Goal: Task Accomplishment & Management: Complete application form

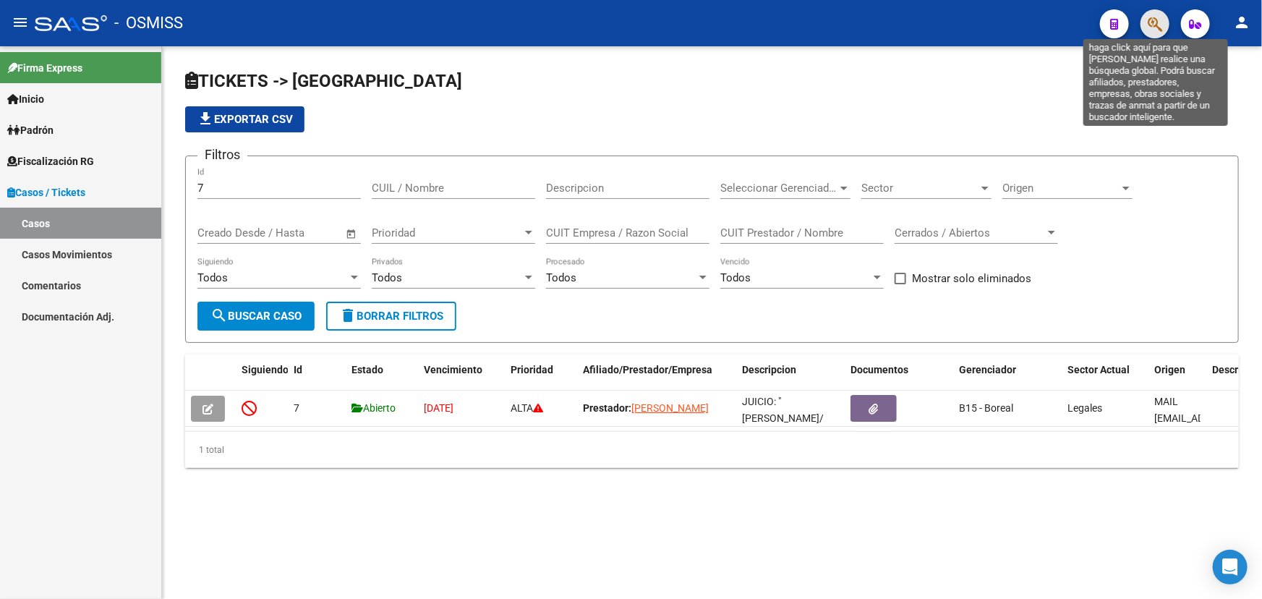
click at [1157, 23] on icon "button" at bounding box center [1154, 24] width 14 height 17
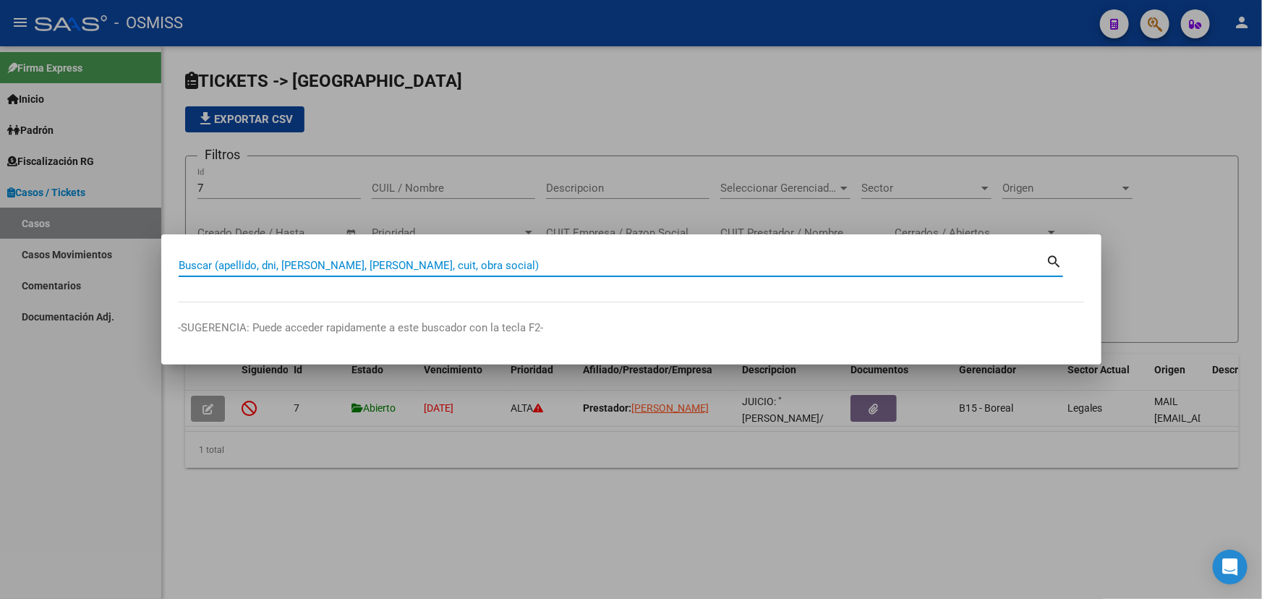
paste input "30-99900100-5"
type input "30999001005"
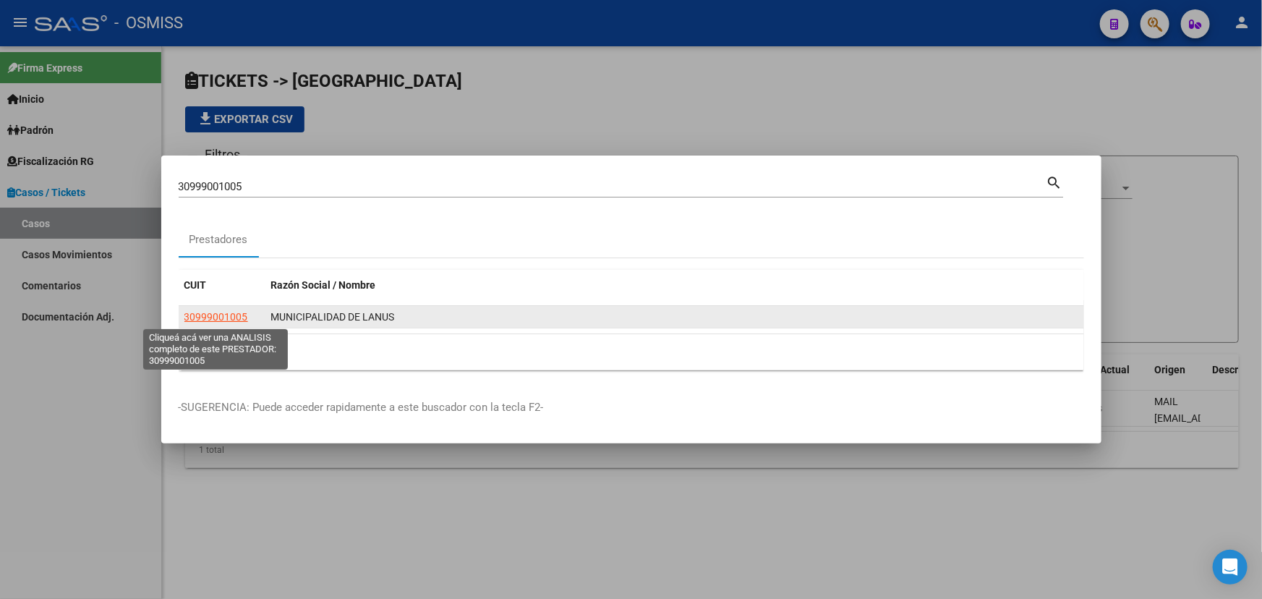
click at [214, 311] on span "30999001005" at bounding box center [216, 317] width 64 height 12
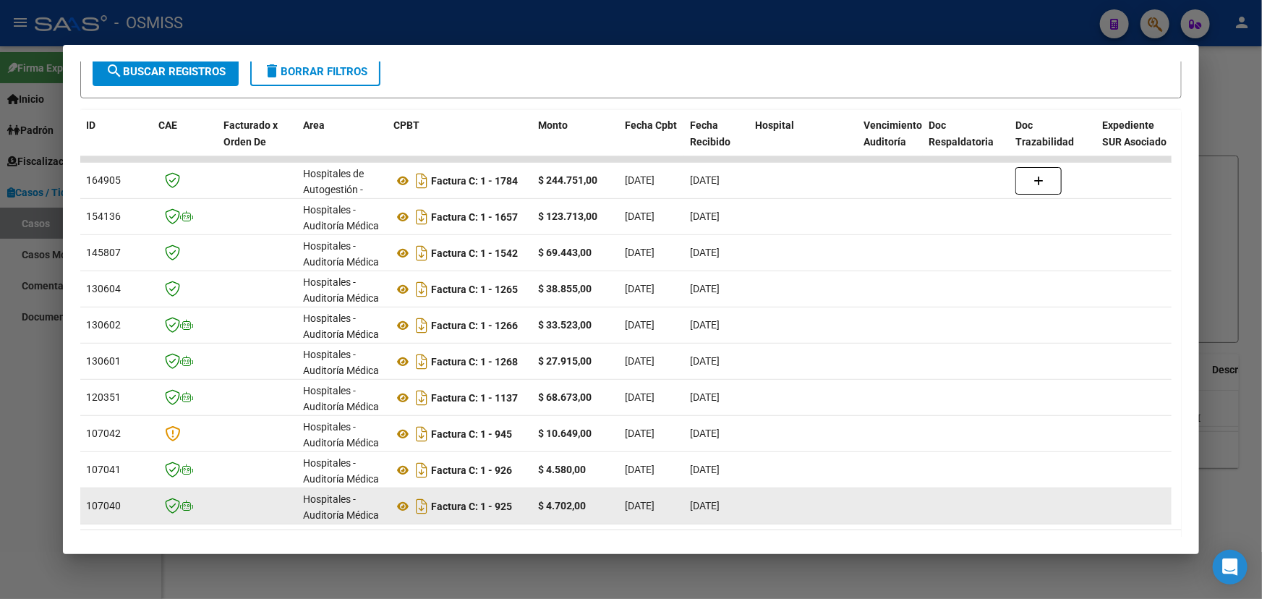
scroll to position [268, 0]
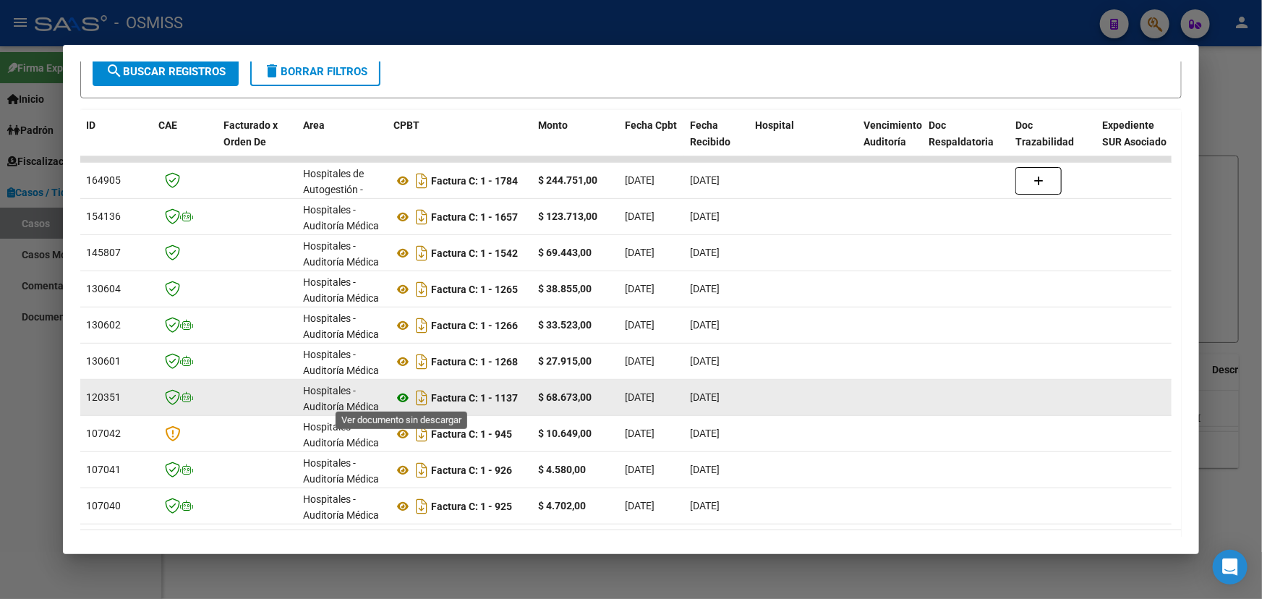
click at [400, 398] on icon at bounding box center [402, 397] width 19 height 17
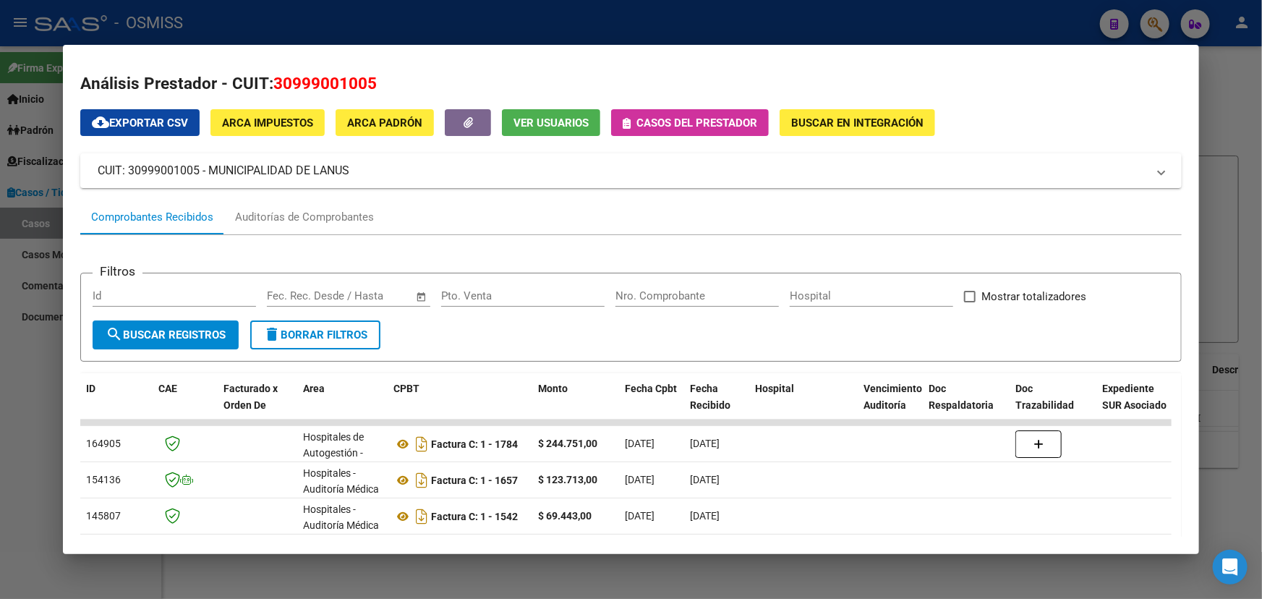
scroll to position [0, 0]
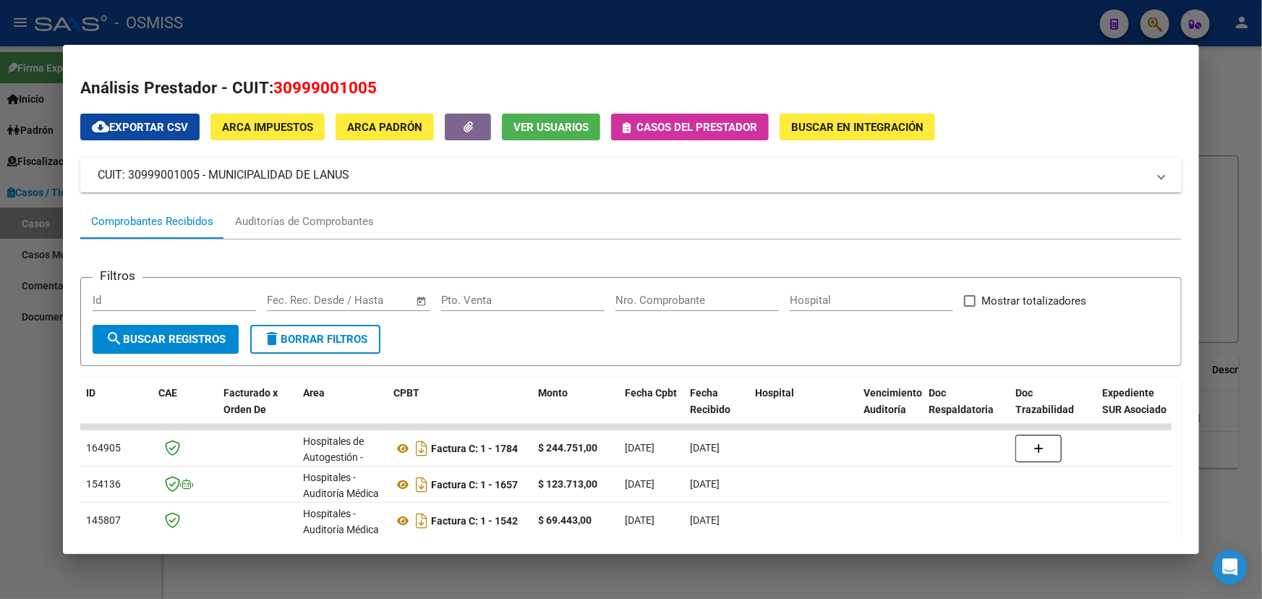
click at [729, 125] on span "Casos del prestador" at bounding box center [696, 127] width 121 height 13
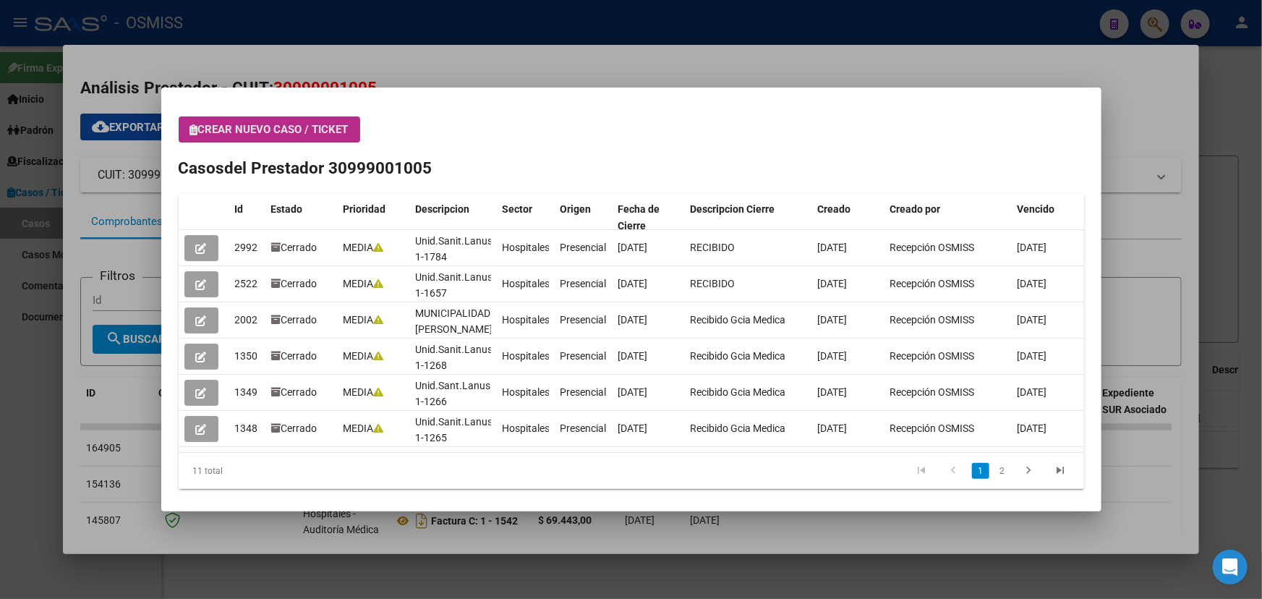
click at [273, 127] on span "Crear nuevo caso / ticket" at bounding box center [269, 129] width 158 height 13
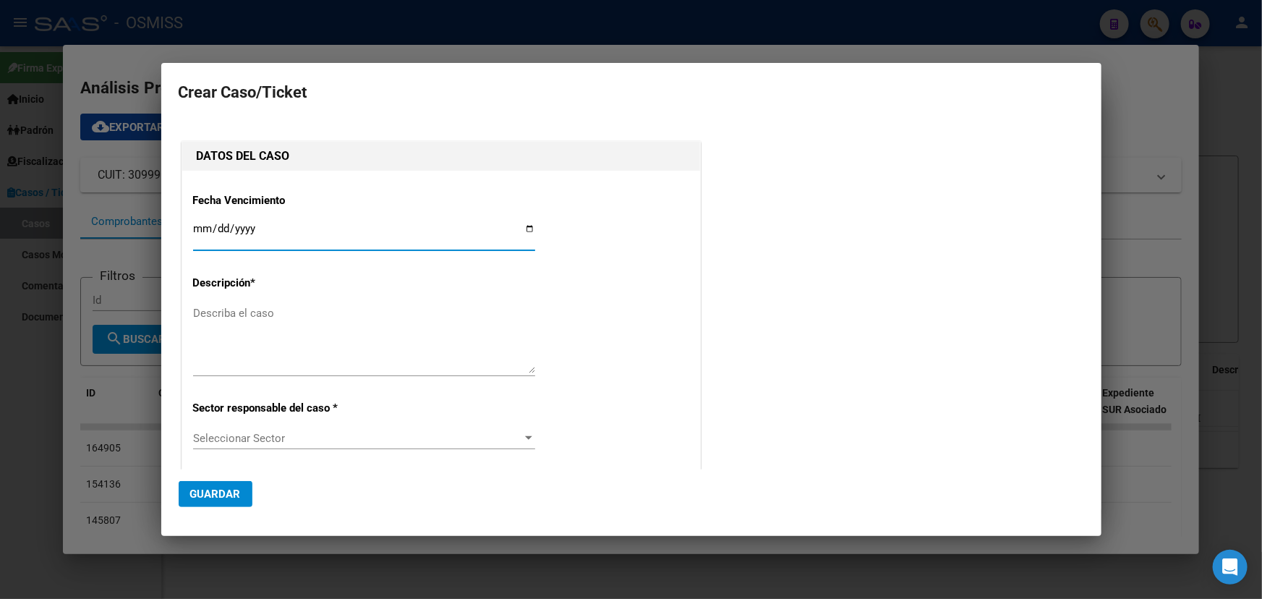
type input "0009-01-22"
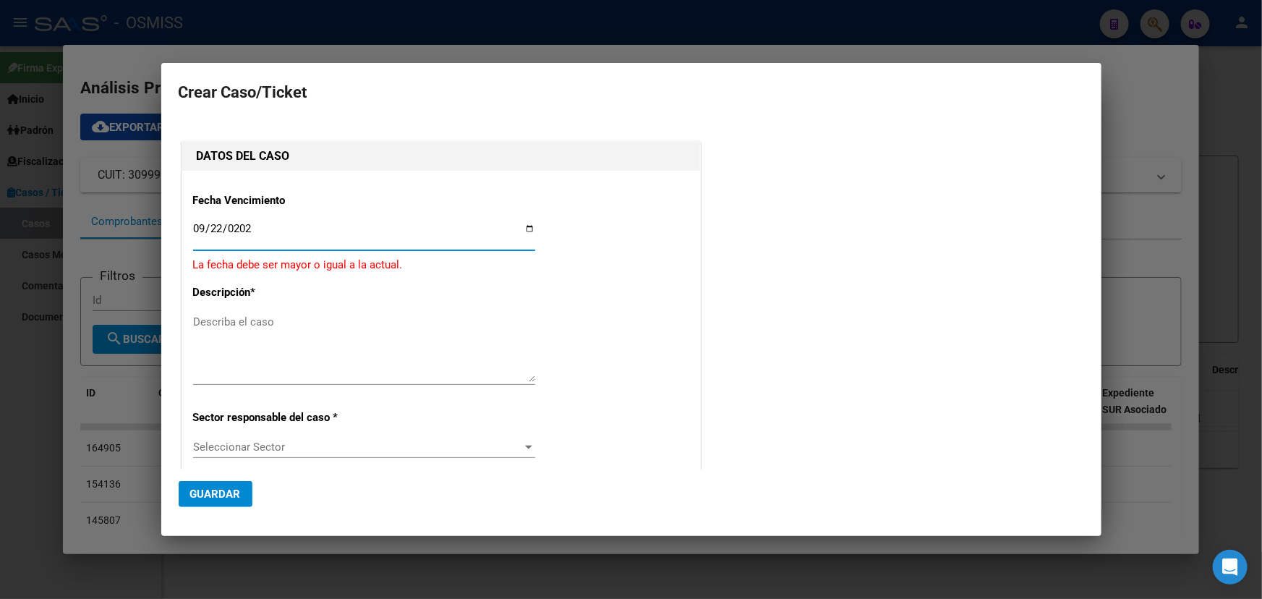
type input "[DATE]"
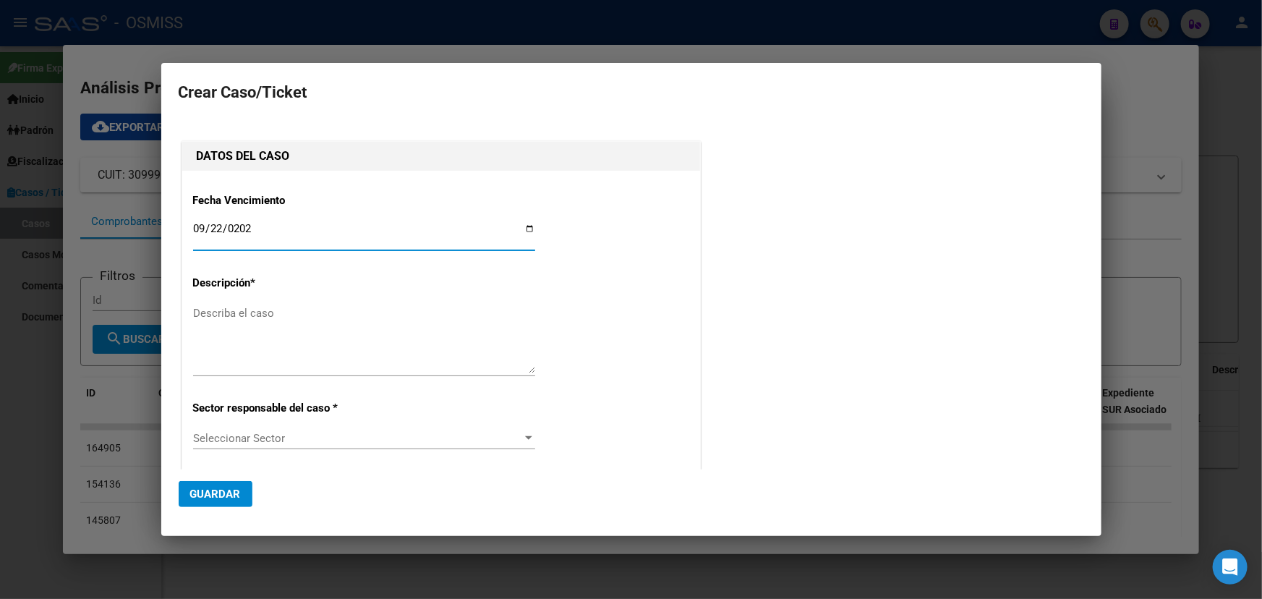
click at [352, 307] on textarea "Describa el caso" at bounding box center [364, 339] width 342 height 68
type textarea "i"
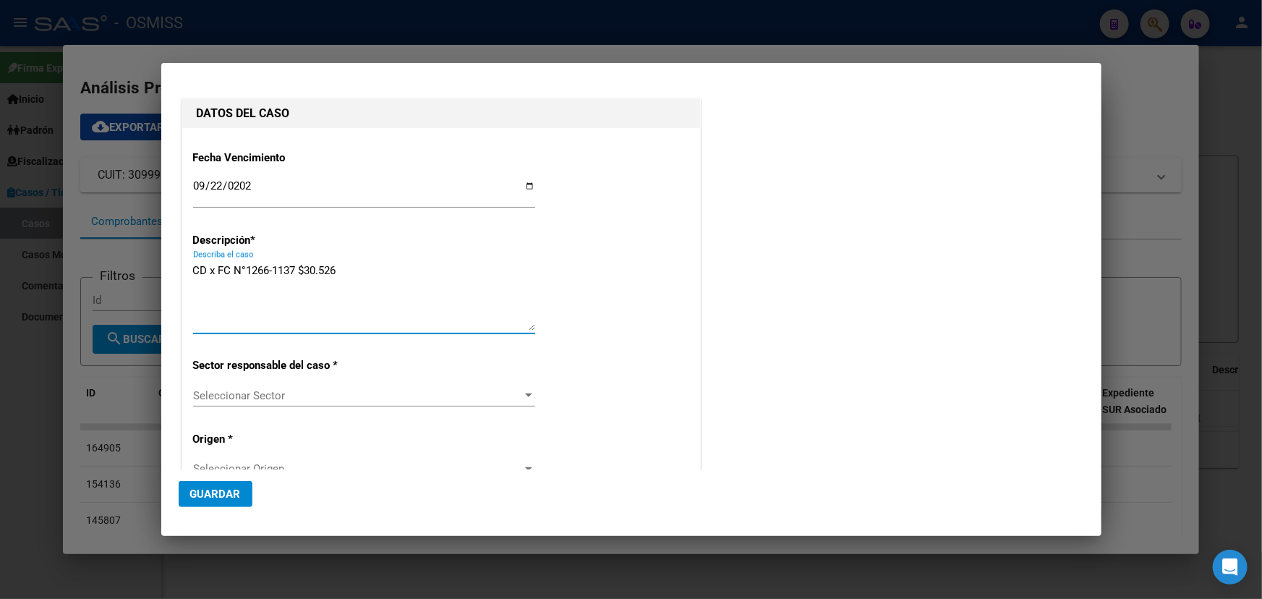
scroll to position [65, 0]
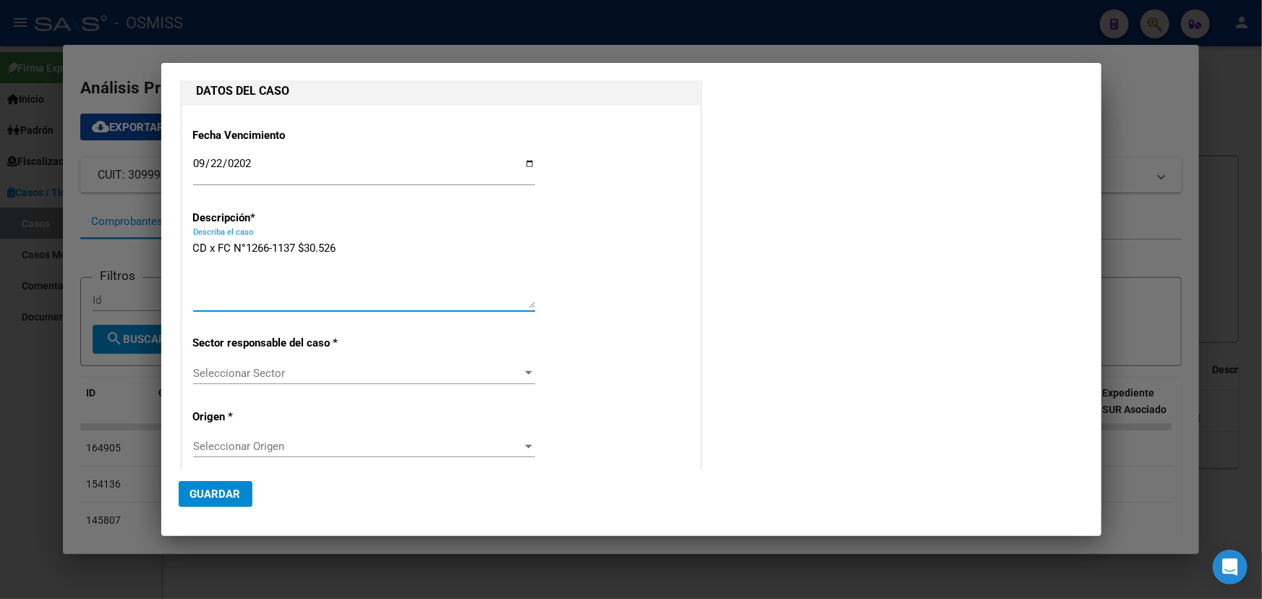
type textarea "CD x FC N°1266-1137 $30.526"
click at [518, 382] on div "Seleccionar Sector Seleccionar Sector" at bounding box center [364, 373] width 342 height 22
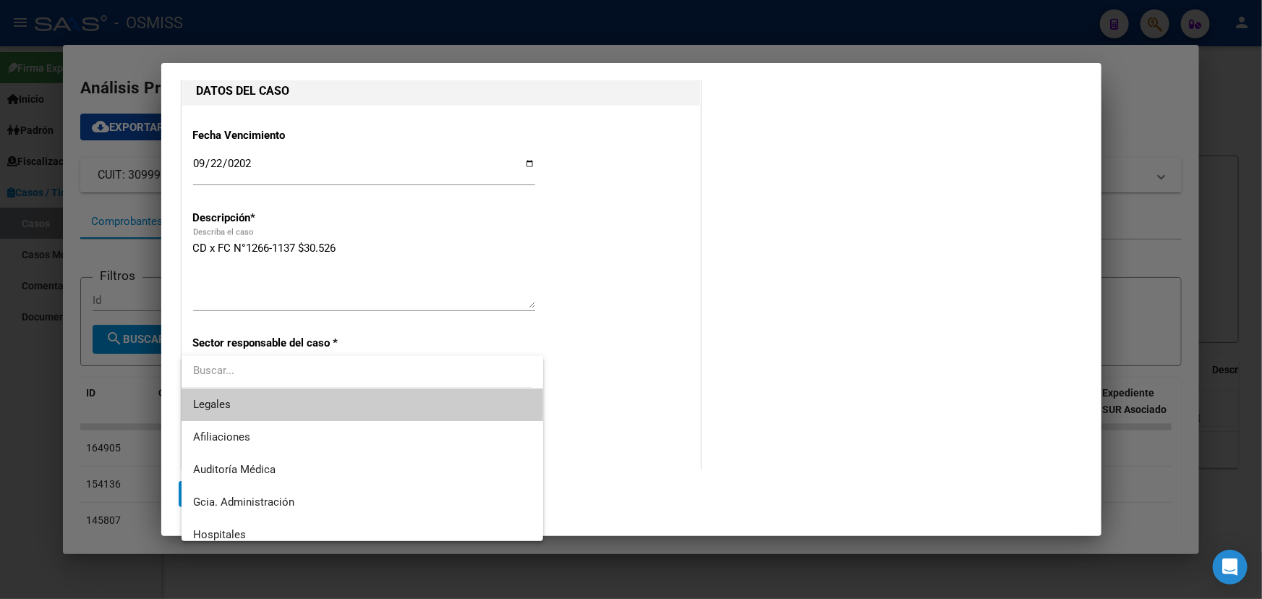
click at [246, 414] on span "Legales" at bounding box center [362, 404] width 338 height 33
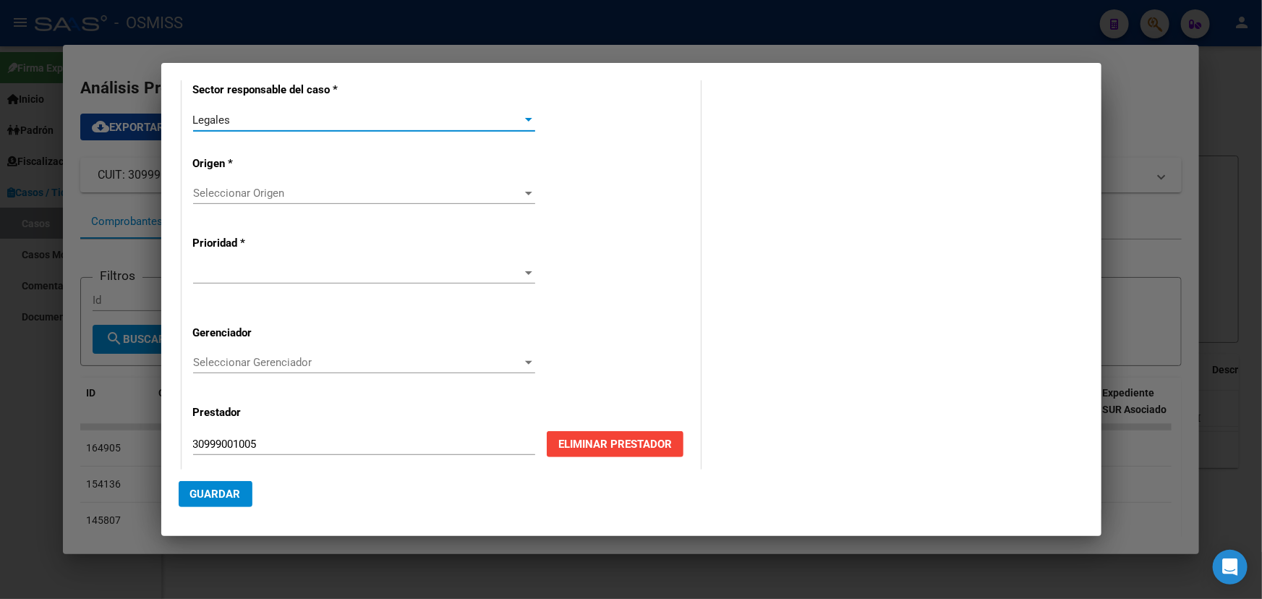
scroll to position [328, 0]
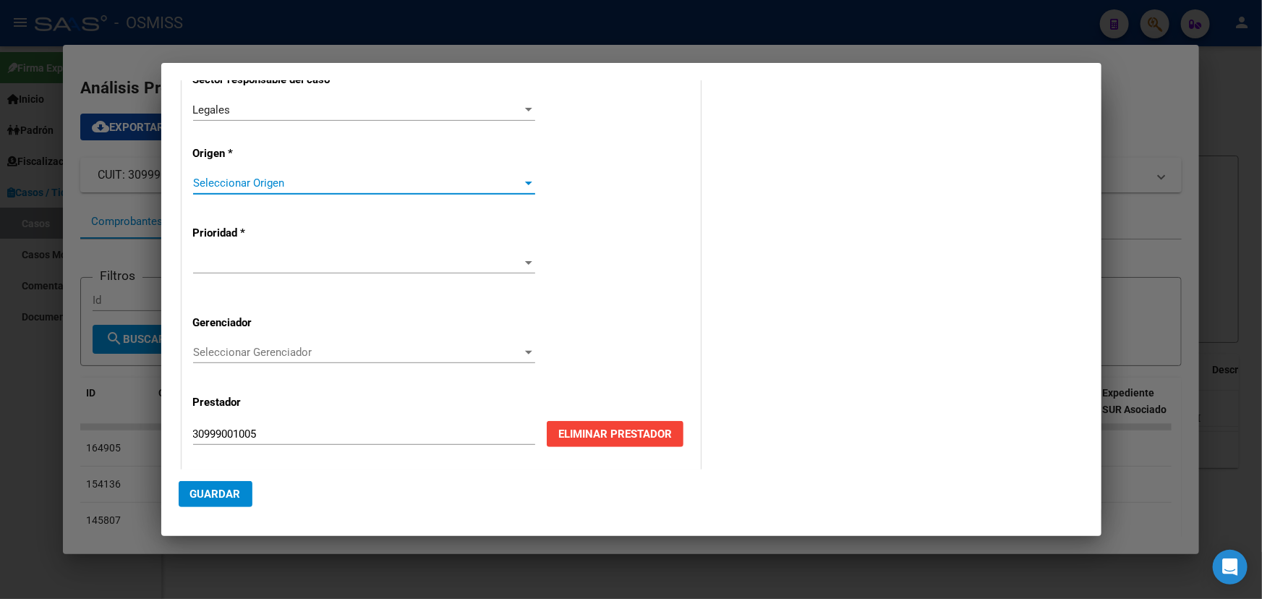
click at [270, 187] on span "Seleccionar Origen" at bounding box center [357, 182] width 329 height 13
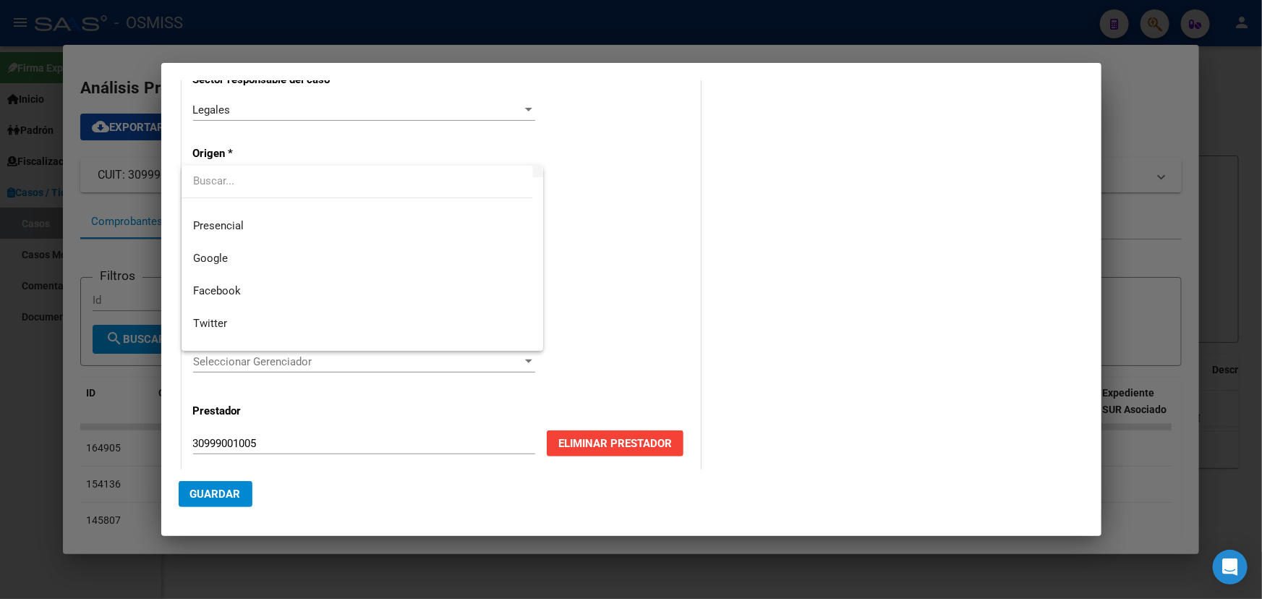
scroll to position [197, 0]
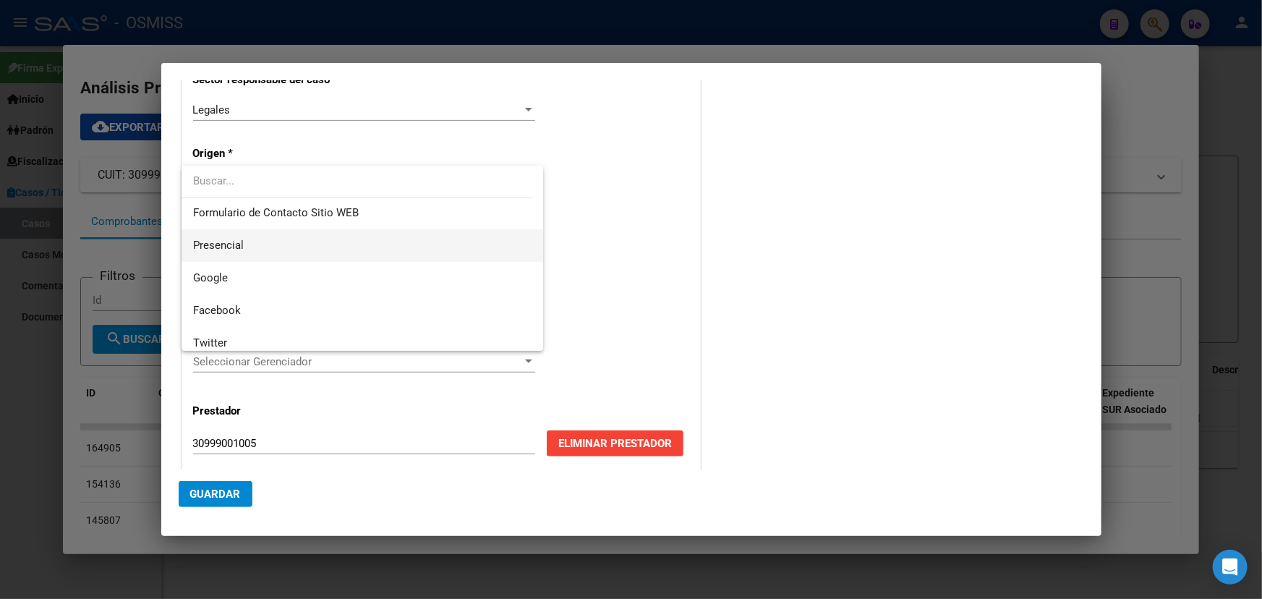
click at [249, 249] on span "Presencial" at bounding box center [362, 245] width 338 height 33
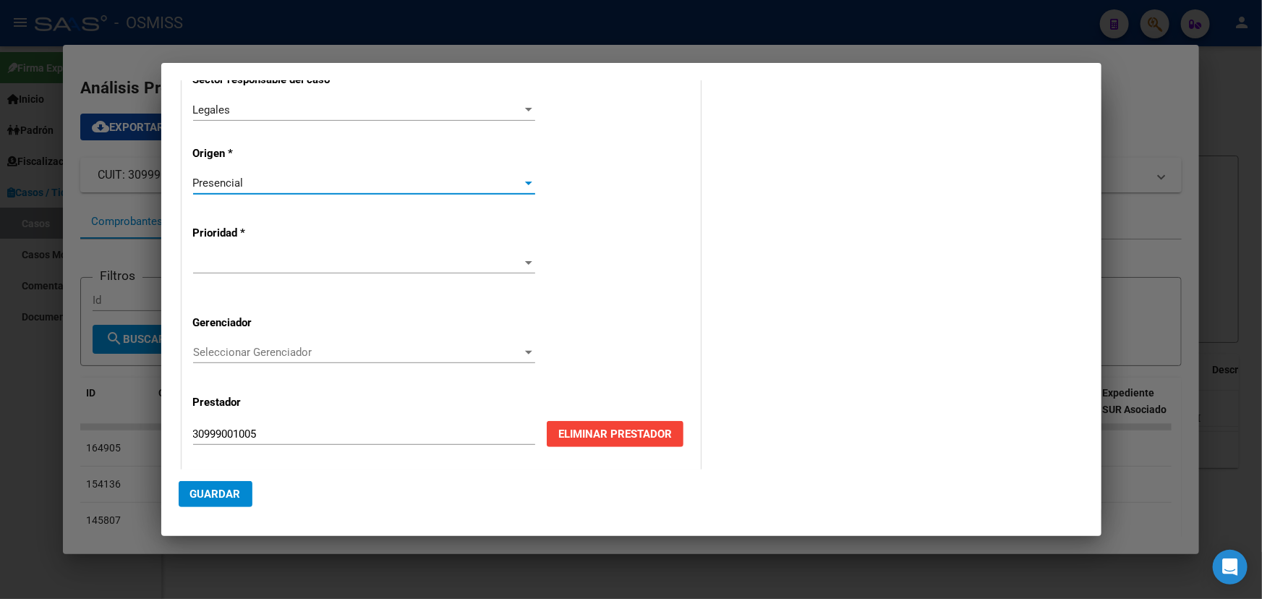
click at [337, 267] on span at bounding box center [357, 262] width 329 height 13
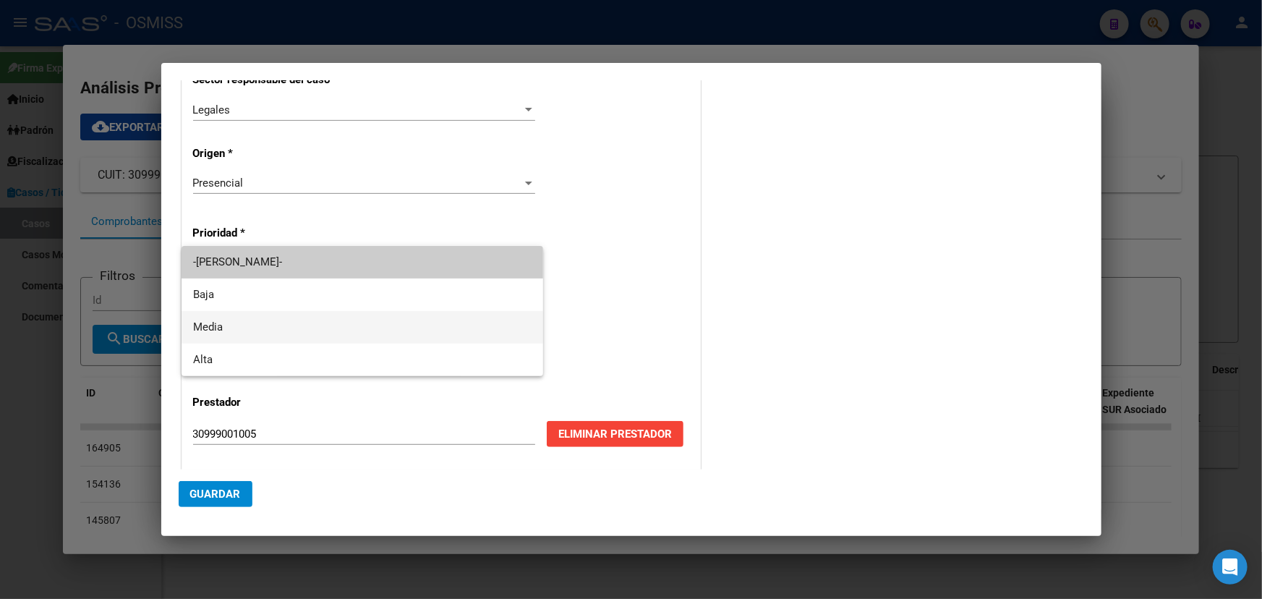
click at [247, 317] on span "Media" at bounding box center [362, 327] width 338 height 33
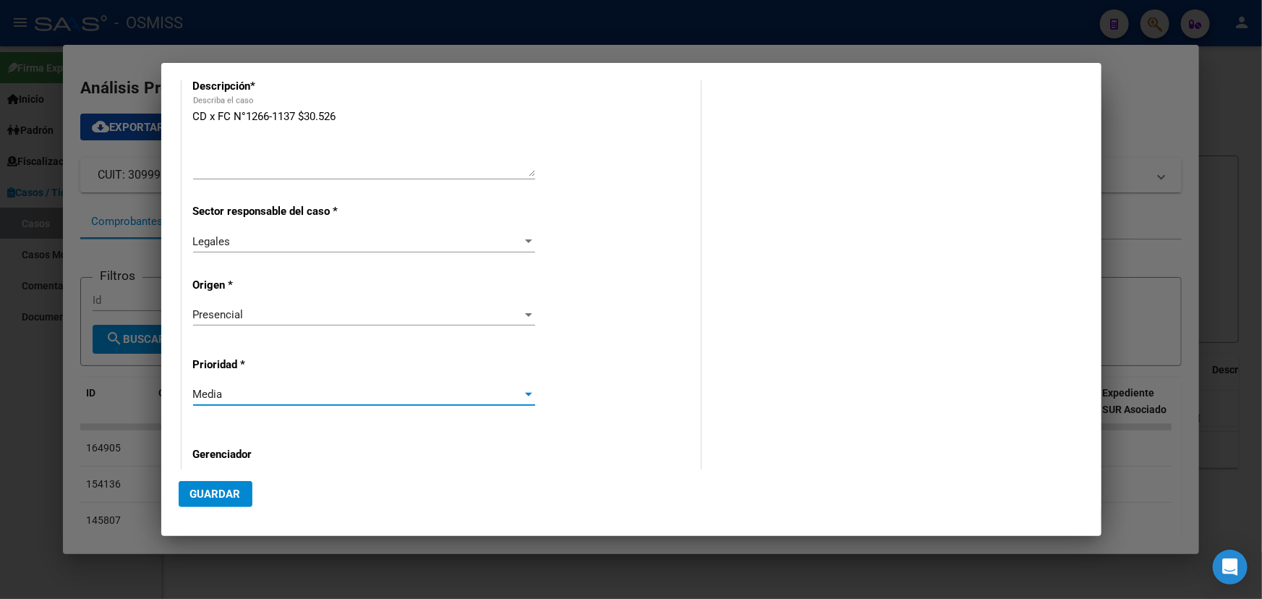
click at [202, 498] on span "Guardar" at bounding box center [215, 493] width 51 height 13
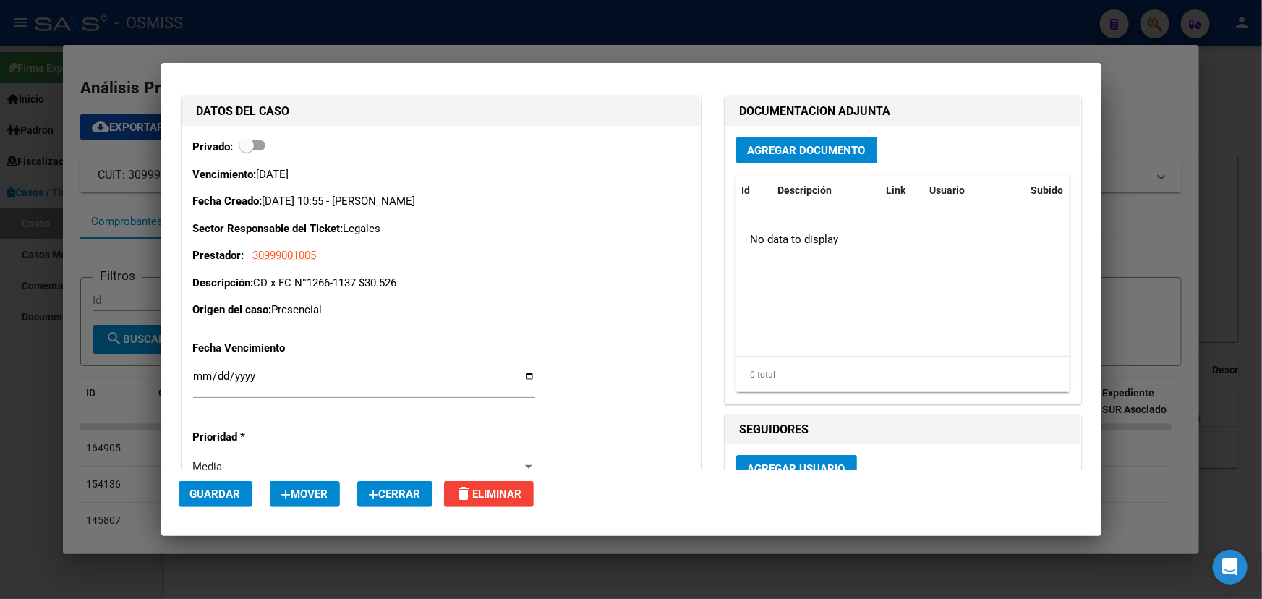
scroll to position [0, 0]
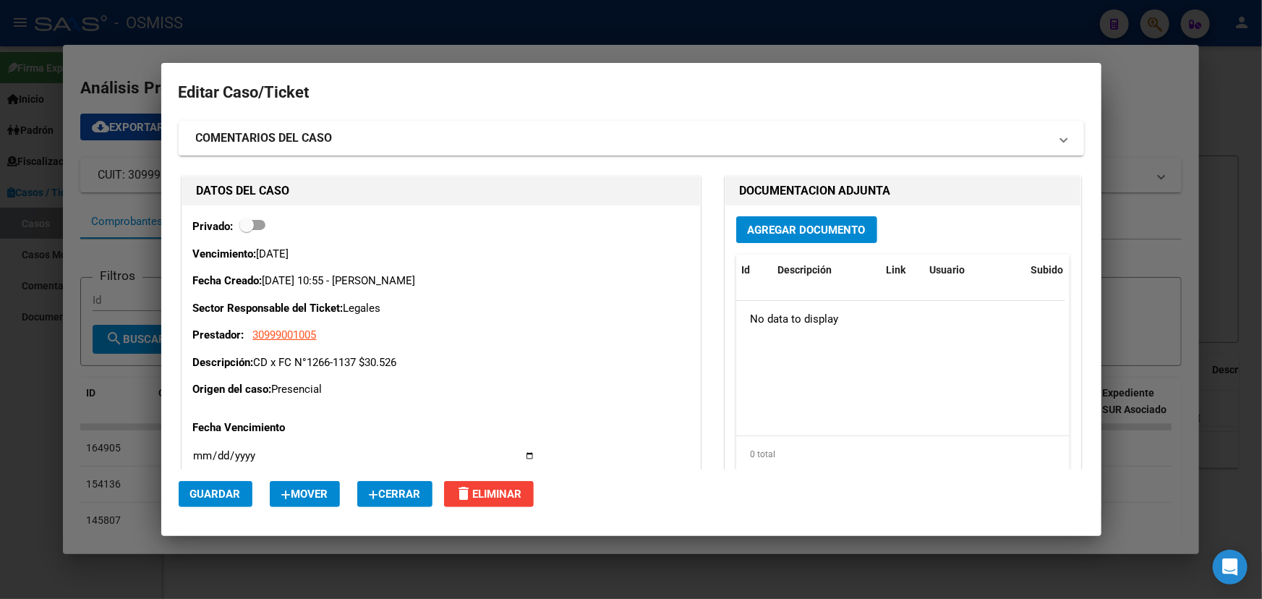
click at [809, 226] on span "Agregar Documento" at bounding box center [807, 229] width 118 height 13
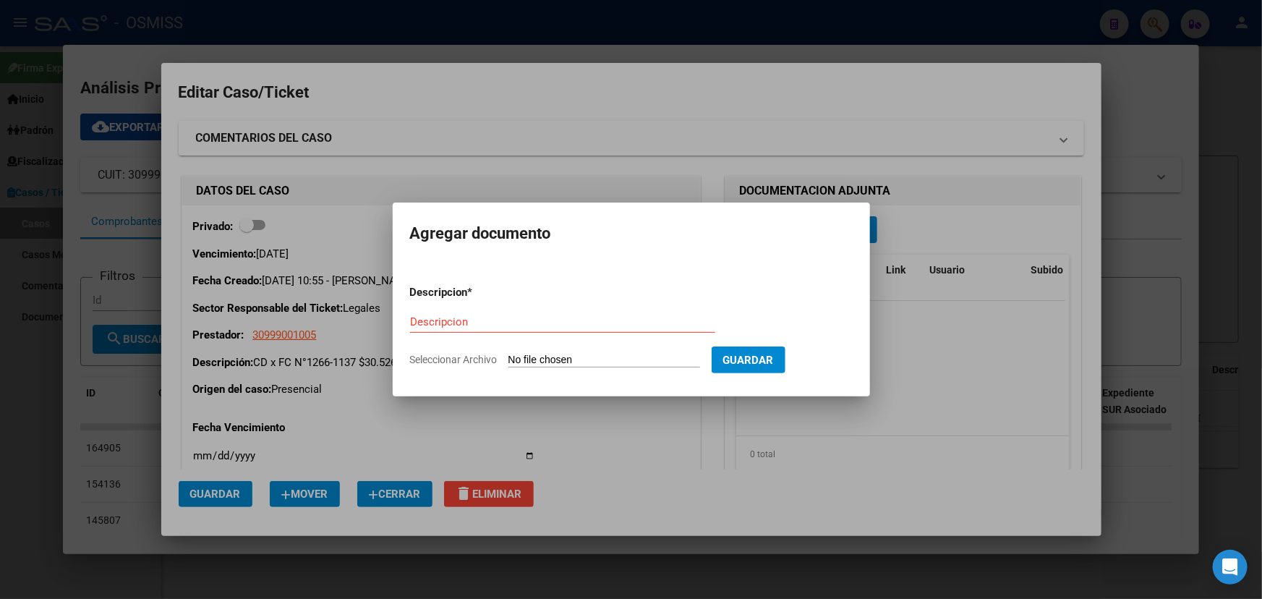
click at [539, 353] on app-file-uploader "Seleccionar Archivo" at bounding box center [560, 359] width 301 height 13
click at [537, 358] on input "Seleccionar Archivo" at bounding box center [604, 361] width 192 height 14
type input "C:\fakepath\Municipalidad [PERSON_NAME] CD x FC 1266-1137.PDF"
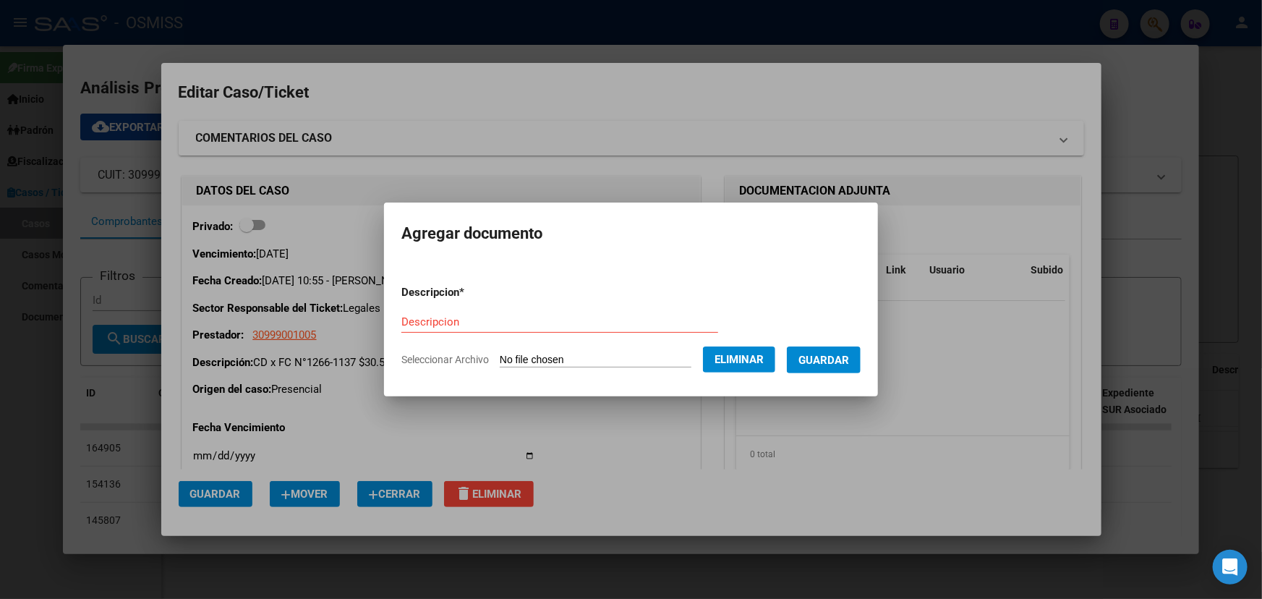
click at [438, 305] on form "Descripcion * Descripcion Seleccionar Archivo Eliminar Guardar" at bounding box center [630, 326] width 459 height 106
click at [431, 325] on input "Descripcion" at bounding box center [559, 321] width 317 height 13
click at [412, 322] on input "CD municipalidad [PERSON_NAME][GEOGRAPHIC_DATA]" at bounding box center [559, 321] width 317 height 13
click at [513, 320] on input "CD Municipalidad [PERSON_NAME][GEOGRAPHIC_DATA]" at bounding box center [559, 321] width 317 height 13
type input "CD Municipalidad [PERSON_NAME][GEOGRAPHIC_DATA]"
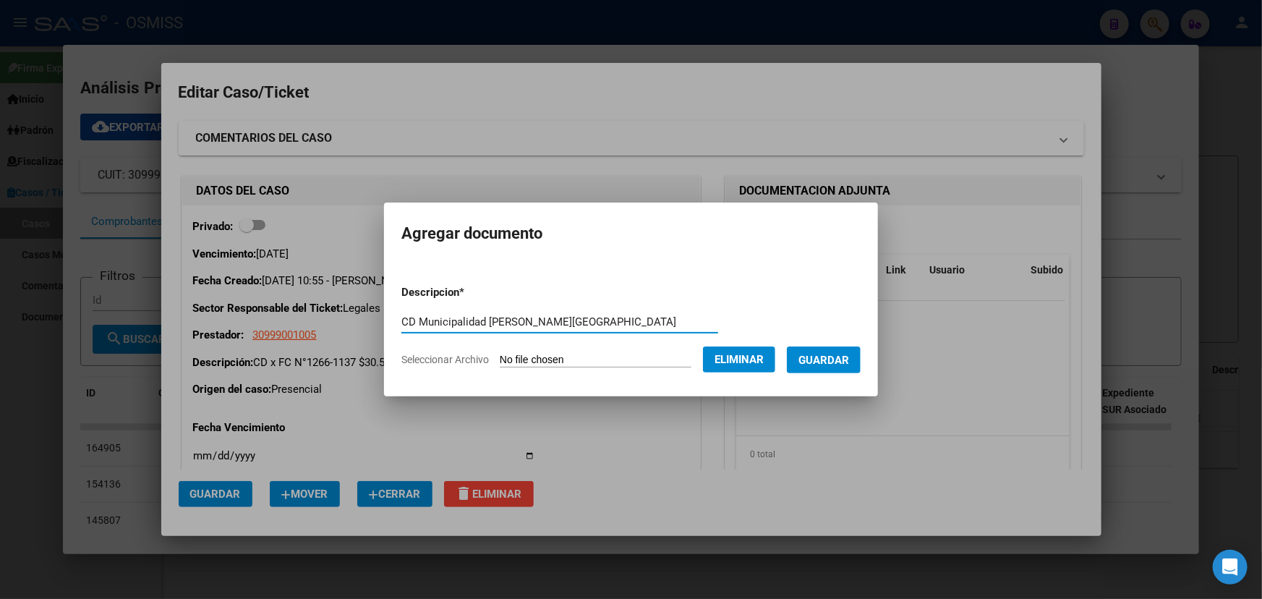
click at [844, 351] on button "Guardar" at bounding box center [824, 359] width 74 height 27
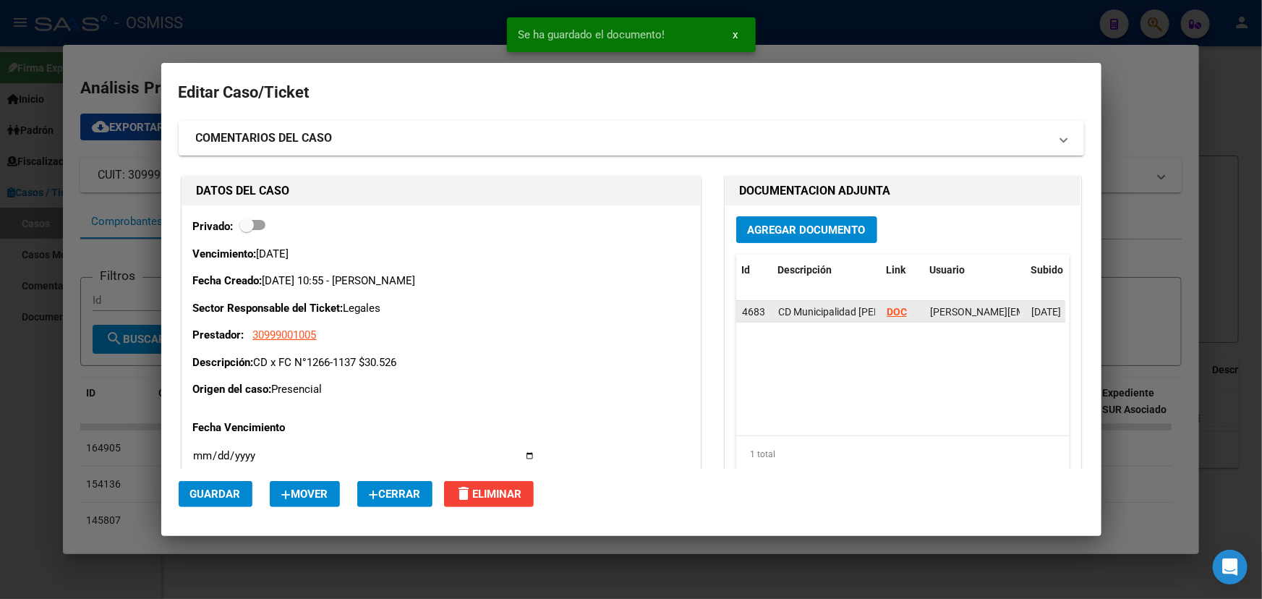
click at [893, 312] on strong "DOC" at bounding box center [896, 312] width 20 height 12
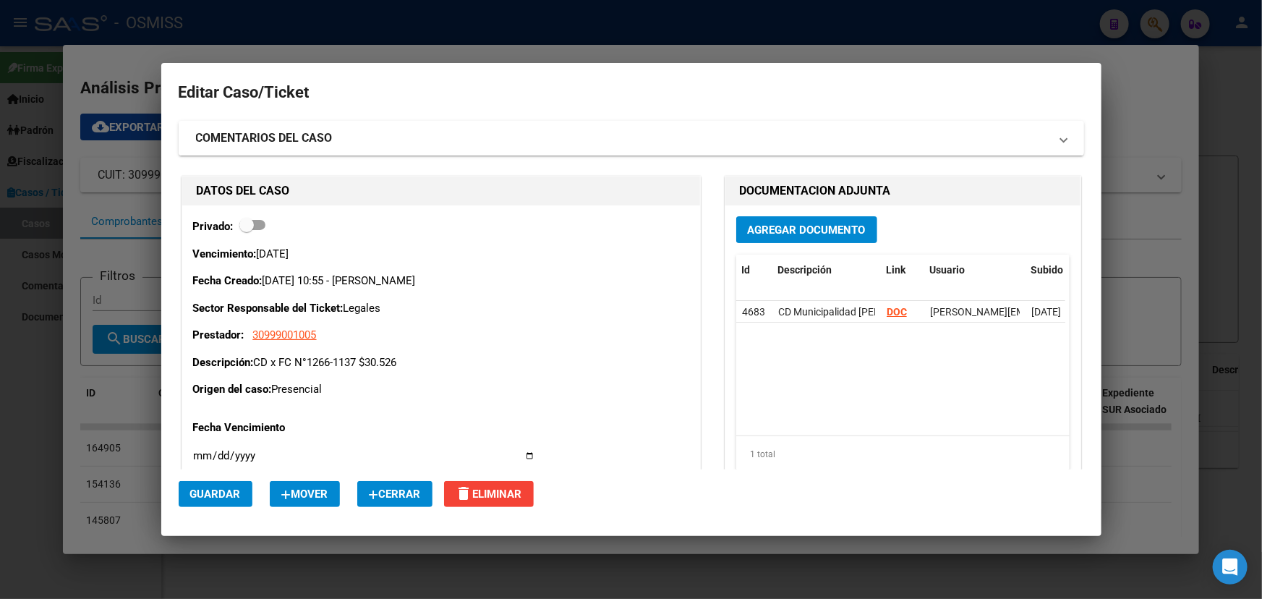
click at [293, 149] on mat-expansion-panel-header "COMENTARIOS DEL CASO" at bounding box center [631, 138] width 905 height 35
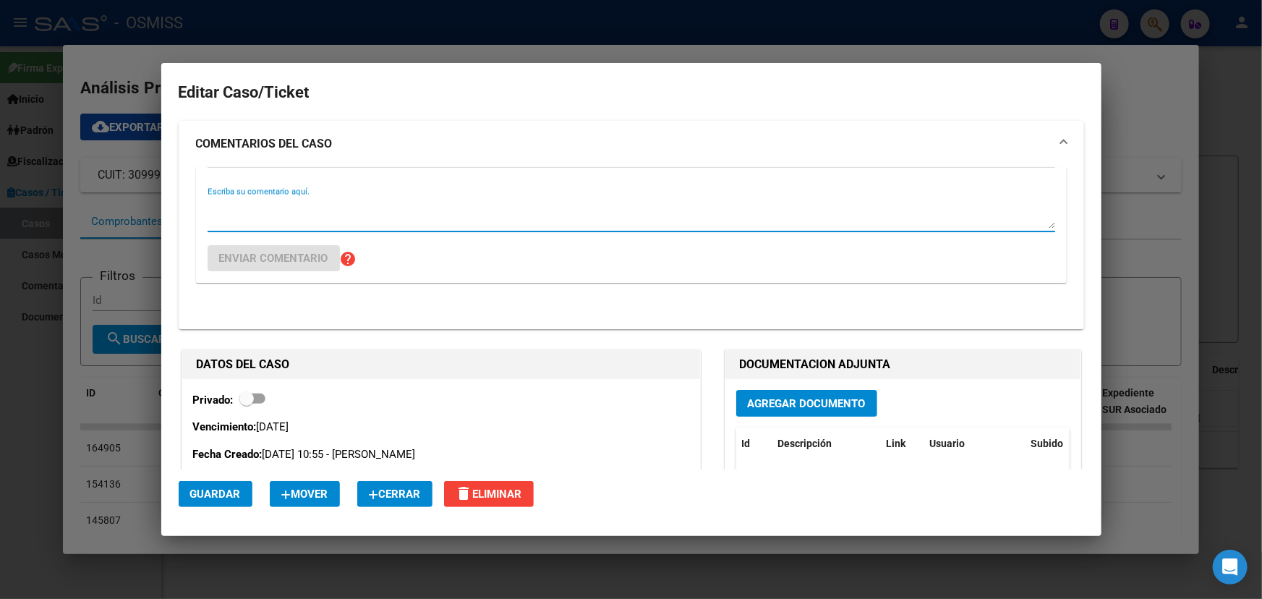
click at [301, 202] on textarea "Escriba su comentario aquí." at bounding box center [630, 214] width 847 height 29
type textarea "B"
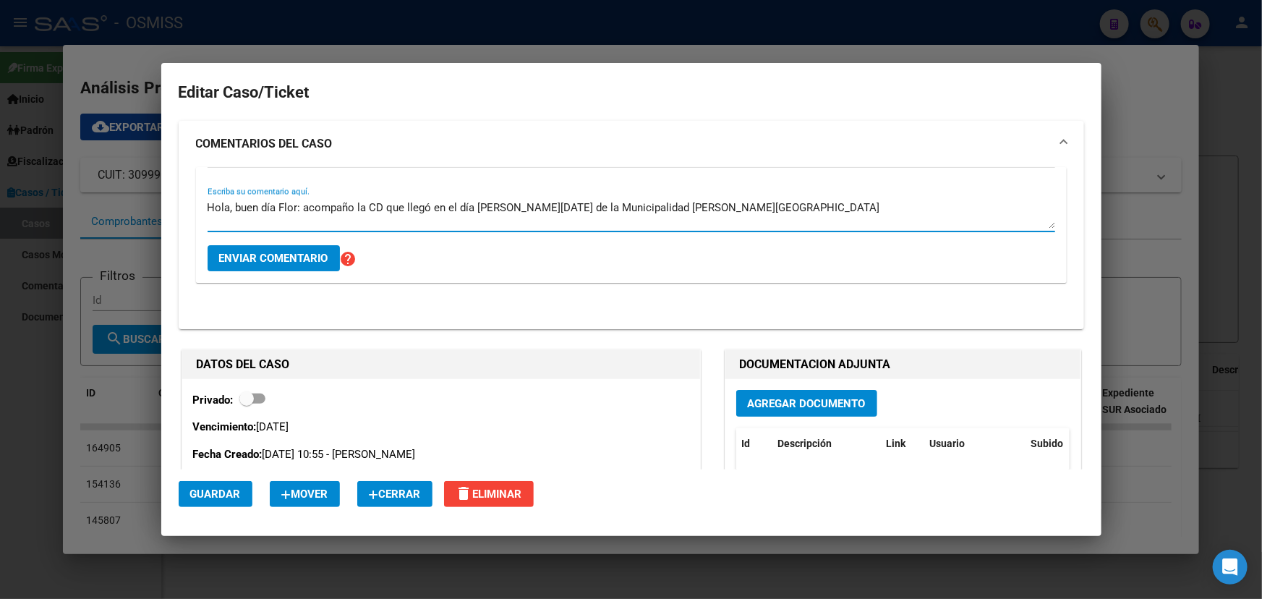
click at [411, 205] on textarea "Hola, buen día Flor: acompaño la CD que llegó en el día [PERSON_NAME][DATE] de …" at bounding box center [630, 214] width 847 height 29
click at [690, 206] on textarea "Hola, buen día Flor: acompaño la CD que llegó en el día [PERSON_NAME][DATE] de …" at bounding box center [630, 214] width 847 height 29
click at [676, 210] on textarea "Hola, buen día Flor: acompaño la CD que llegó en el día [PERSON_NAME][DATE] de …" at bounding box center [630, 214] width 847 height 29
click at [252, 205] on textarea "Hola, buen día Flor: acompaño la CD que llegó en el día [PERSON_NAME][DATE] de …" at bounding box center [630, 214] width 847 height 29
click at [380, 210] on textarea "Hola, buen día Flor: acompaño la CD que llegó en el día [PERSON_NAME][DATE] de …" at bounding box center [630, 214] width 847 height 29
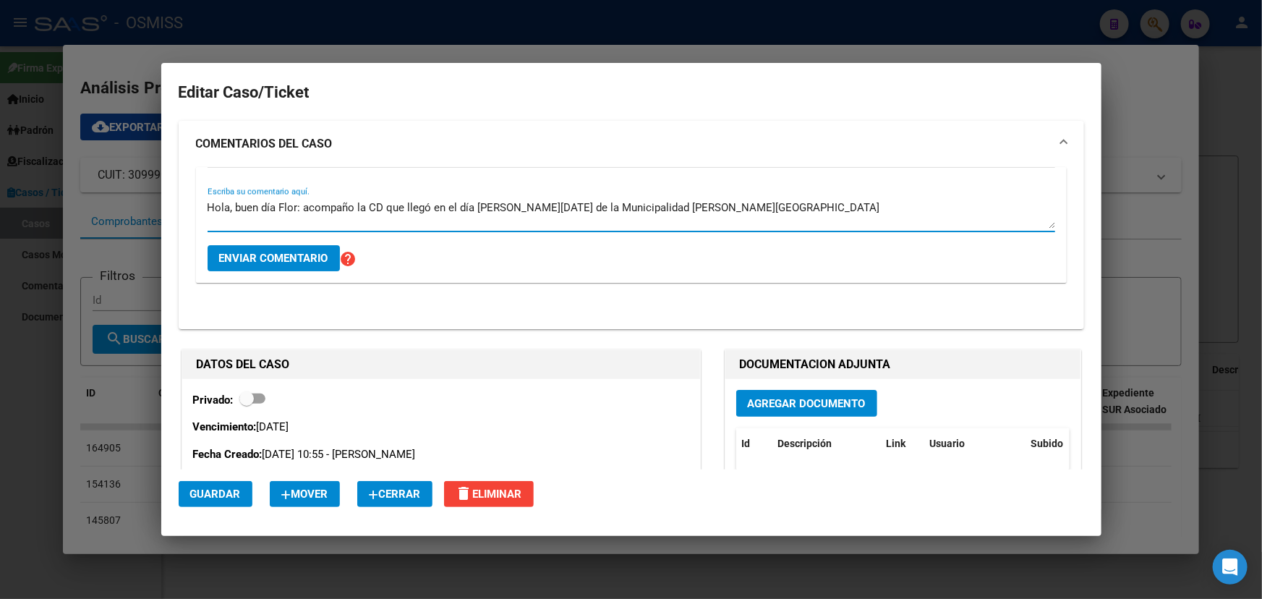
drag, startPoint x: 260, startPoint y: 203, endPoint x: 424, endPoint y: 210, distance: 163.5
click at [424, 210] on textarea "Hola, buen día Flor: acompaño la CD que llegó en el día [PERSON_NAME][DATE] de …" at bounding box center [630, 214] width 847 height 29
click at [496, 211] on textarea "Hola, buen día Flor: acompaño la CD que llegó en el día [PERSON_NAME][DATE] de …" at bounding box center [630, 214] width 847 height 29
drag, startPoint x: 354, startPoint y: 202, endPoint x: 495, endPoint y: 223, distance: 142.5
click at [495, 223] on textarea "Hola, buen día Flor: acompaño la CD que llegó en el día [PERSON_NAME][DATE] de …" at bounding box center [630, 214] width 847 height 29
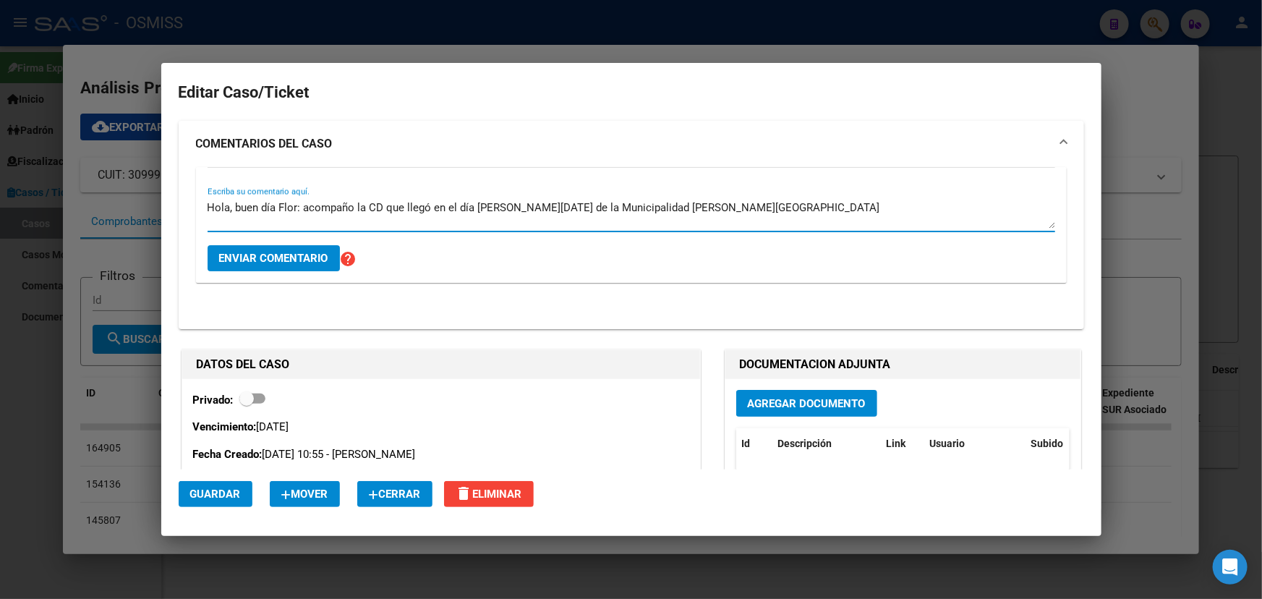
click at [530, 224] on textarea "Hola, buen día Flor: acompaño la CD que llegó en el día [PERSON_NAME][DATE] de …" at bounding box center [630, 214] width 847 height 29
click at [619, 207] on textarea "Hola, buen día Flor: acompaño la CD que llegó en el día [PERSON_NAME][DATE] de …" at bounding box center [630, 214] width 847 height 29
click at [693, 207] on textarea "Hola, buen día Flor: acompaño la CD que llegó en el día [PERSON_NAME][DATE] de …" at bounding box center [630, 214] width 847 height 29
click at [520, 209] on textarea "Hola, buen día Flor: acompaño la CD que llegó en el día [PERSON_NAME][DATE] de …" at bounding box center [630, 214] width 847 height 29
click at [655, 214] on textarea "Hola, buen día Flor: acompaño la CD que llegó en el día [PERSON_NAME][DATE] de …" at bounding box center [630, 214] width 847 height 29
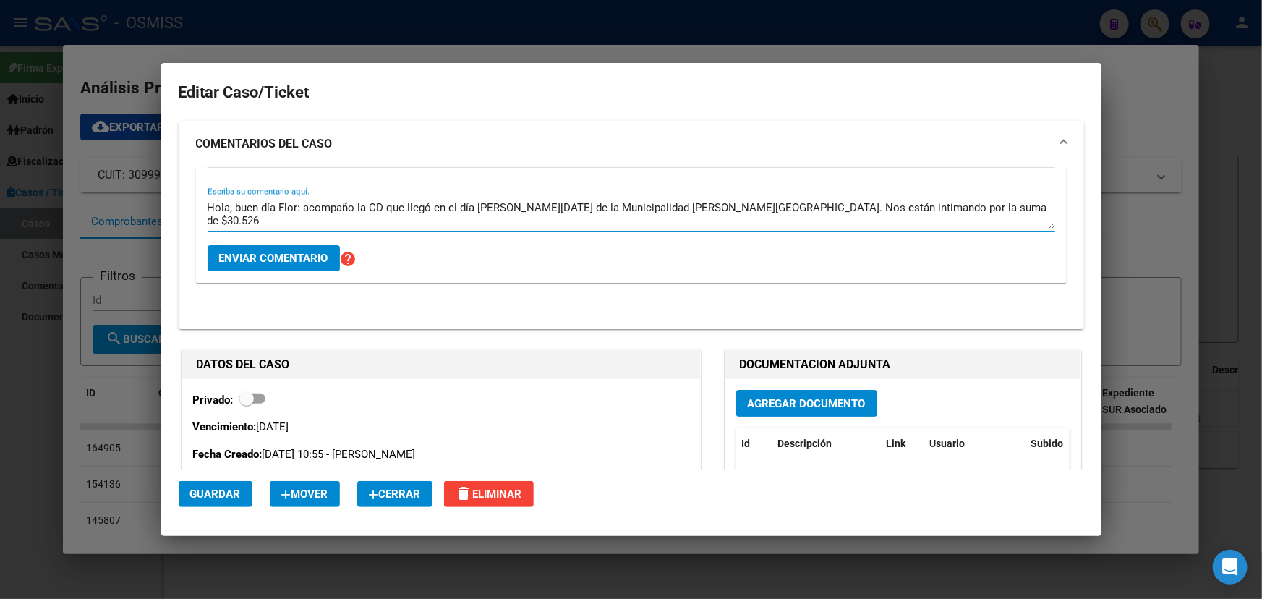
click at [904, 209] on textarea "Hola, buen día Flor: acompaño la CD que llegó en el día [PERSON_NAME][DATE] de …" at bounding box center [630, 214] width 847 height 29
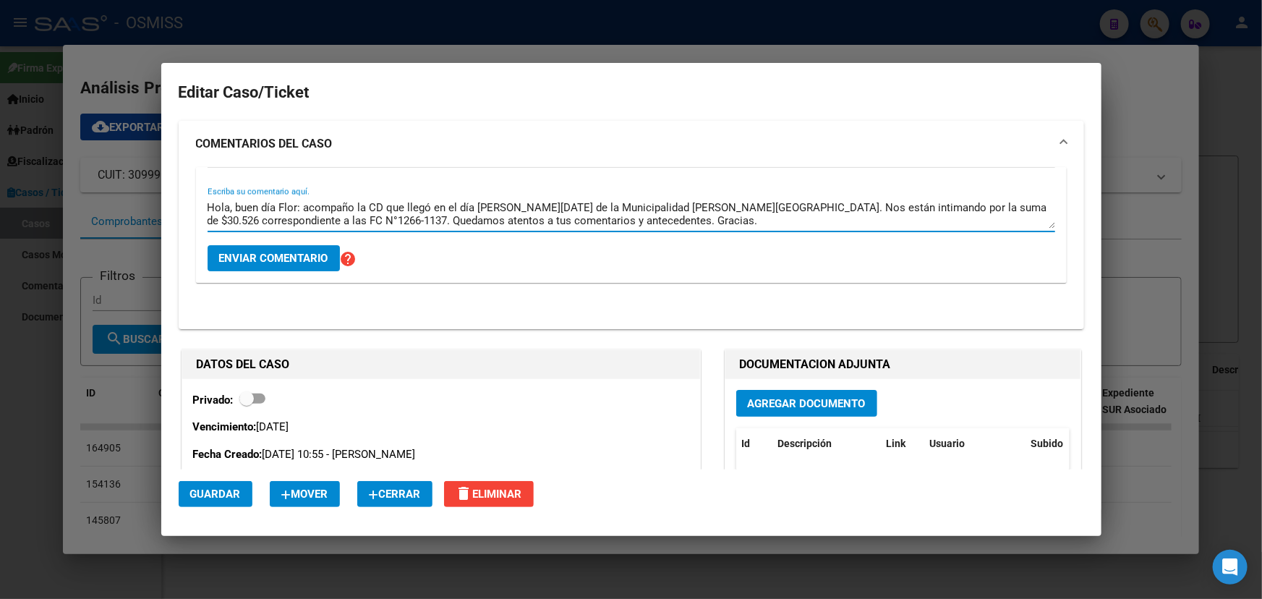
type textarea "Hola, buen día Flor: acompaño la CD que llegó en el día [PERSON_NAME][DATE] de …"
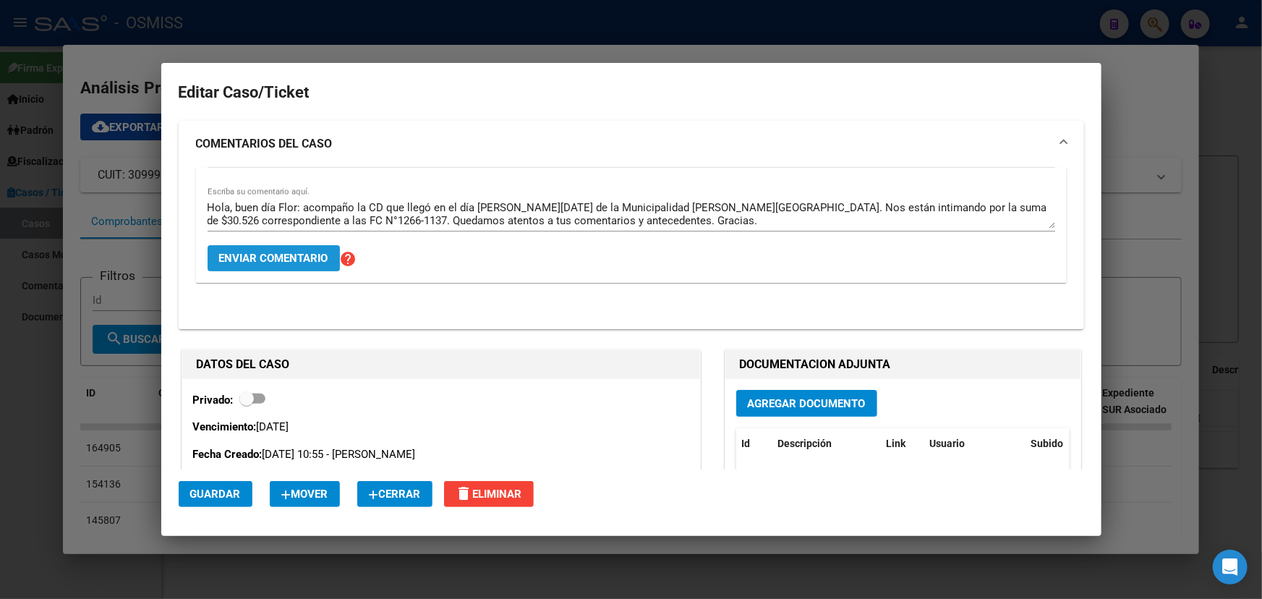
click at [299, 260] on span "Enviar comentario" at bounding box center [273, 258] width 109 height 13
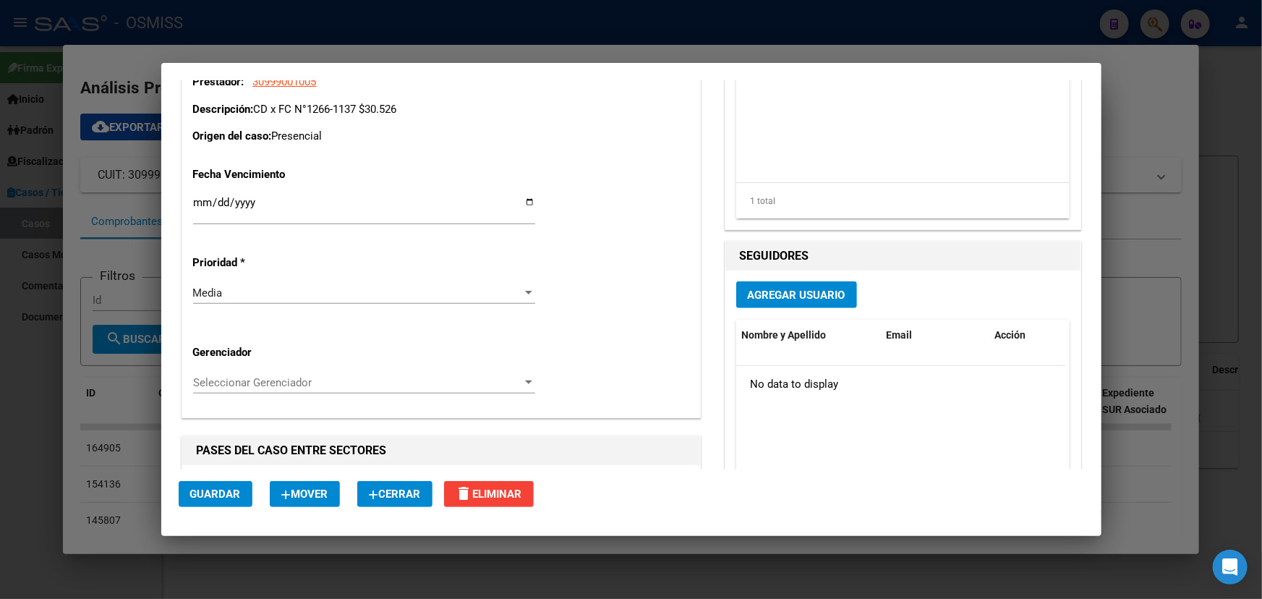
scroll to position [591, 0]
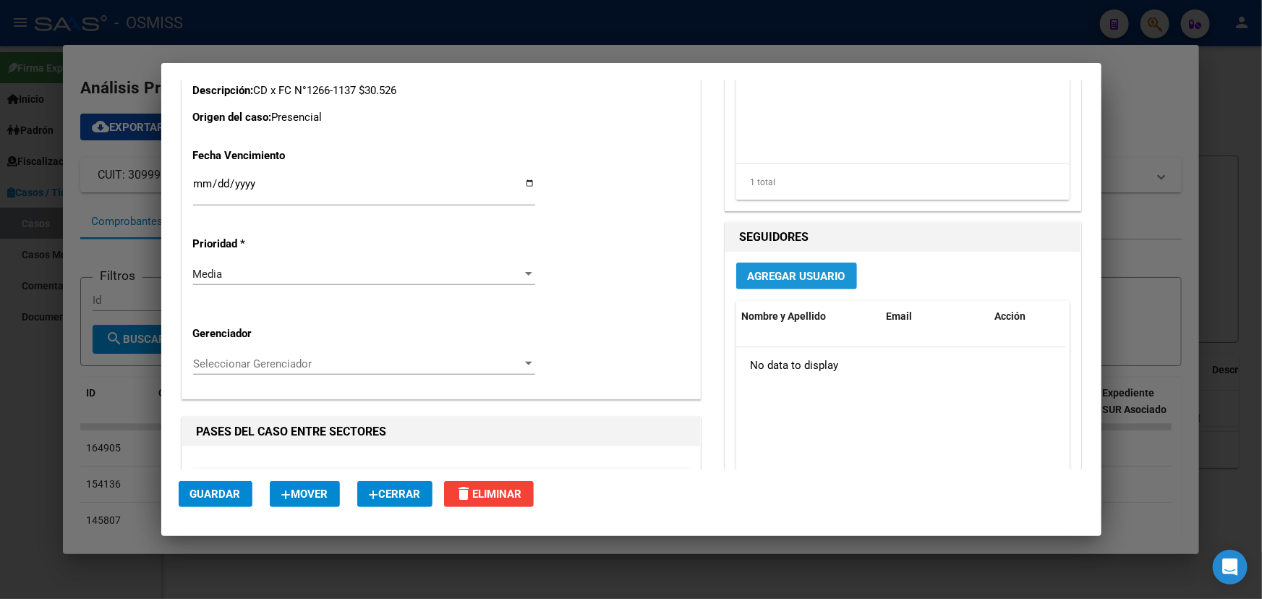
click at [800, 281] on span "Agregar Usuario" at bounding box center [797, 276] width 98 height 13
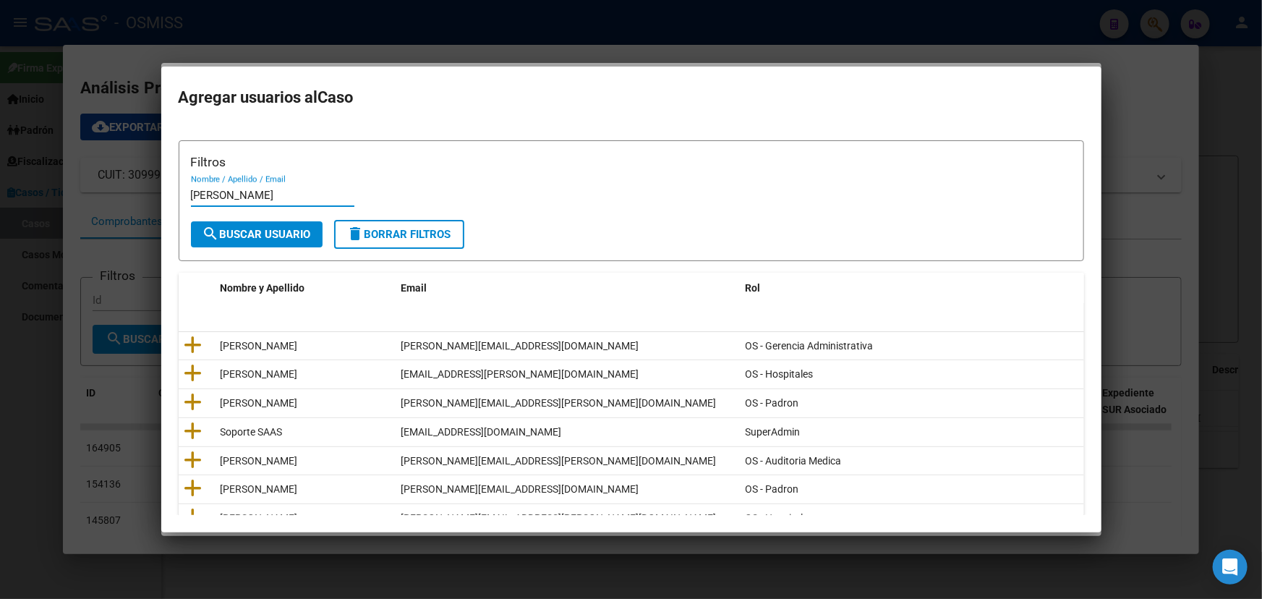
type input "[PERSON_NAME]"
click at [268, 240] on button "search Buscar Usuario" at bounding box center [257, 234] width 132 height 26
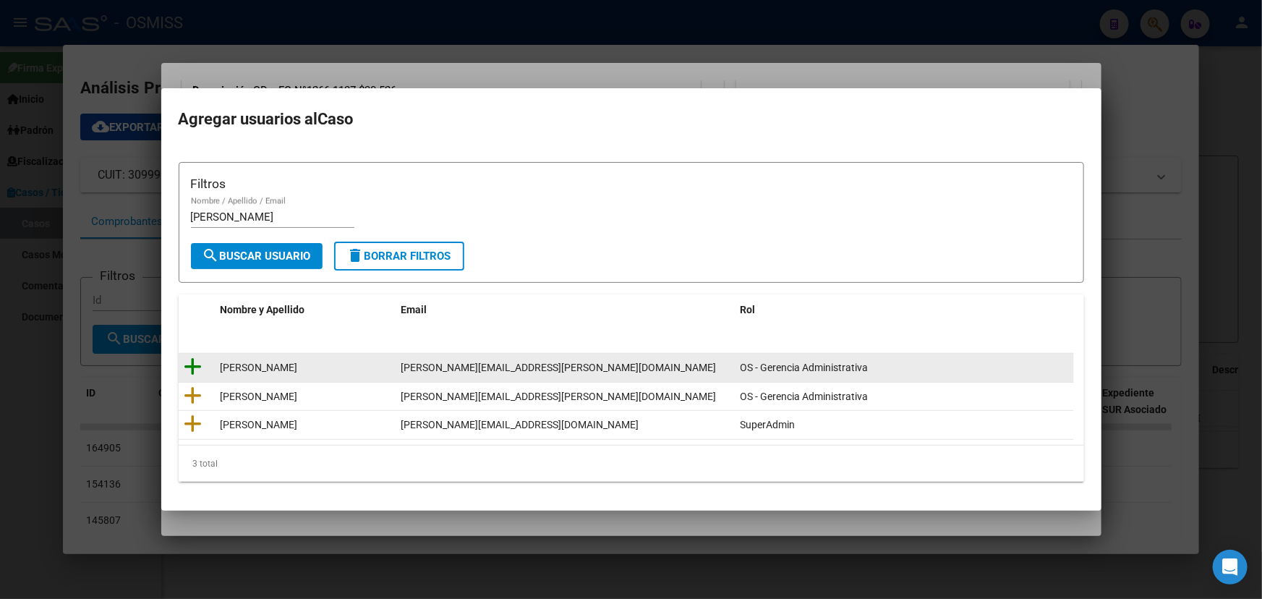
click at [195, 365] on icon at bounding box center [193, 366] width 18 height 20
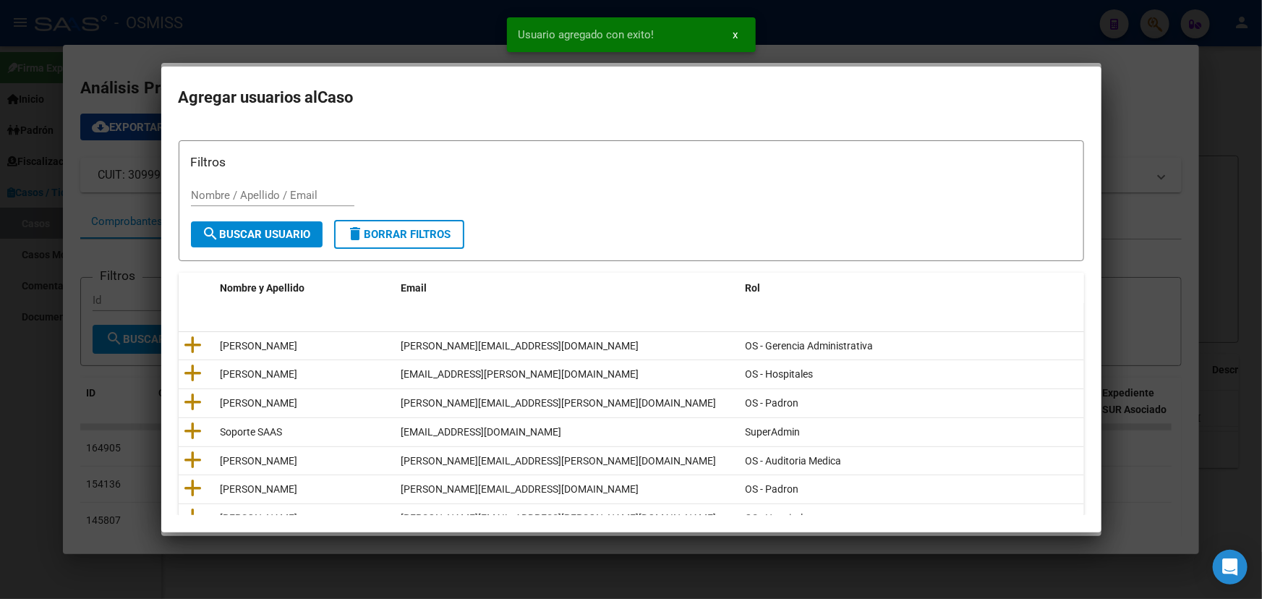
click at [246, 203] on div "Nombre / Apellido / Email" at bounding box center [272, 195] width 163 height 22
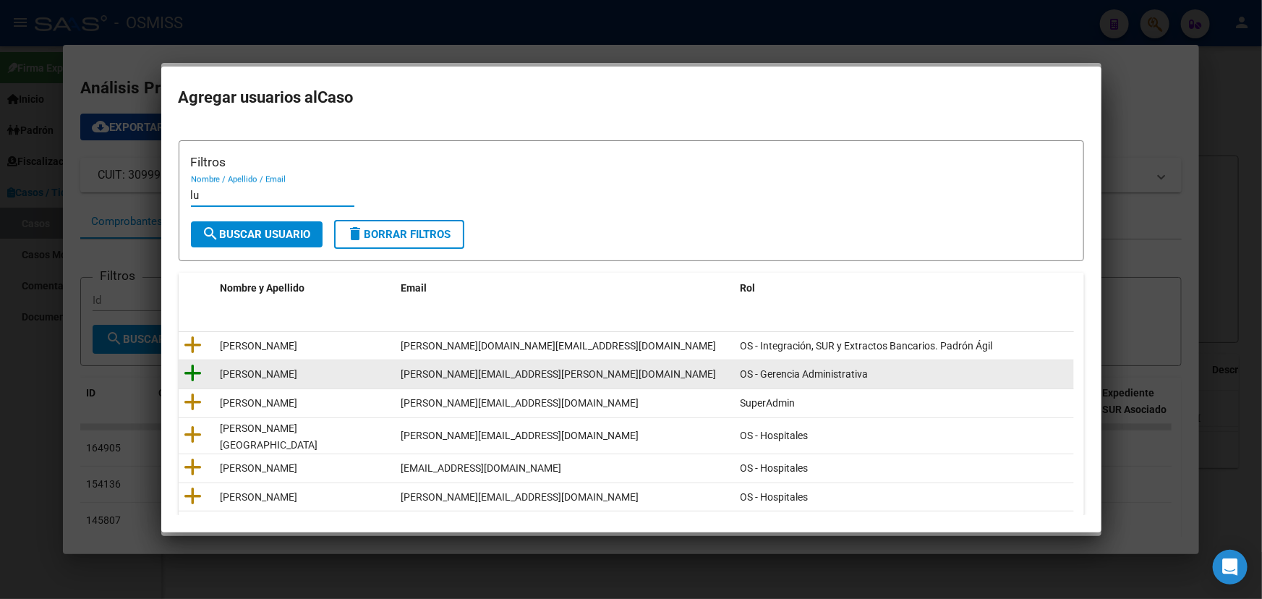
type input "lu"
click at [194, 372] on icon at bounding box center [193, 373] width 18 height 20
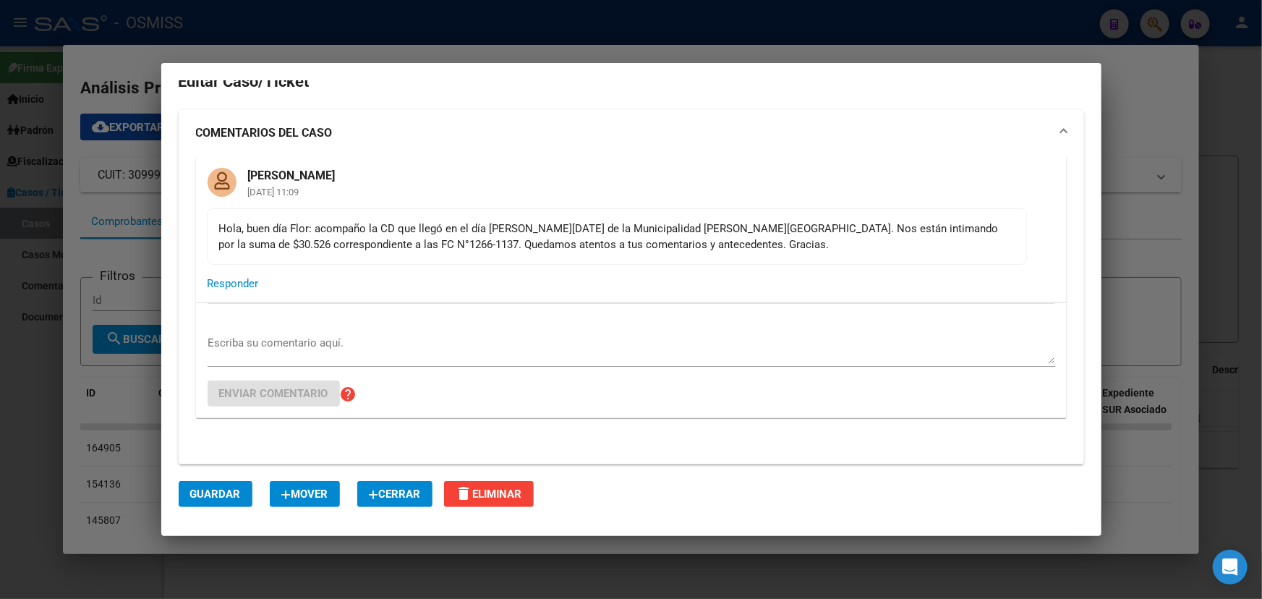
scroll to position [0, 0]
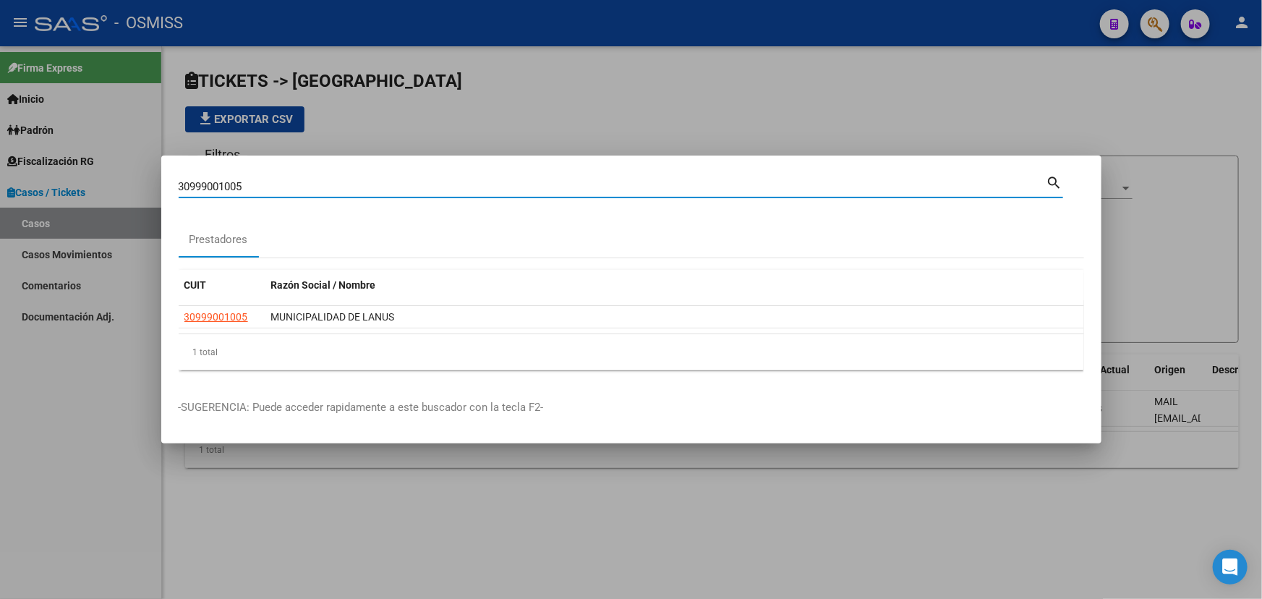
drag, startPoint x: 171, startPoint y: 191, endPoint x: 0, endPoint y: 201, distance: 171.6
click at [0, 197] on div "30999001005 Buscar (apellido, dni, cuil, nro traspaso, cuit, obra social) searc…" at bounding box center [631, 299] width 1262 height 599
paste input "30-66765057-3"
type input "30667650573"
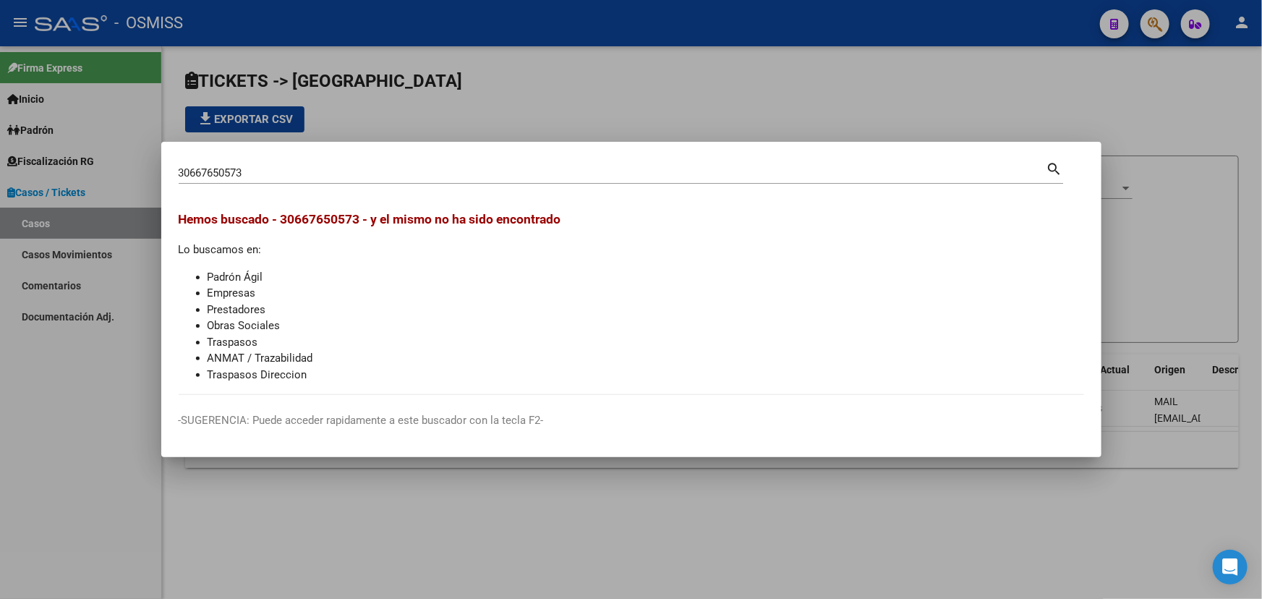
click at [255, 179] on div "30667650573 Buscar (apellido, dni, cuil, [PERSON_NAME], cuit, obra social)" at bounding box center [613, 173] width 868 height 22
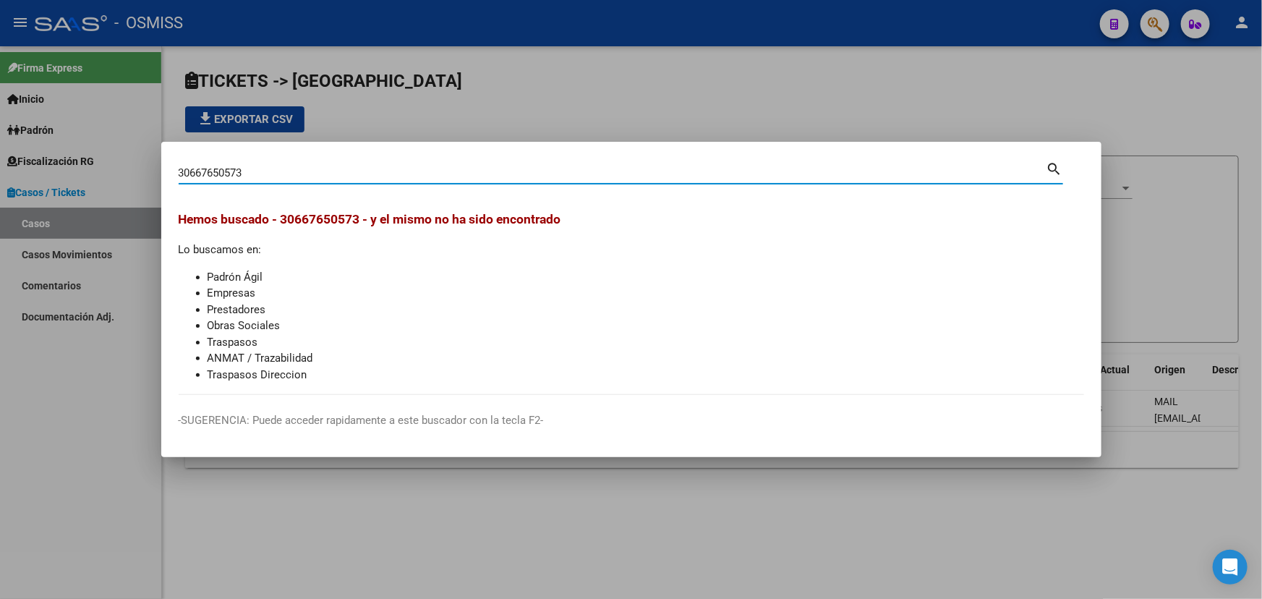
drag, startPoint x: 263, startPoint y: 170, endPoint x: 111, endPoint y: 170, distance: 151.8
click at [111, 170] on div "30667650573 Buscar (apellido, dni, cuil, nro traspaso, cuit, obra social) searc…" at bounding box center [631, 299] width 1262 height 599
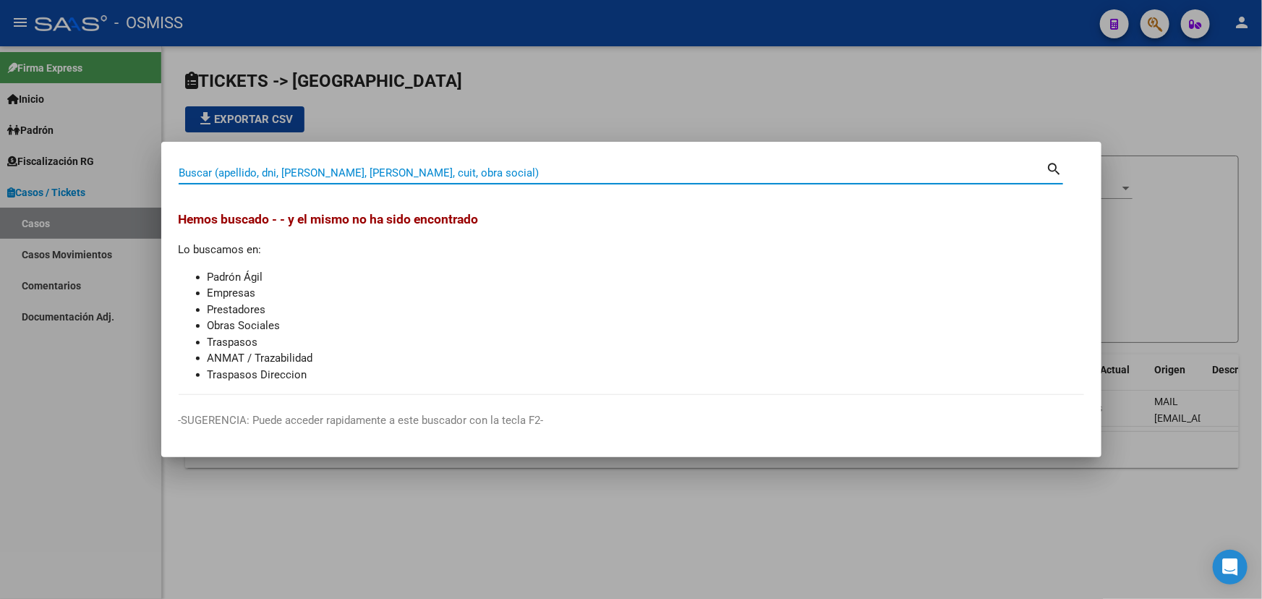
paste input "30715471511"
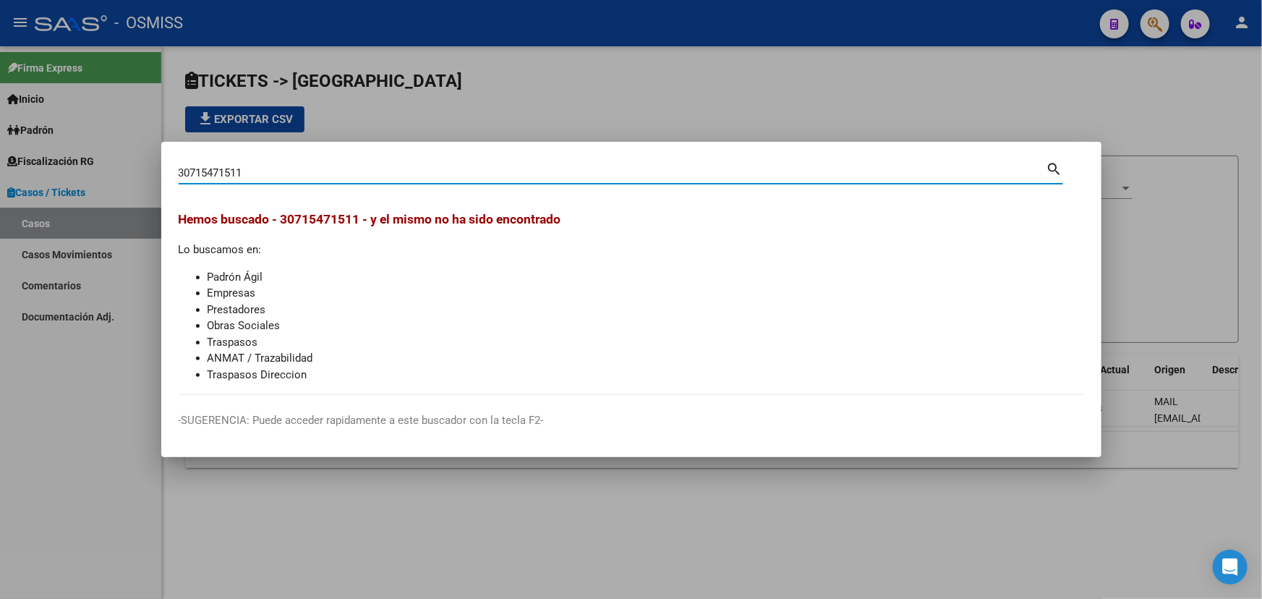
click at [192, 173] on input "30715471511" at bounding box center [613, 172] width 868 height 13
click at [245, 172] on input "30-715471511" at bounding box center [613, 172] width 868 height 13
type input "30715471511"
drag, startPoint x: 247, startPoint y: 165, endPoint x: 72, endPoint y: 170, distance: 175.8
click at [72, 170] on div "30715471511 Buscar (apellido, dni, cuil, nro traspaso, cuit, obra social) searc…" at bounding box center [631, 299] width 1262 height 599
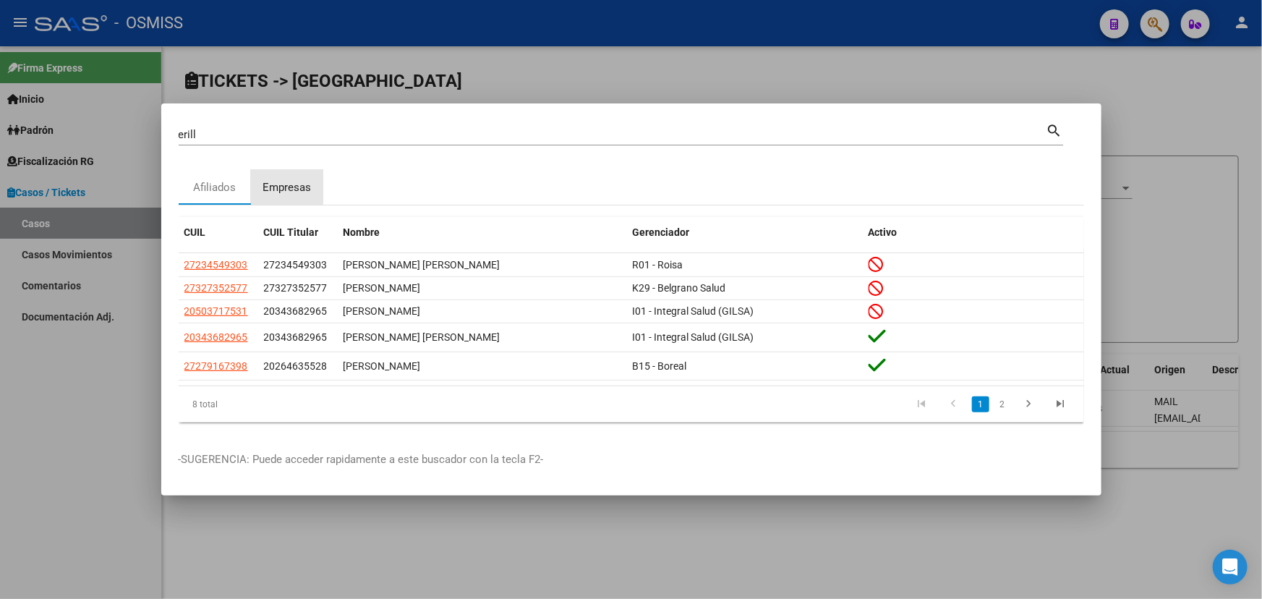
click at [260, 181] on div "Empresas" at bounding box center [287, 187] width 72 height 35
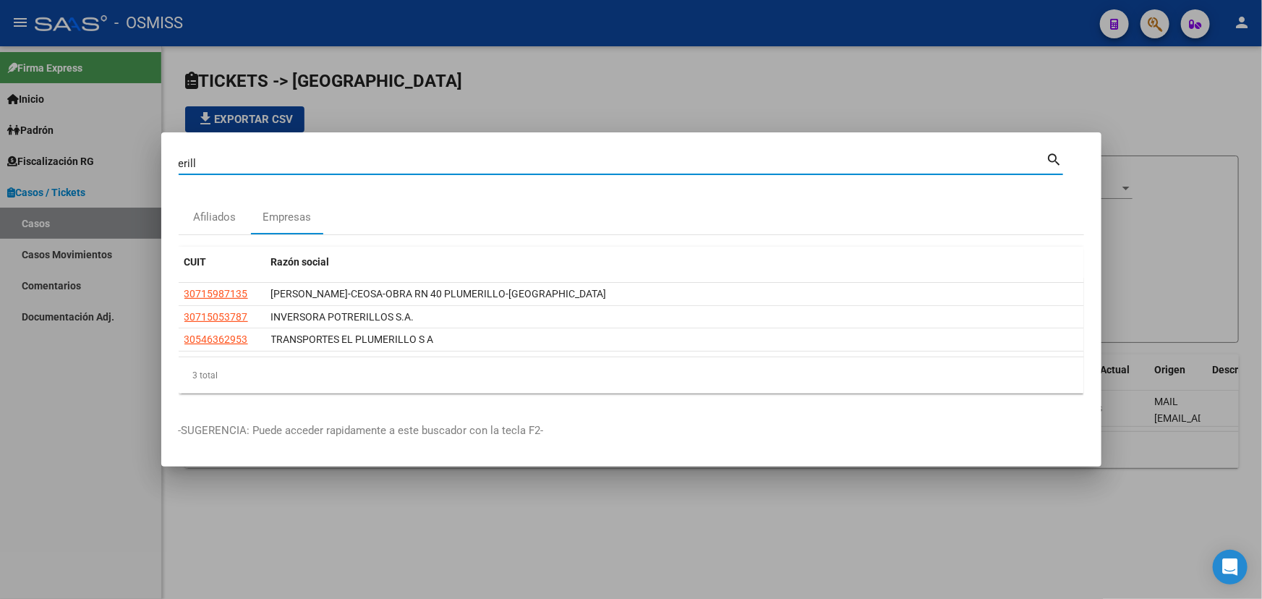
click at [223, 159] on input "erill" at bounding box center [613, 163] width 868 height 13
drag, startPoint x: 257, startPoint y: 158, endPoint x: 132, endPoint y: 173, distance: 125.9
click at [132, 173] on div "erill Buscar (apellido, dni, cuil, nro traspaso, cuit, obra social) search Afil…" at bounding box center [631, 299] width 1262 height 599
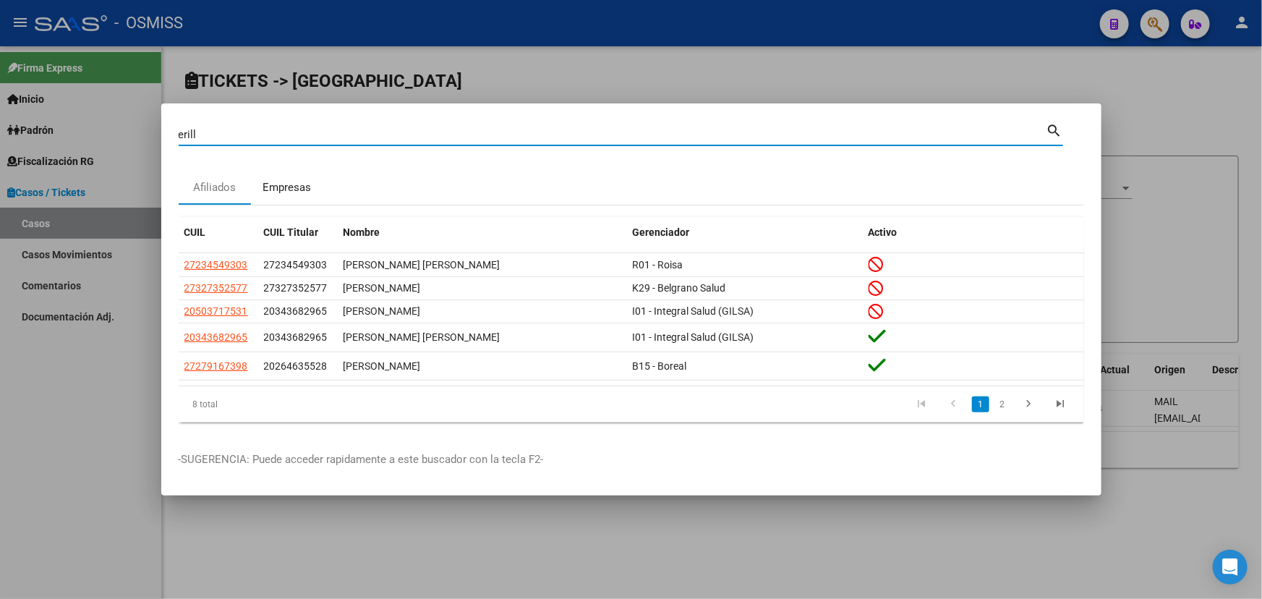
click at [291, 178] on div "Empresas" at bounding box center [287, 187] width 72 height 35
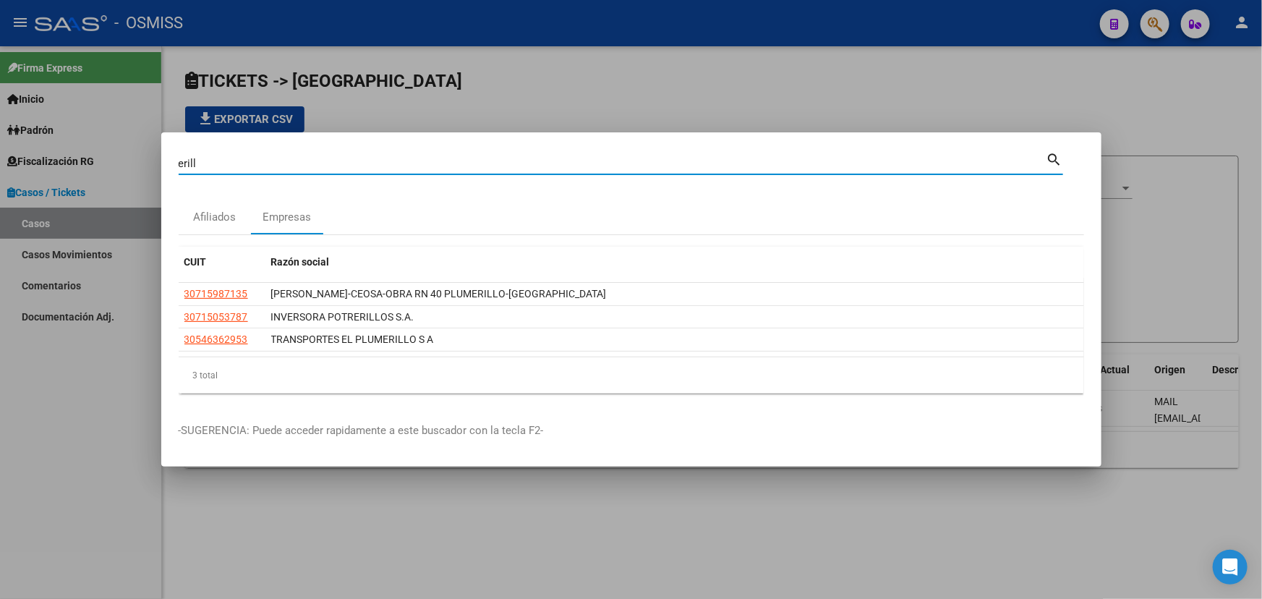
click at [238, 161] on input "erill" at bounding box center [613, 163] width 868 height 13
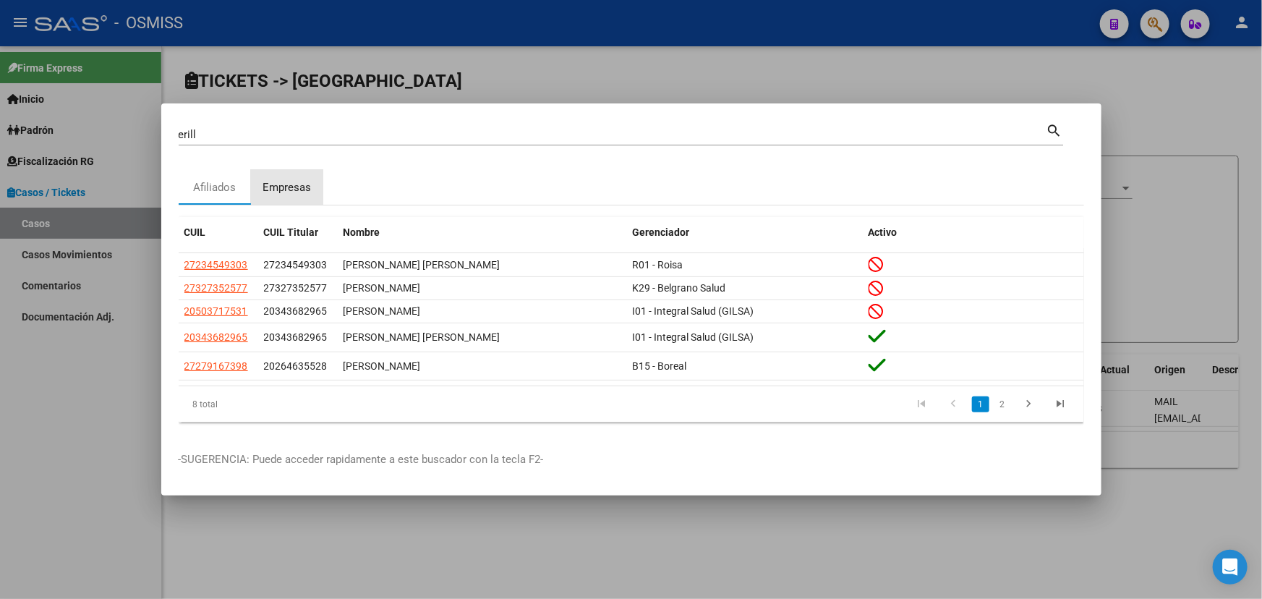
click at [292, 188] on div "Empresas" at bounding box center [286, 187] width 48 height 17
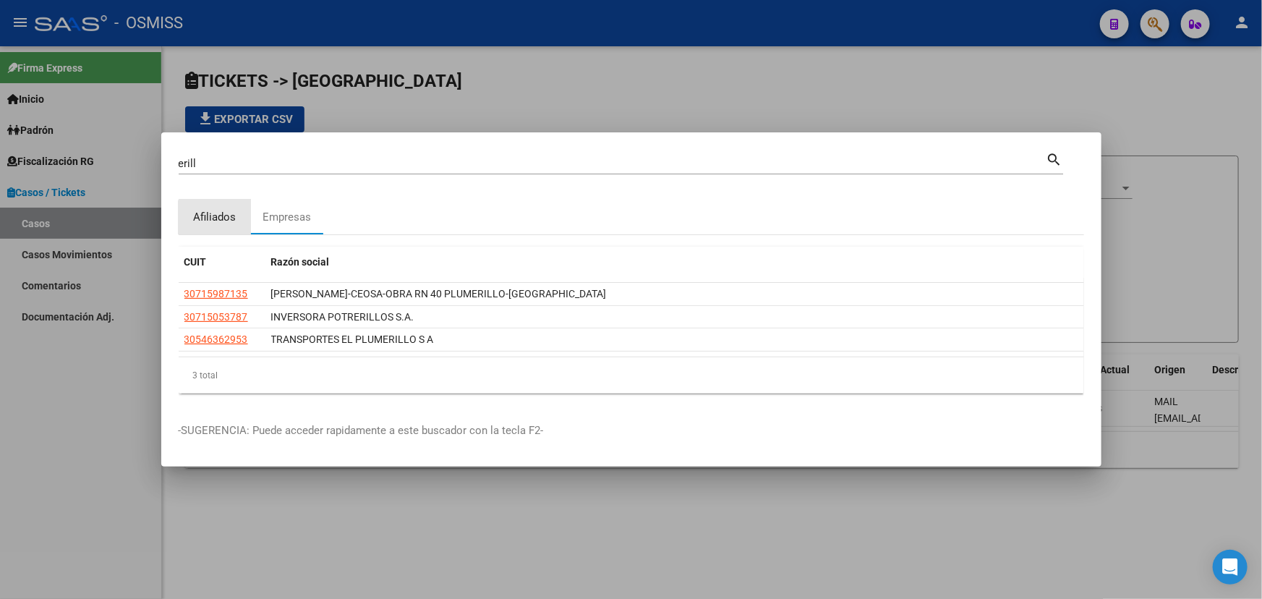
click at [220, 219] on div "Afiliados" at bounding box center [214, 217] width 43 height 17
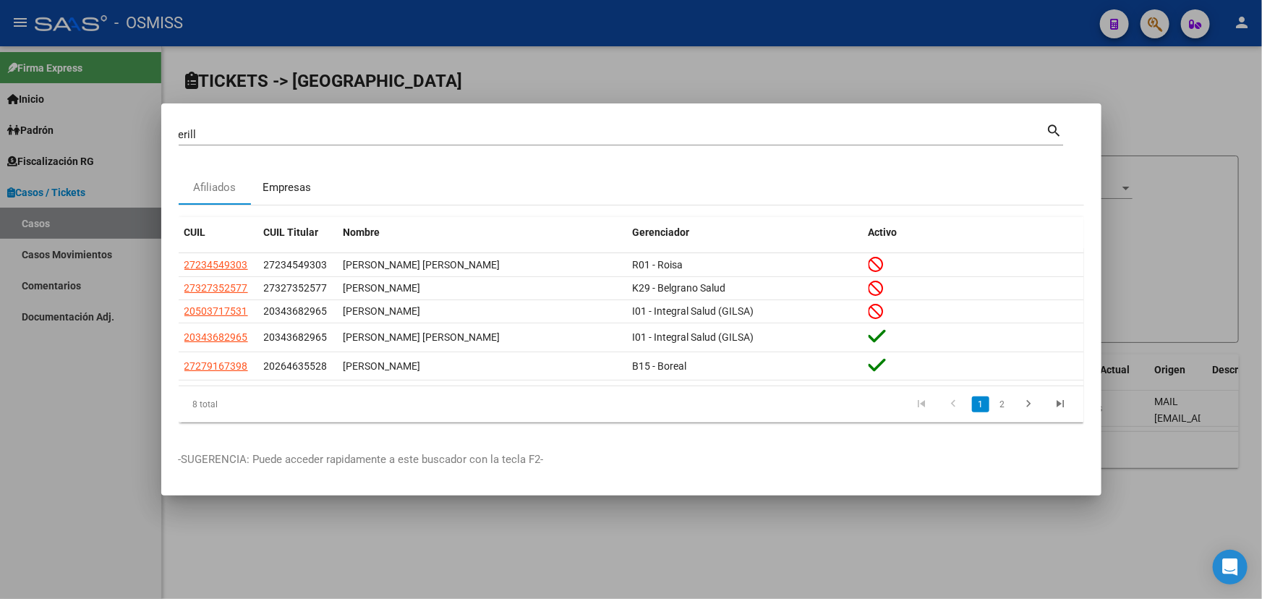
click at [281, 196] on div "Empresas" at bounding box center [286, 187] width 48 height 17
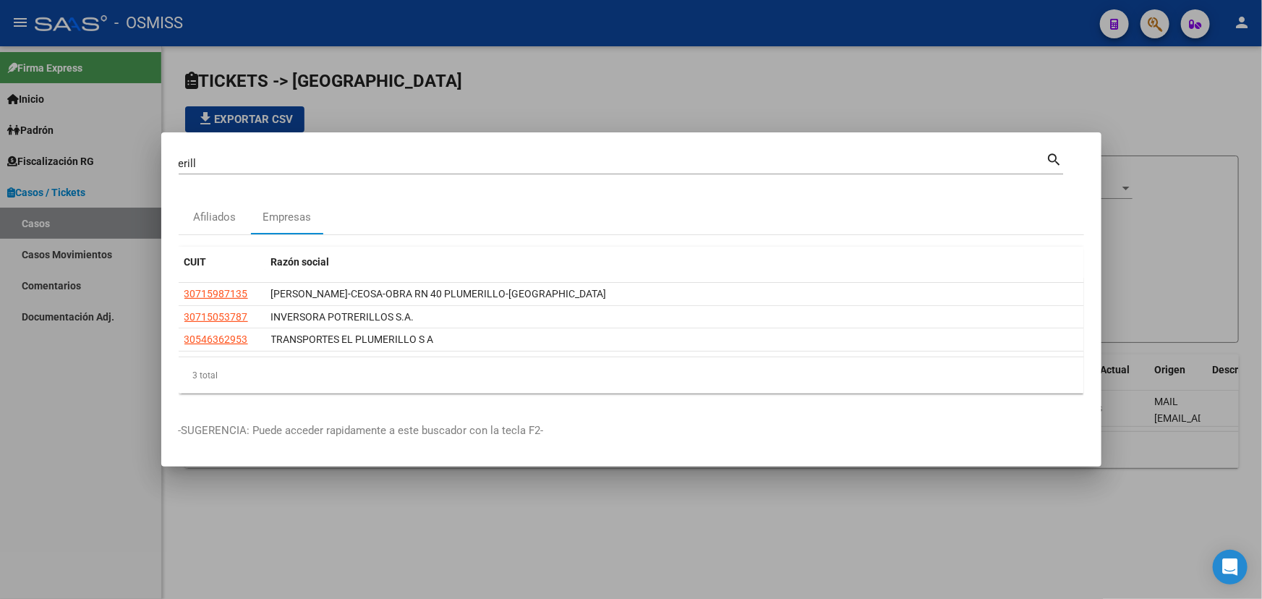
click at [214, 164] on input "erill" at bounding box center [613, 163] width 868 height 13
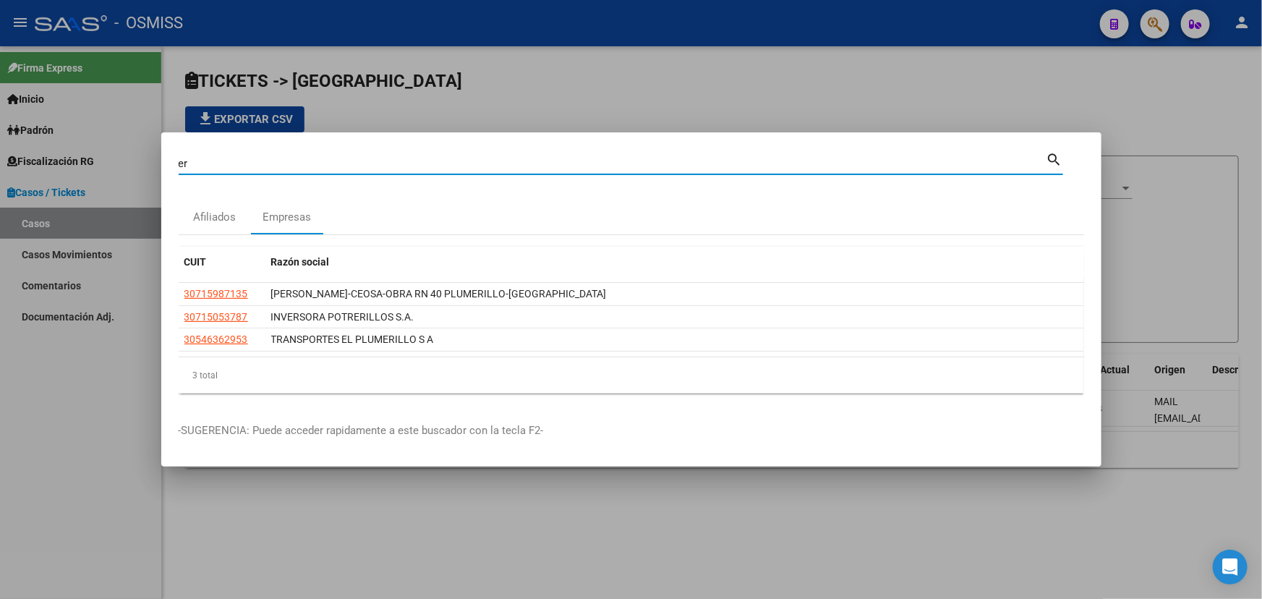
type input "e"
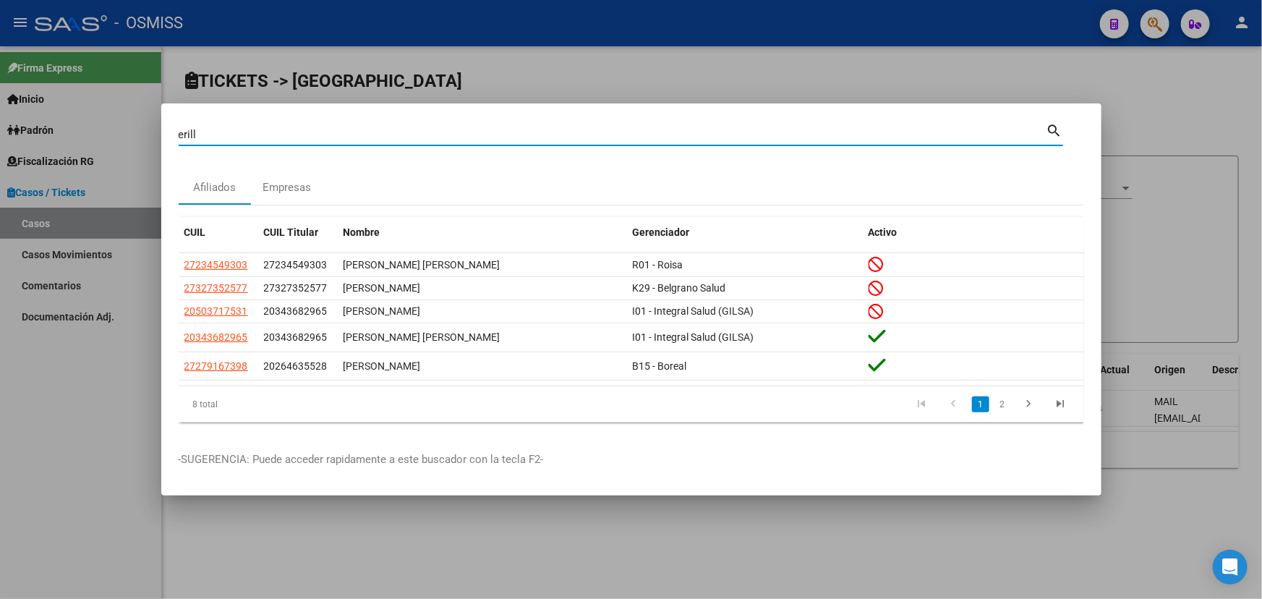
type input "erill"
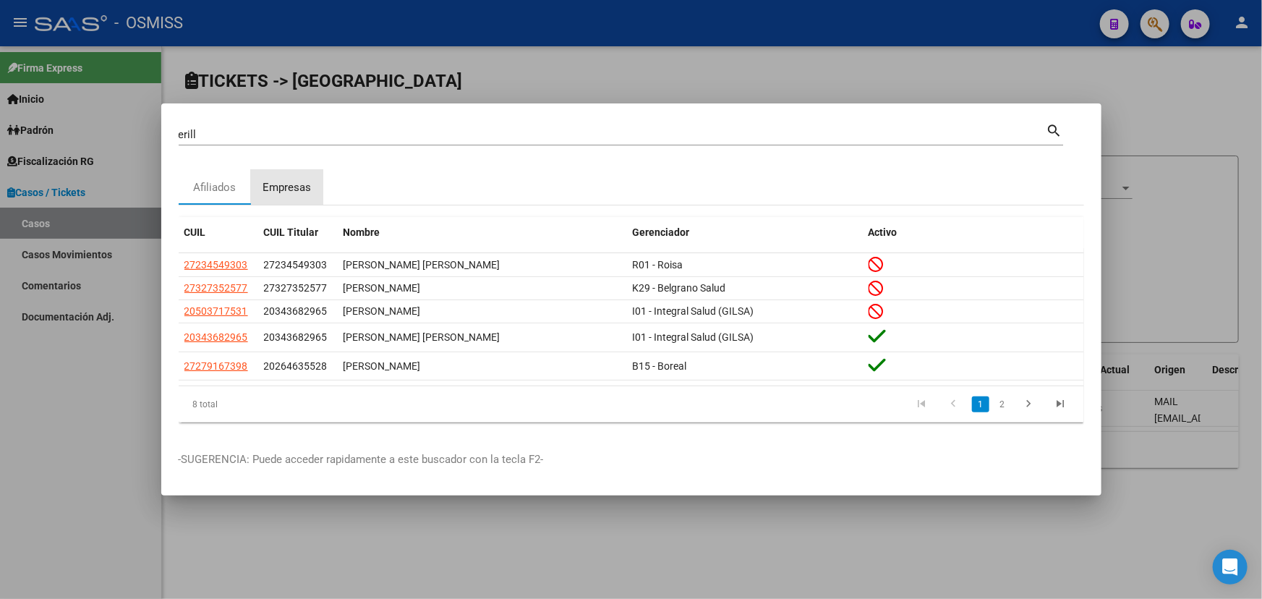
click at [291, 188] on div "Empresas" at bounding box center [286, 187] width 48 height 17
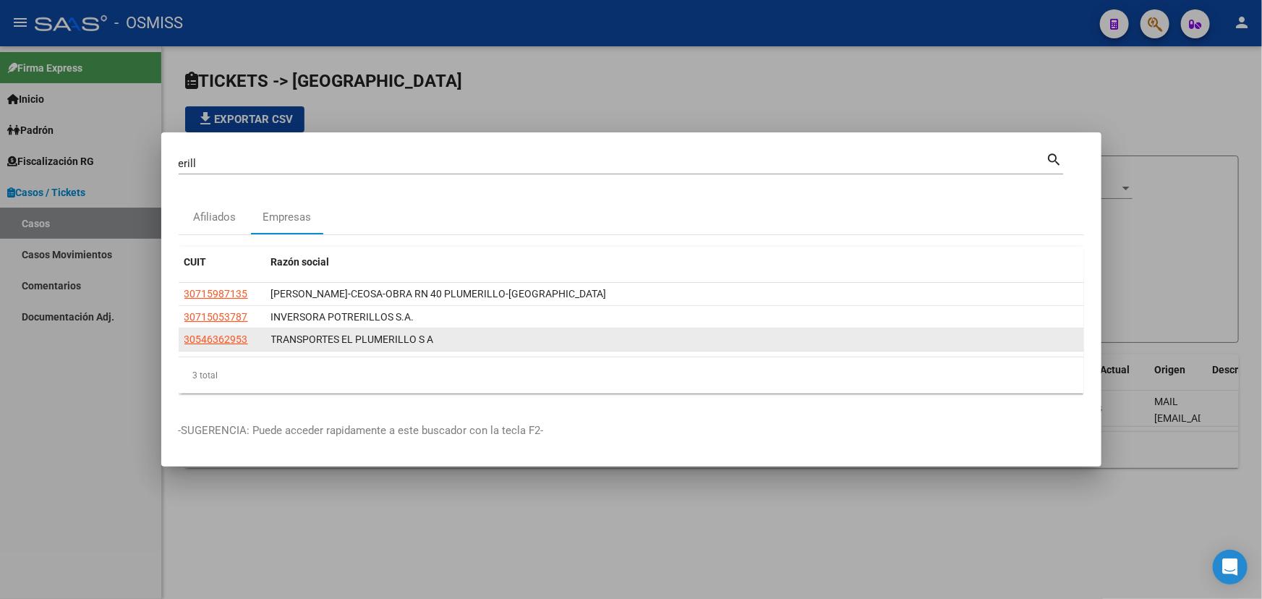
drag, startPoint x: 514, startPoint y: 343, endPoint x: 528, endPoint y: 346, distance: 14.0
click at [528, 346] on div "TRANSPORTES EL PLUMERILLO S A" at bounding box center [674, 339] width 807 height 17
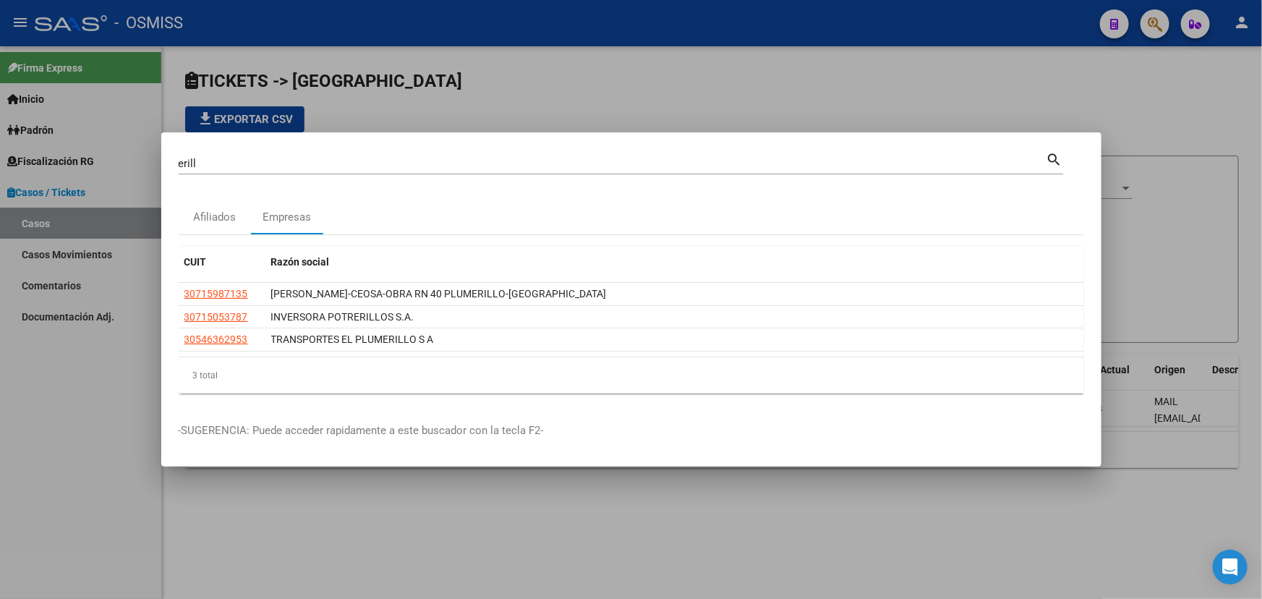
click at [495, 380] on div "3 total" at bounding box center [631, 375] width 905 height 36
drag, startPoint x: 542, startPoint y: 364, endPoint x: 543, endPoint y: 377, distance: 13.0
click at [527, 375] on div "3 total" at bounding box center [631, 375] width 905 height 36
click at [615, 395] on div "CUIT Razón social 30715987135 [PERSON_NAME]-CEOSA-OBRA RN 40 PLUMERILLO-UT 3071…" at bounding box center [631, 320] width 905 height 170
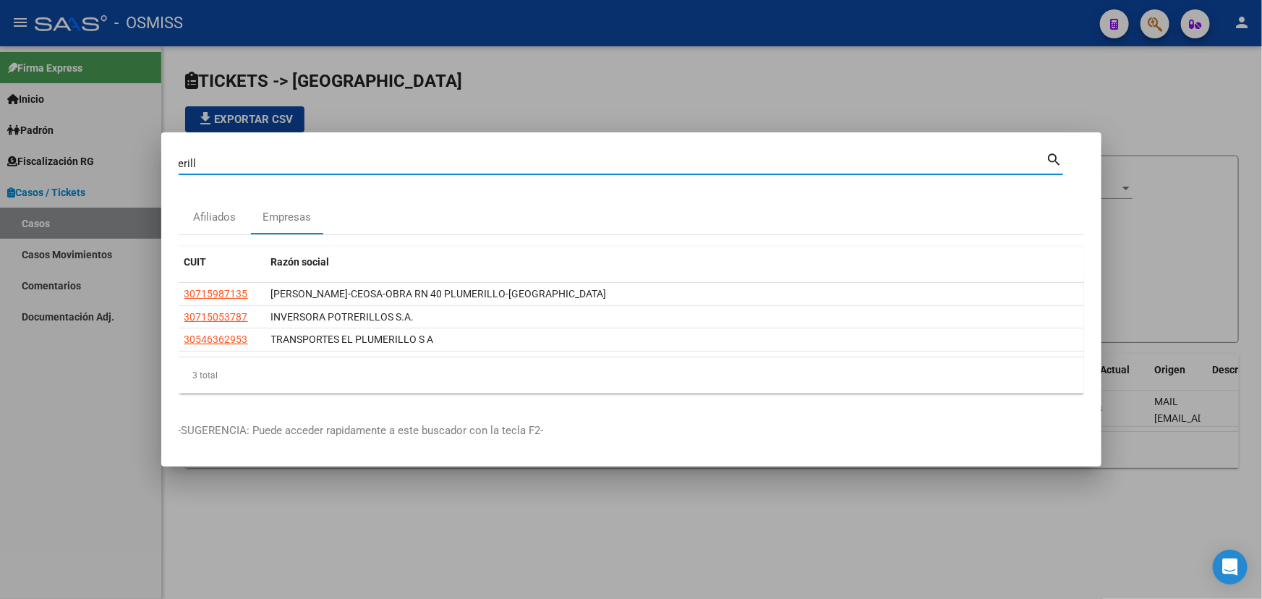
drag, startPoint x: 228, startPoint y: 163, endPoint x: 0, endPoint y: 166, distance: 227.8
click at [0, 166] on div "erill Buscar (apellido, dni, cuil, nro traspaso, cuit, obra social) search Afil…" at bounding box center [631, 299] width 1262 height 599
paste input "30-68307705-0."
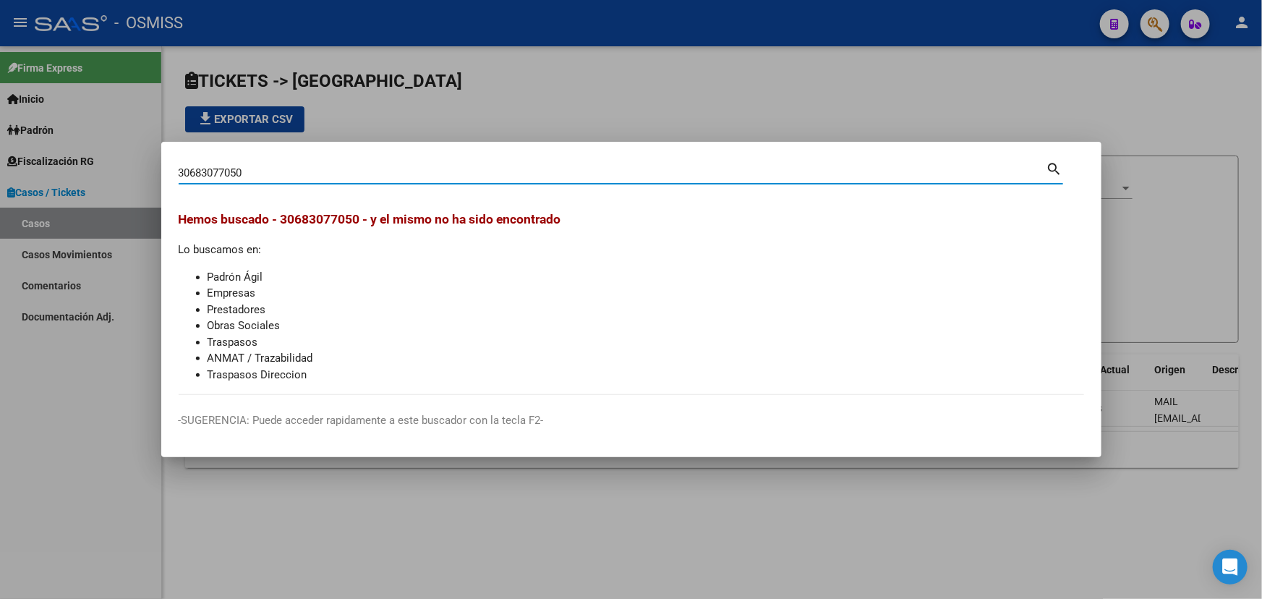
drag, startPoint x: 241, startPoint y: 174, endPoint x: 95, endPoint y: 184, distance: 146.4
click at [74, 173] on div "30683077050 Buscar (apellido, dni, cuil, nro traspaso, cuit, obra social) searc…" at bounding box center [631, 299] width 1262 height 599
paste input "26983398"
type input "30626983398"
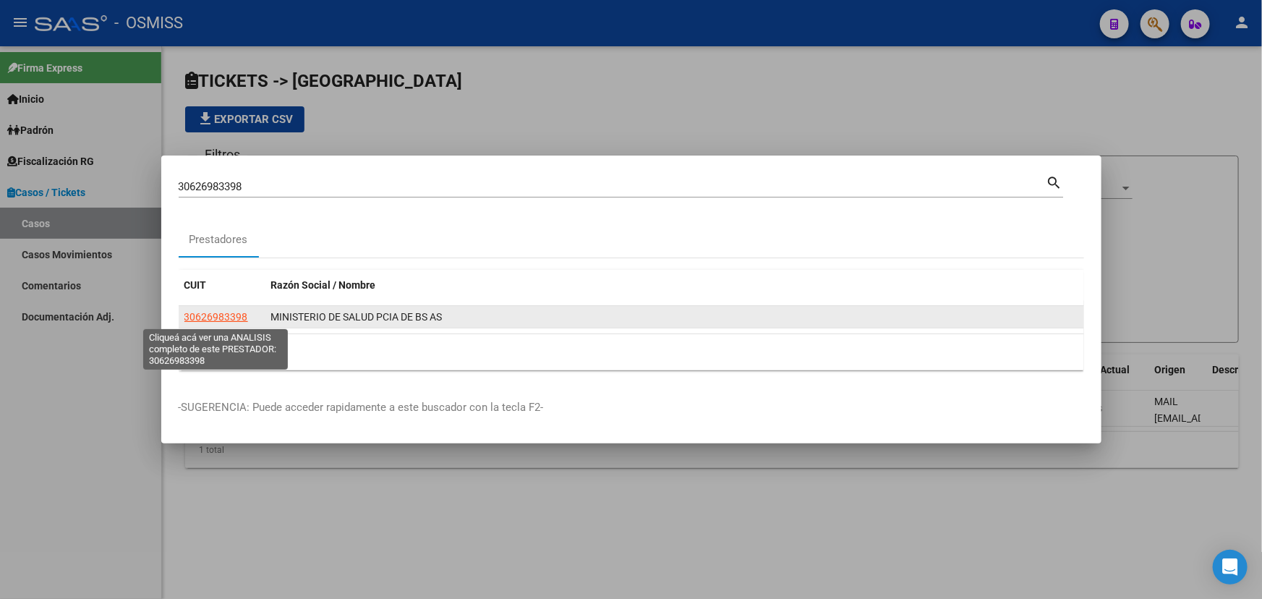
click at [200, 321] on span "30626983398" at bounding box center [216, 317] width 64 height 12
type textarea "30626983398"
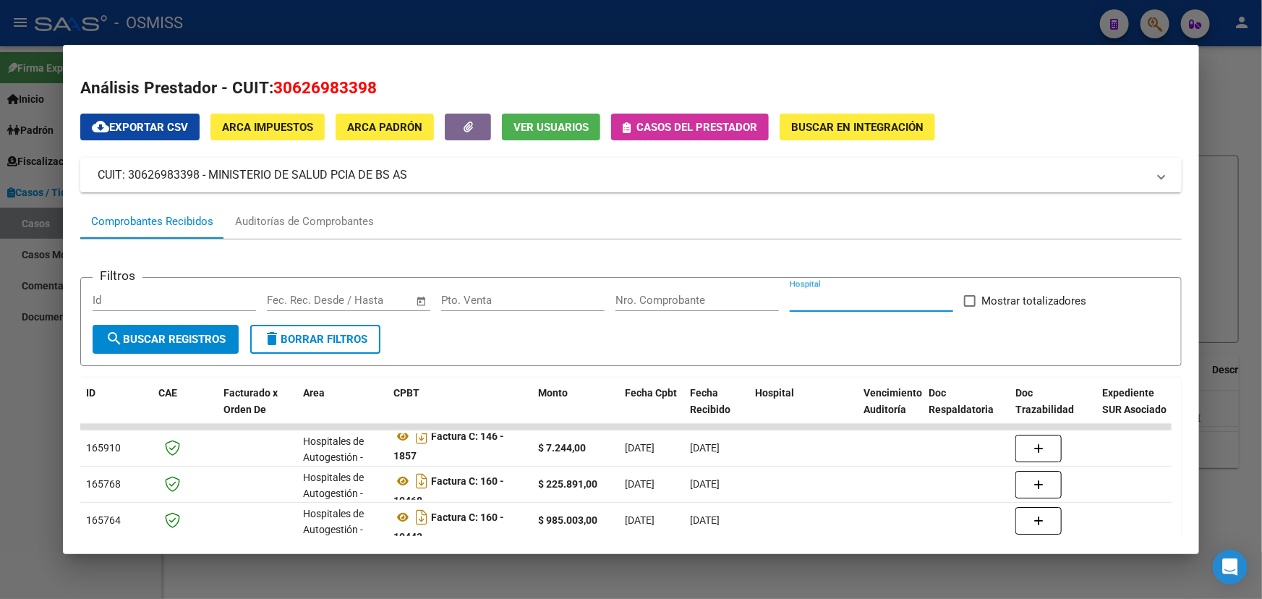
click at [875, 296] on input "Hospital" at bounding box center [871, 300] width 163 height 13
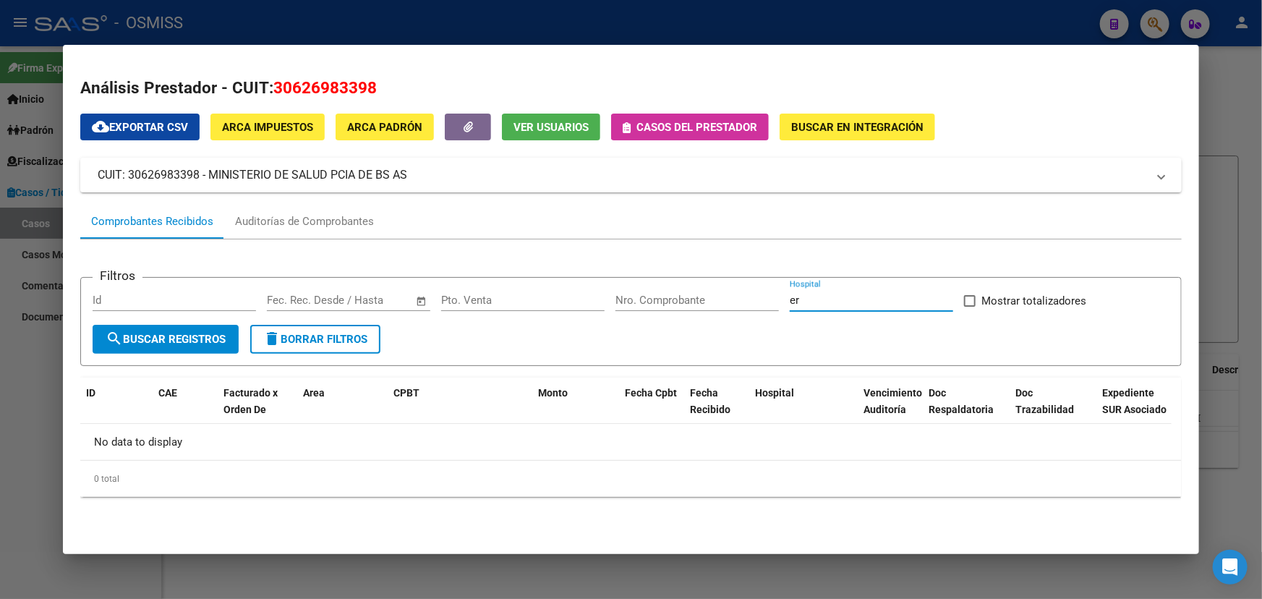
type input "e"
type input "[PERSON_NAME]"
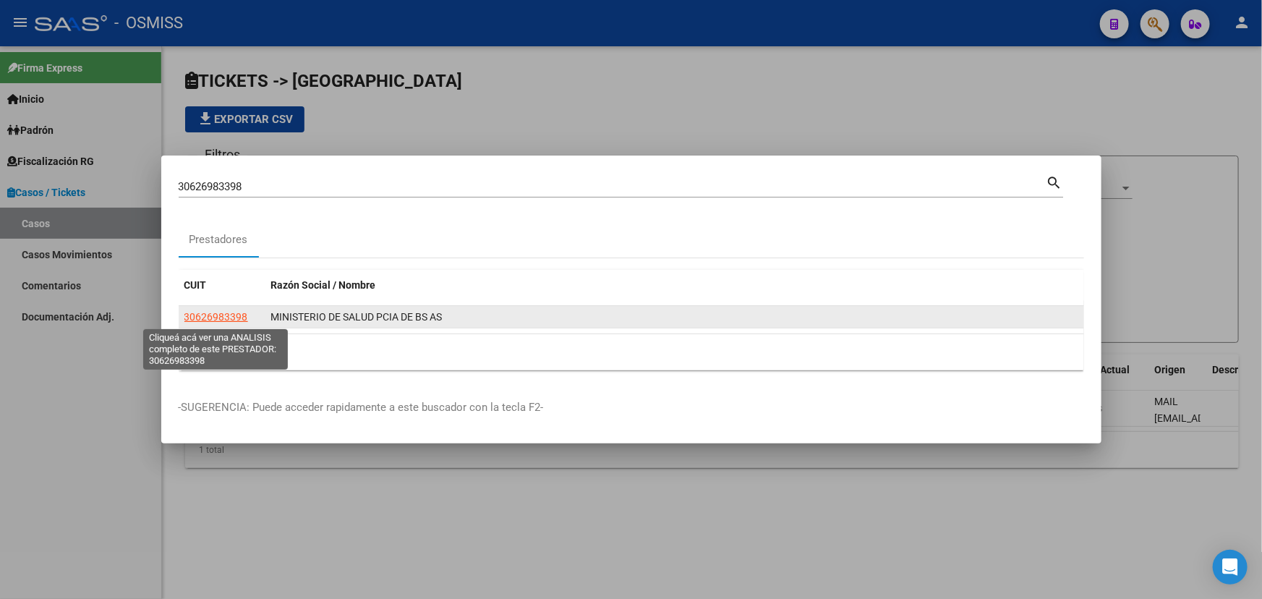
click at [213, 323] on app-link-go-to "30626983398" at bounding box center [216, 317] width 64 height 17
click at [215, 321] on span "30626983398" at bounding box center [216, 317] width 64 height 12
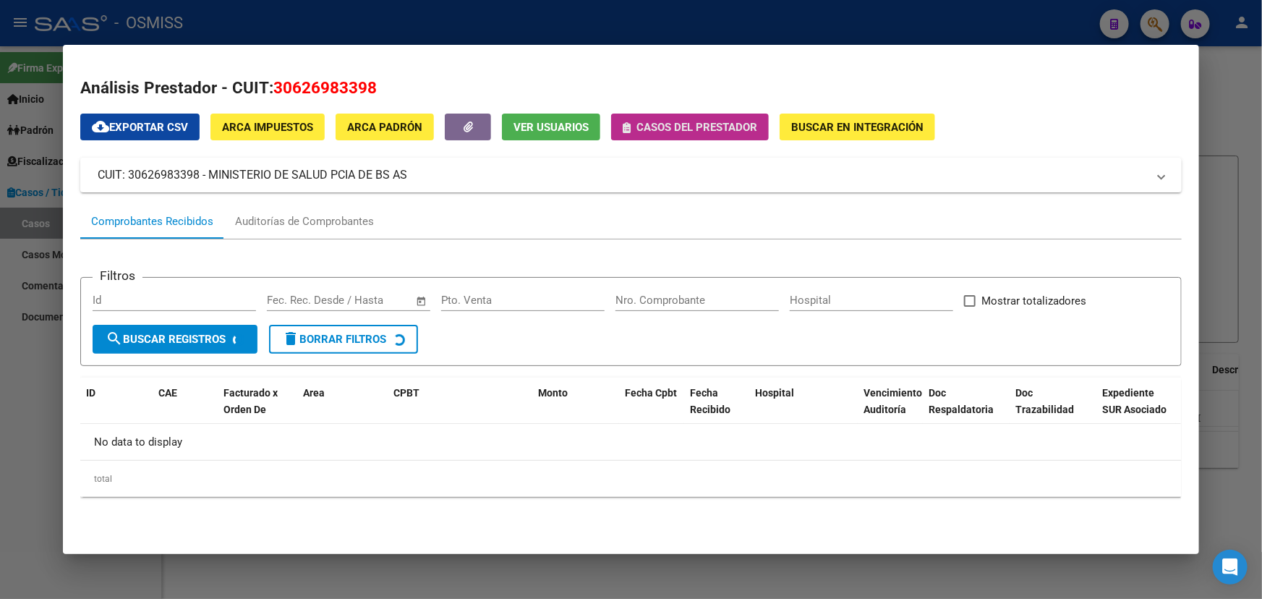
click at [686, 130] on span "Casos del prestador" at bounding box center [696, 127] width 121 height 13
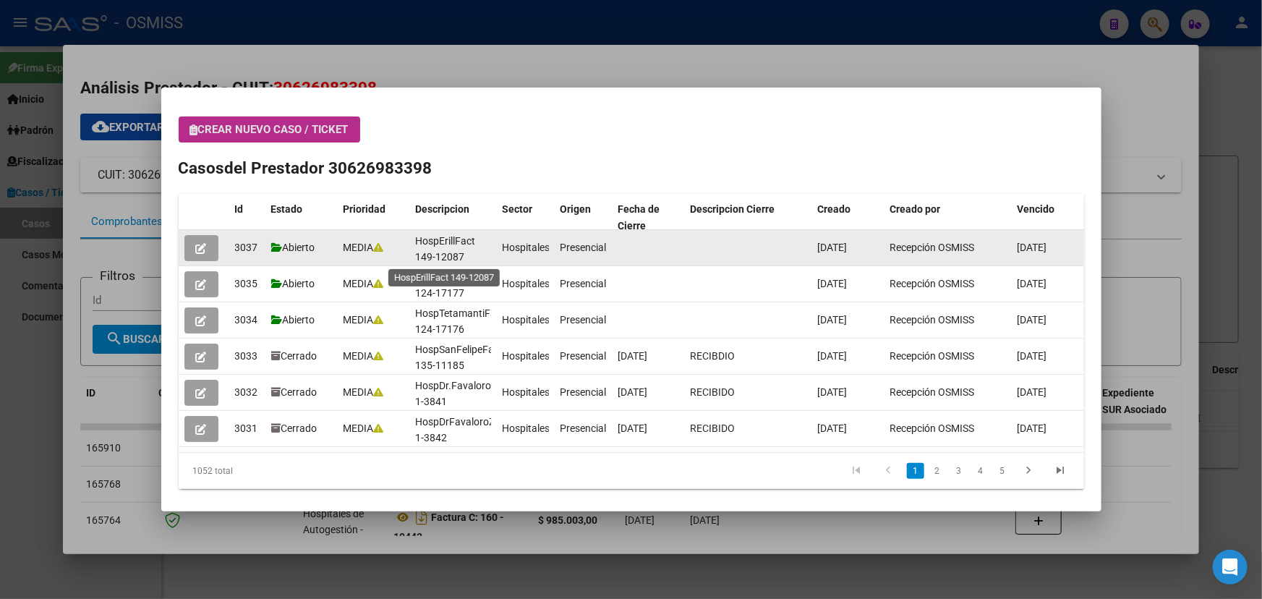
scroll to position [2, 0]
drag, startPoint x: 429, startPoint y: 260, endPoint x: 474, endPoint y: 254, distance: 45.2
click at [477, 255] on div "HospErillFact 149-12087" at bounding box center [453, 248] width 75 height 30
click at [443, 249] on span "HospErillFact 149-12087" at bounding box center [446, 247] width 60 height 28
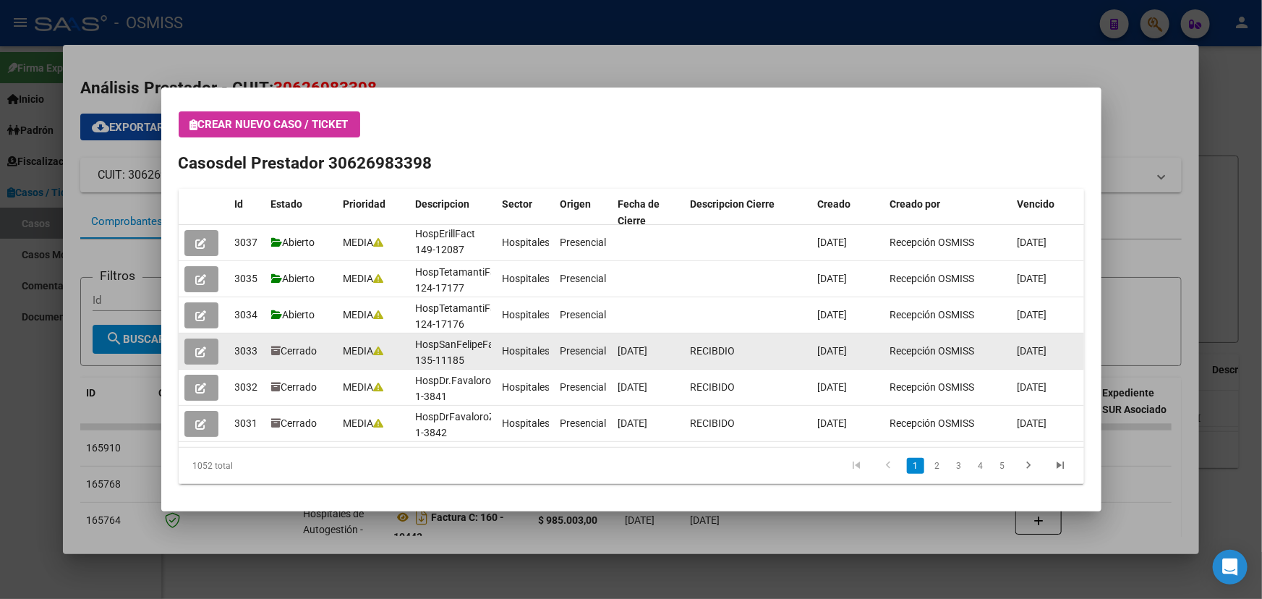
scroll to position [0, 0]
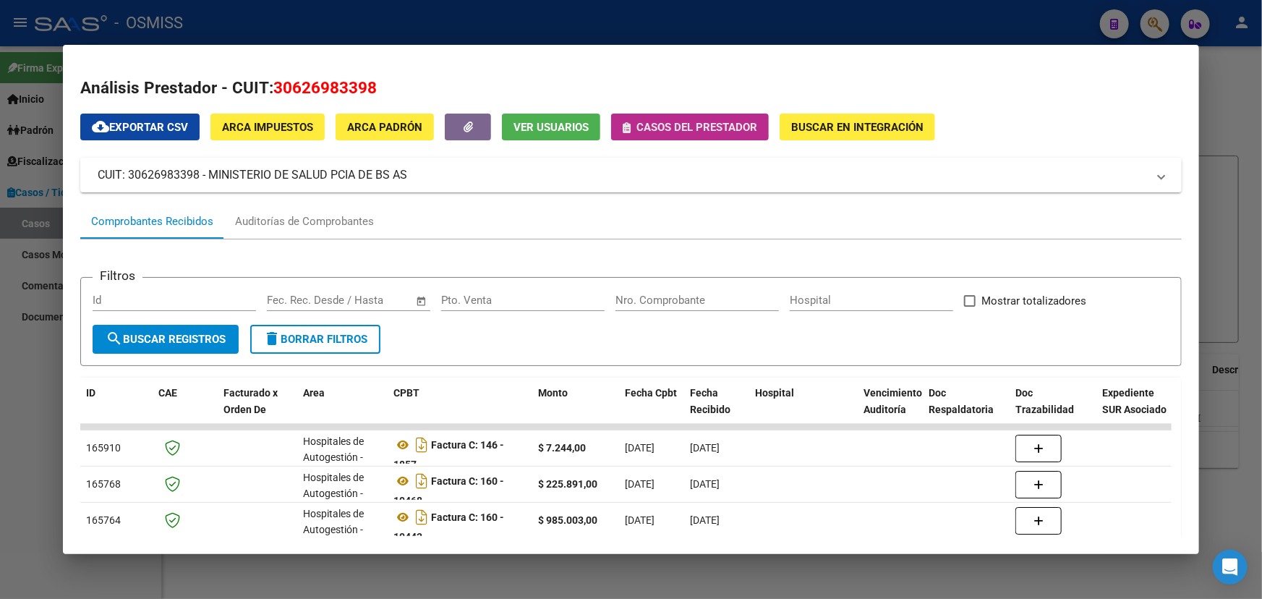
click at [716, 130] on span "Casos del prestador" at bounding box center [696, 127] width 121 height 13
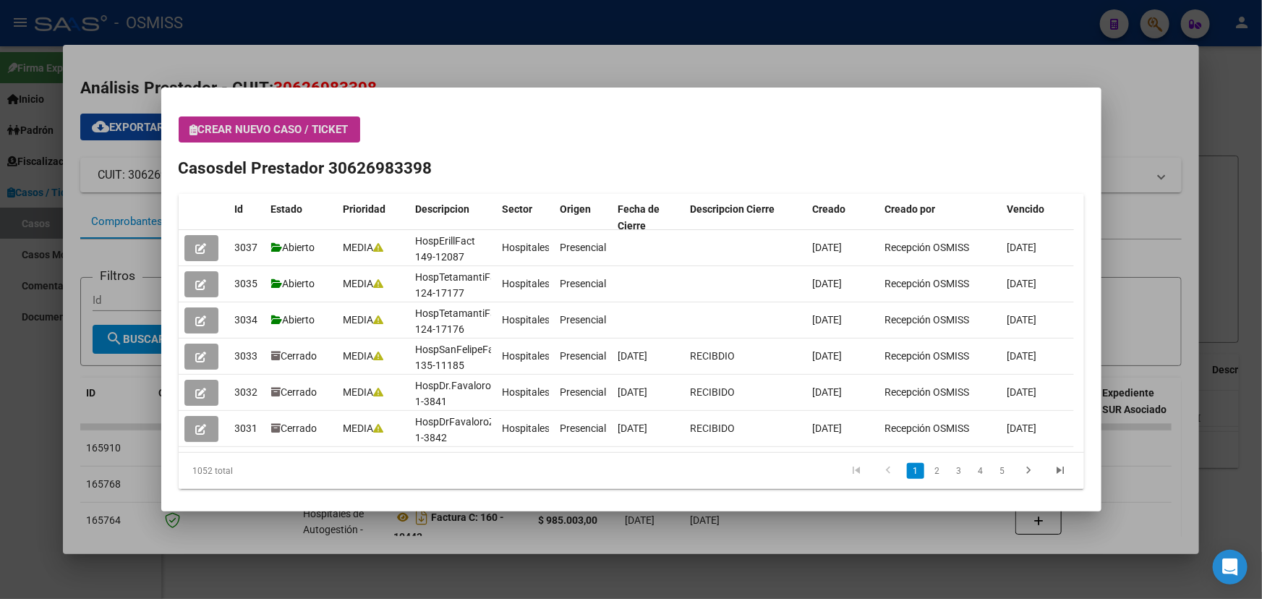
click at [263, 128] on span "Crear nuevo caso / ticket" at bounding box center [269, 129] width 158 height 13
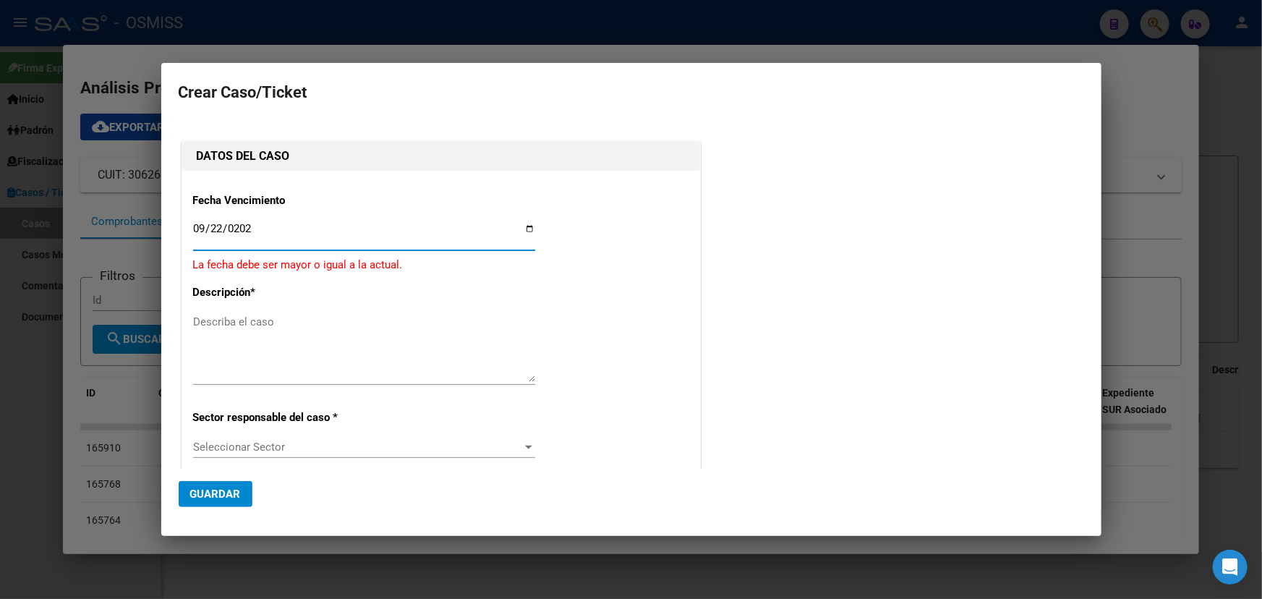
type input "[DATE]"
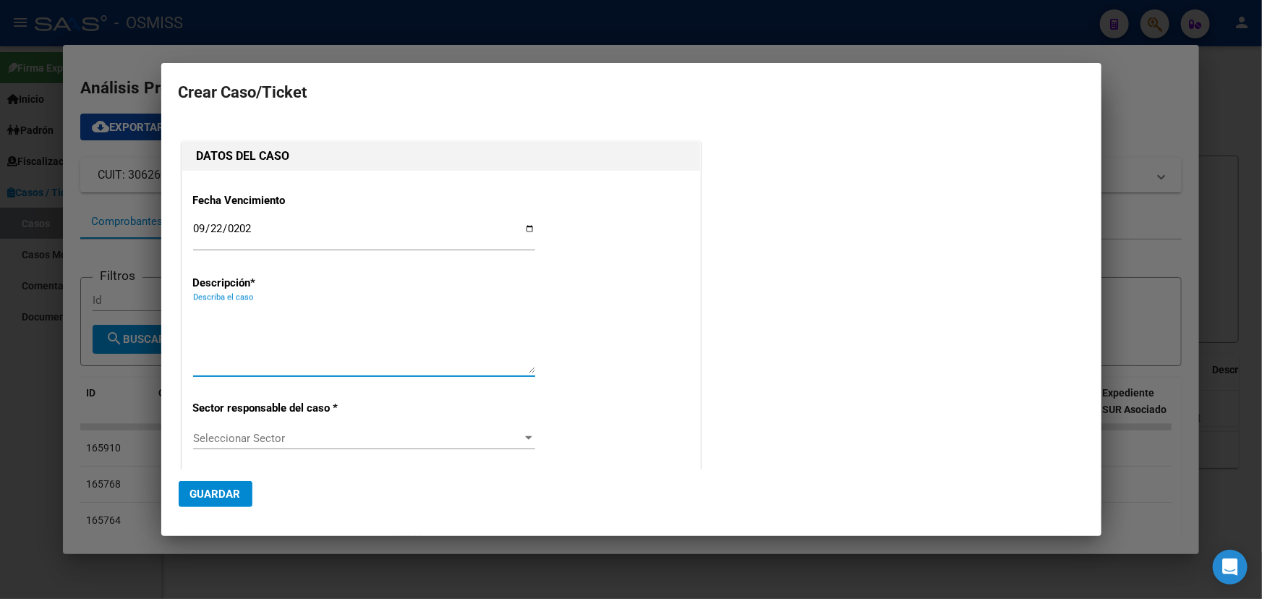
click at [220, 341] on textarea "Describa el caso" at bounding box center [364, 339] width 342 height 68
click at [226, 317] on textarea "Describa el caso" at bounding box center [364, 339] width 342 height 68
click at [220, 316] on textarea "Describa el caso" at bounding box center [364, 339] width 342 height 68
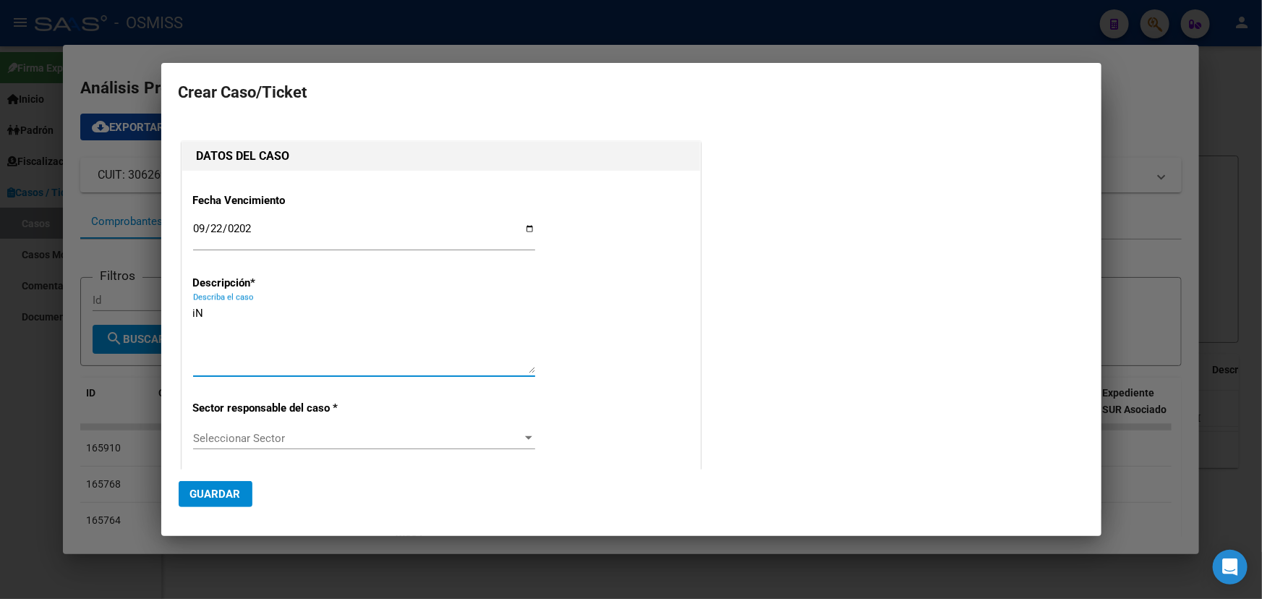
type textarea "i"
drag, startPoint x: 315, startPoint y: 316, endPoint x: 333, endPoint y: 316, distance: 18.8
click at [333, 316] on textarea "Int. x FC 0149-00011047; 11187,11581" at bounding box center [364, 339] width 342 height 68
drag, startPoint x: 419, startPoint y: 317, endPoint x: 406, endPoint y: 317, distance: 13.0
click at [406, 317] on textarea "Int. x FC 0149-00011047; 11187,11581" at bounding box center [364, 339] width 342 height 68
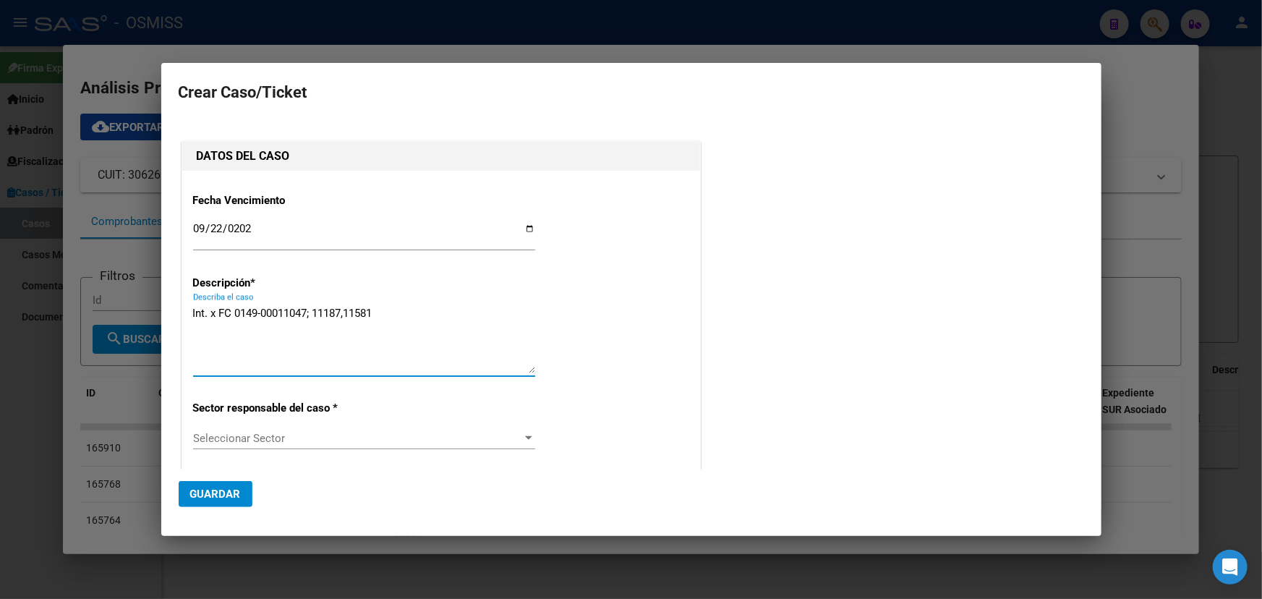
click at [424, 311] on textarea "Int. x FC 0149-00011047; 11187,11581" at bounding box center [364, 339] width 342 height 68
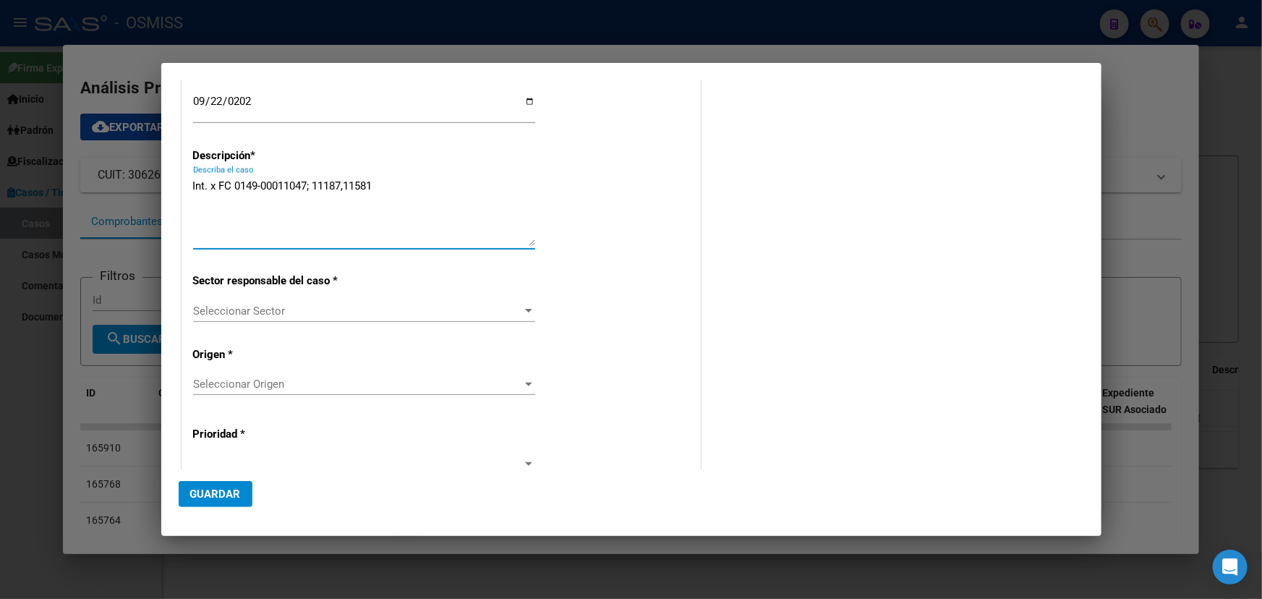
scroll to position [131, 0]
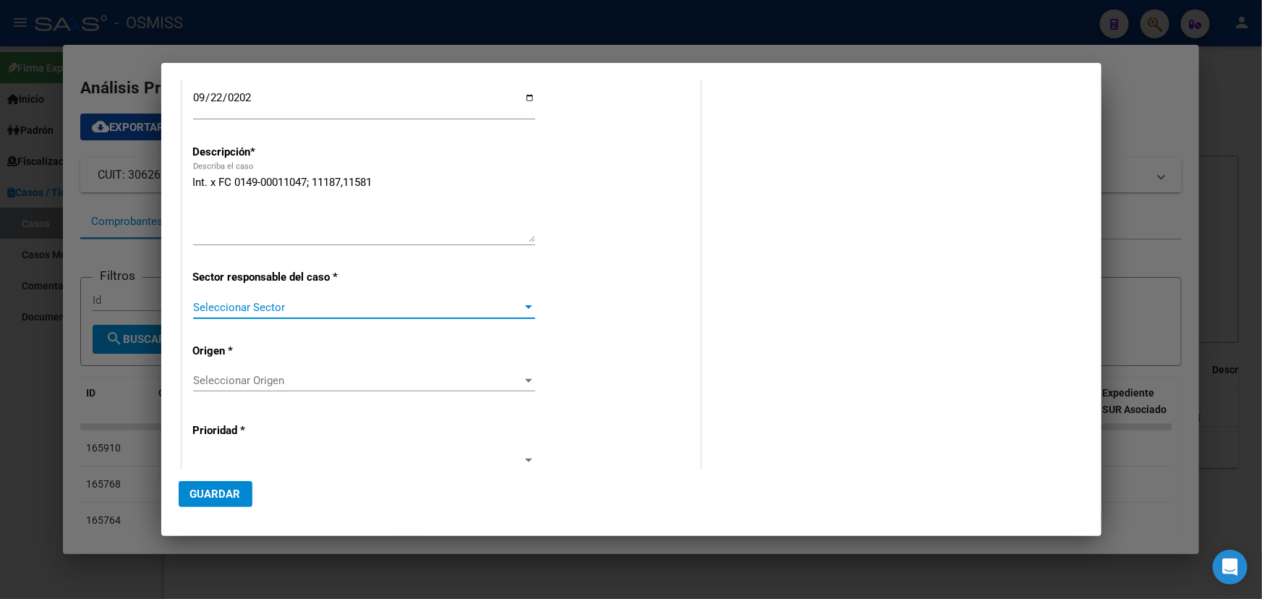
click at [497, 306] on span "Seleccionar Sector" at bounding box center [357, 307] width 329 height 13
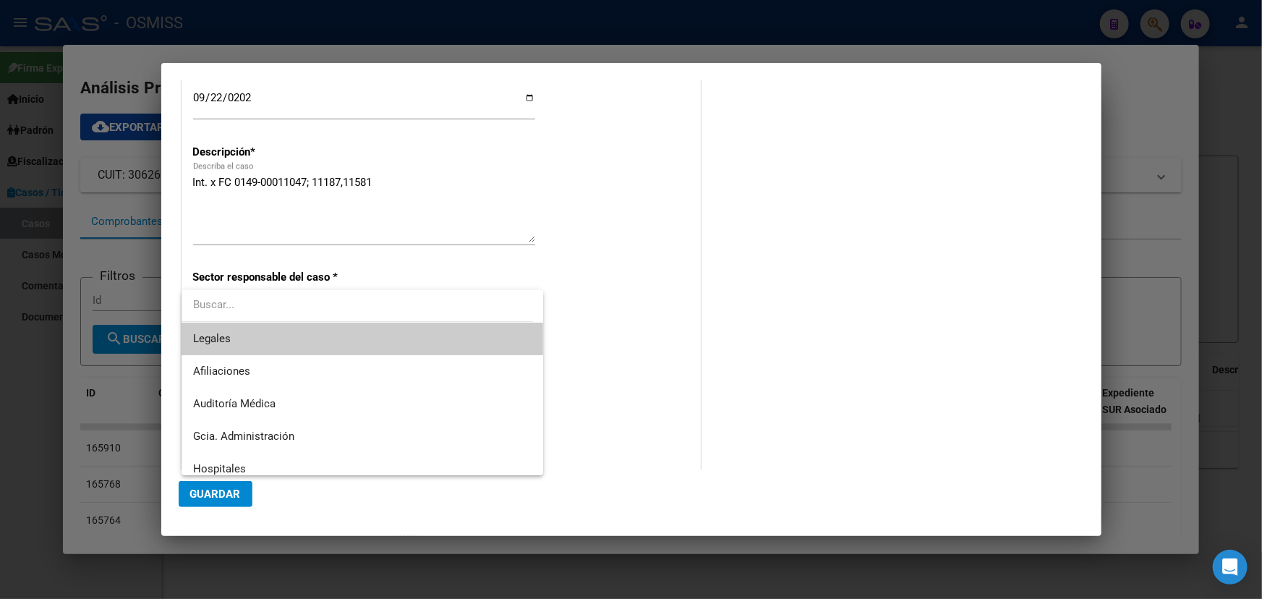
click at [244, 347] on span "Legales" at bounding box center [362, 338] width 338 height 33
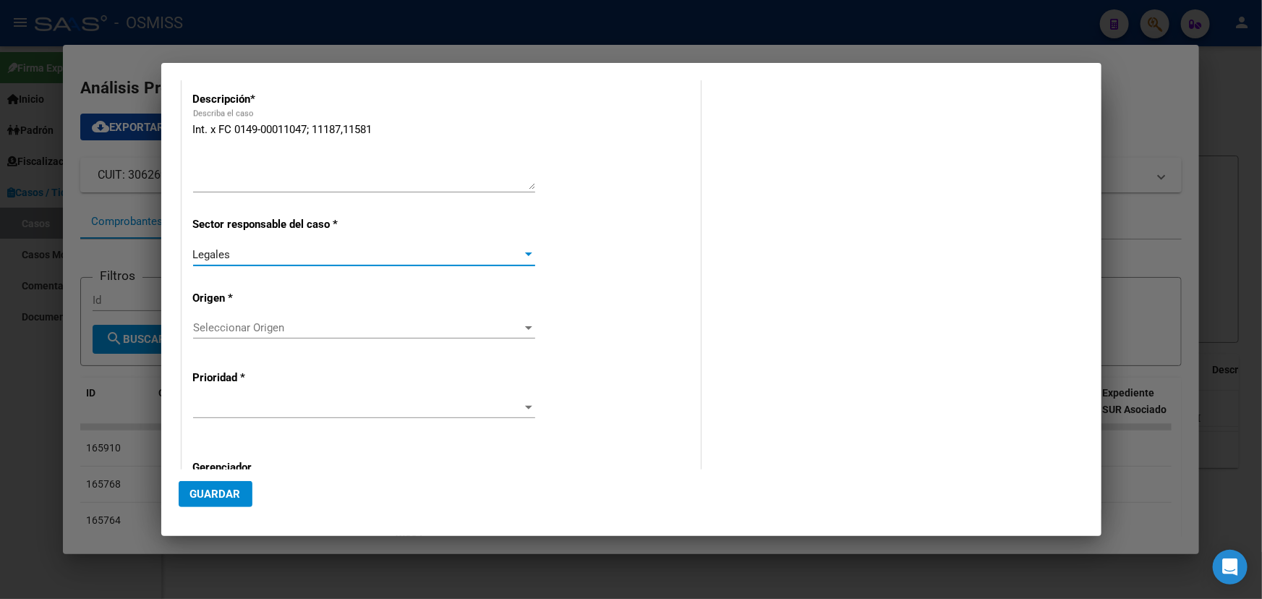
scroll to position [262, 0]
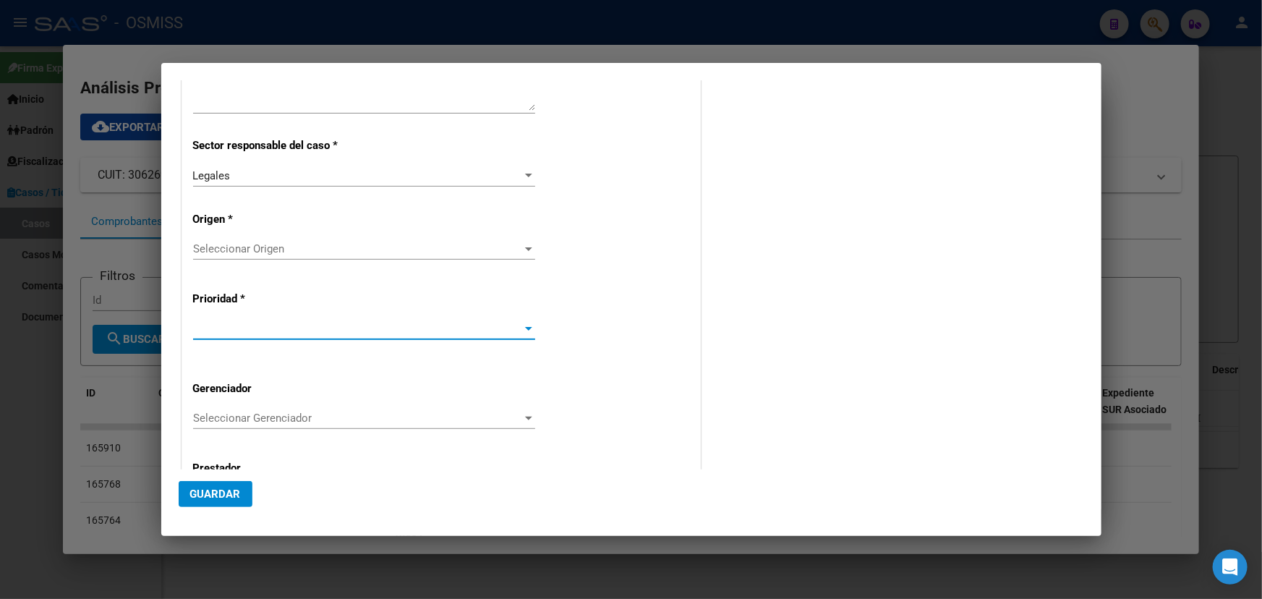
click at [513, 332] on span at bounding box center [357, 328] width 329 height 13
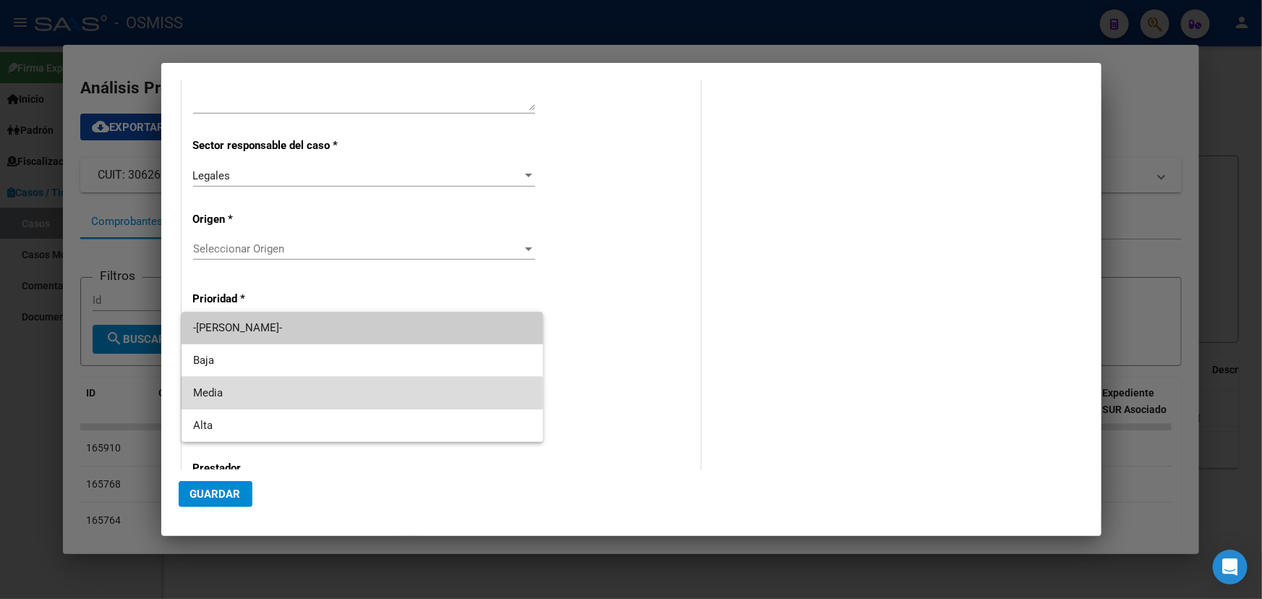
click at [195, 395] on span "Media" at bounding box center [362, 393] width 338 height 33
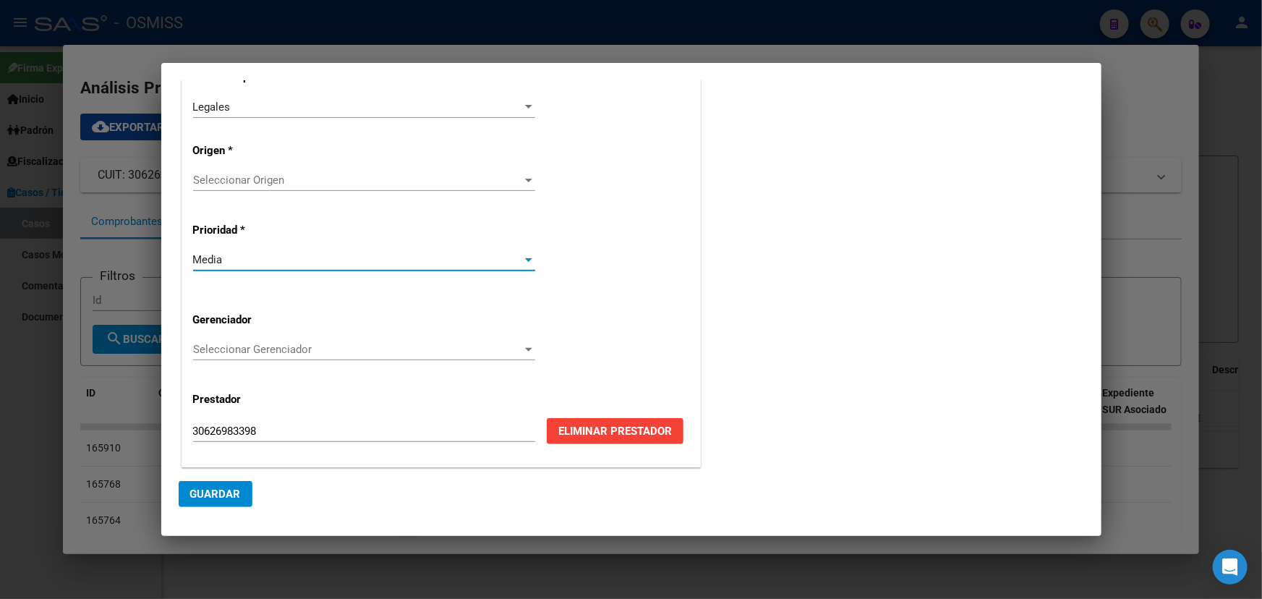
scroll to position [332, 0]
click at [435, 346] on span "Seleccionar Gerenciador" at bounding box center [357, 348] width 329 height 13
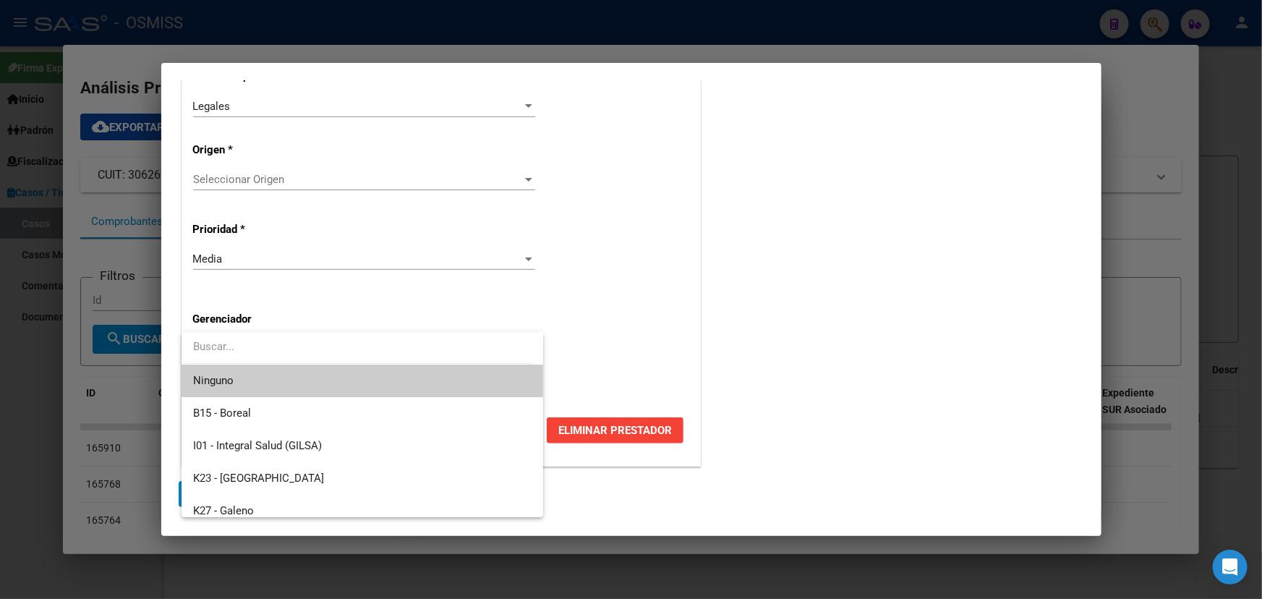
click at [570, 287] on div at bounding box center [631, 299] width 1262 height 599
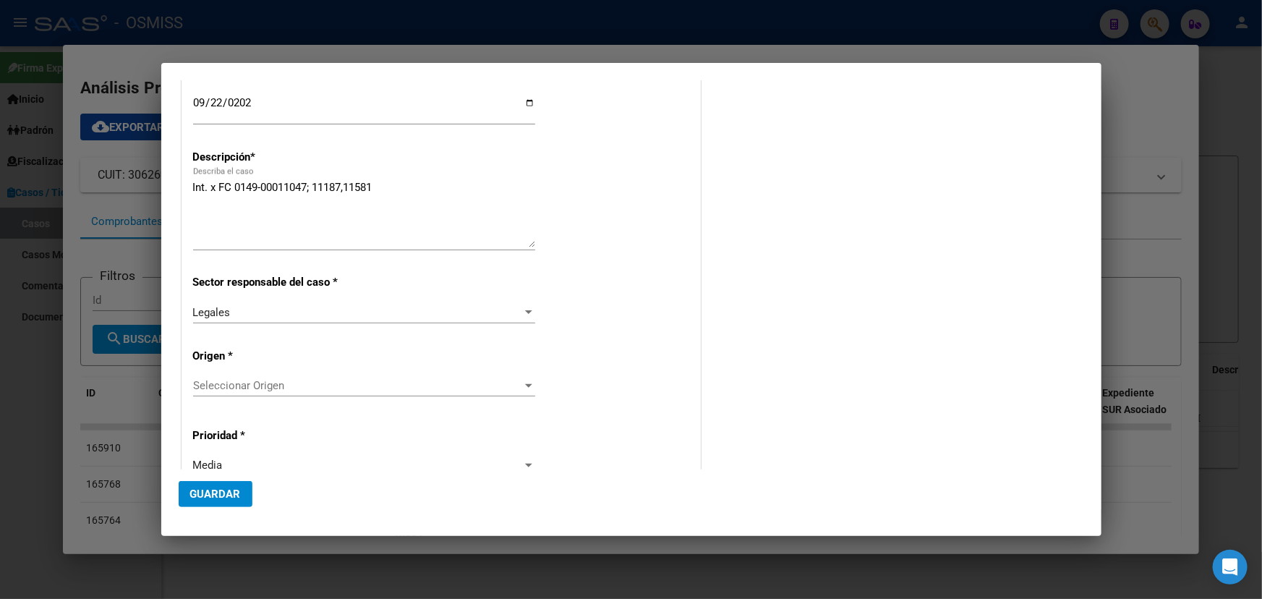
scroll to position [131, 0]
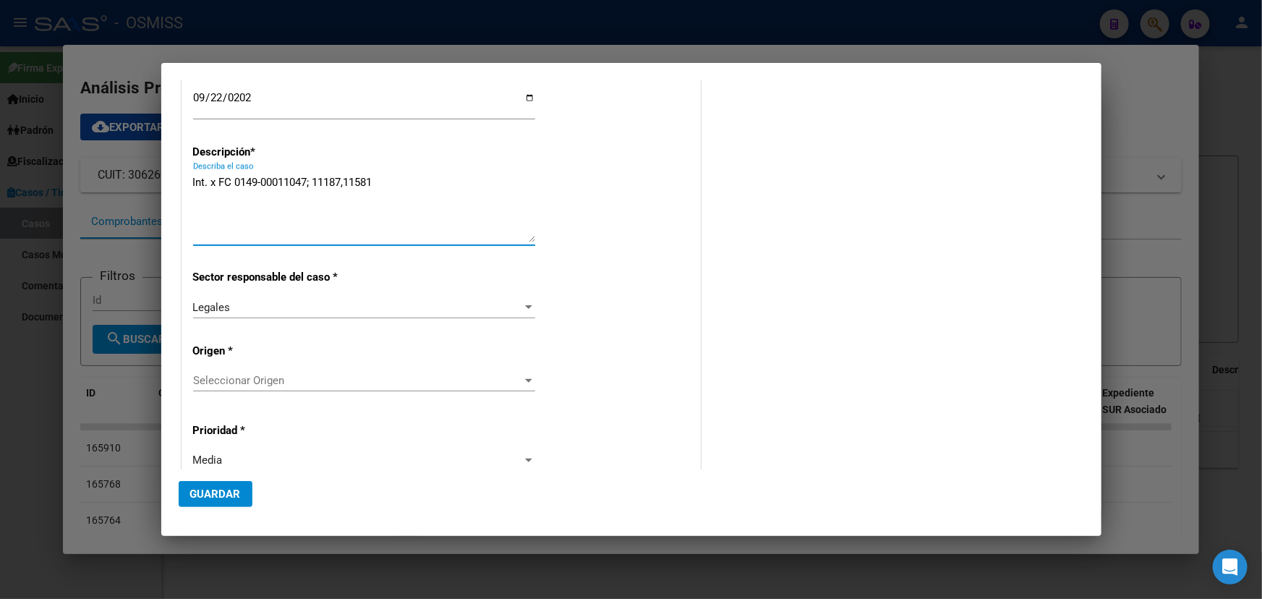
click at [193, 181] on textarea "Int. x FC 0149-00011047; 11187,11581" at bounding box center [364, 208] width 342 height 68
click at [221, 179] on textarea "Hosp. Erill. Int. x FC 0149-00011047; 11187,11581" at bounding box center [364, 208] width 342 height 68
click at [456, 184] on textarea "Hosp. [PERSON_NAME]. Int. x FC 0149-00011047; 11187,11581" at bounding box center [364, 208] width 342 height 68
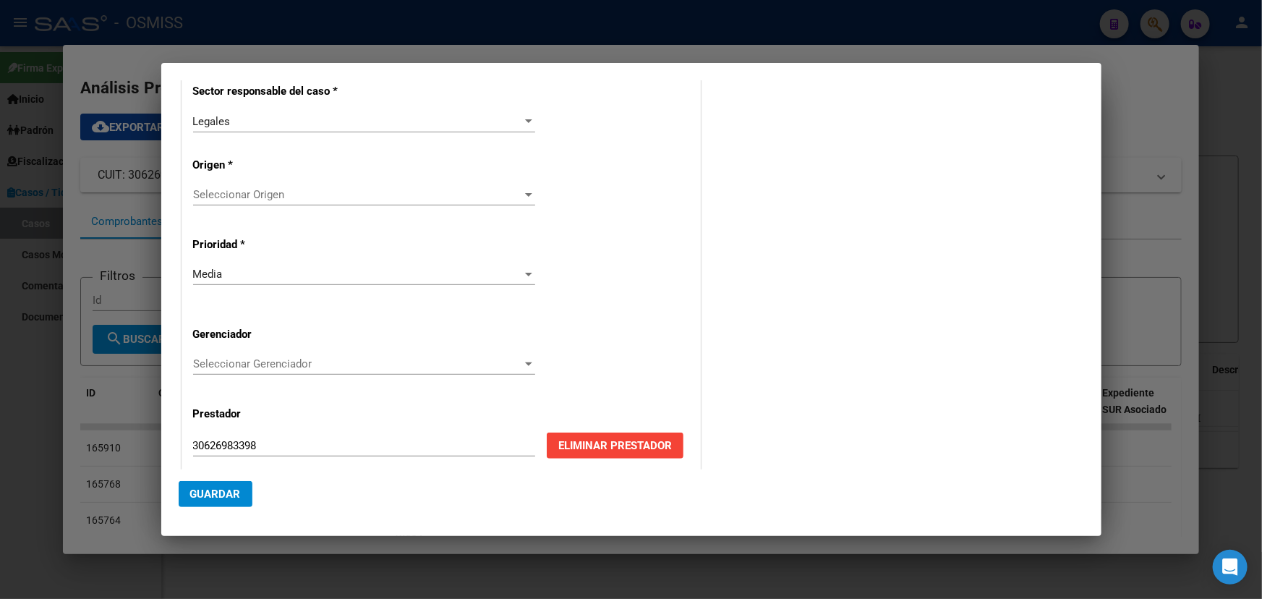
scroll to position [332, 0]
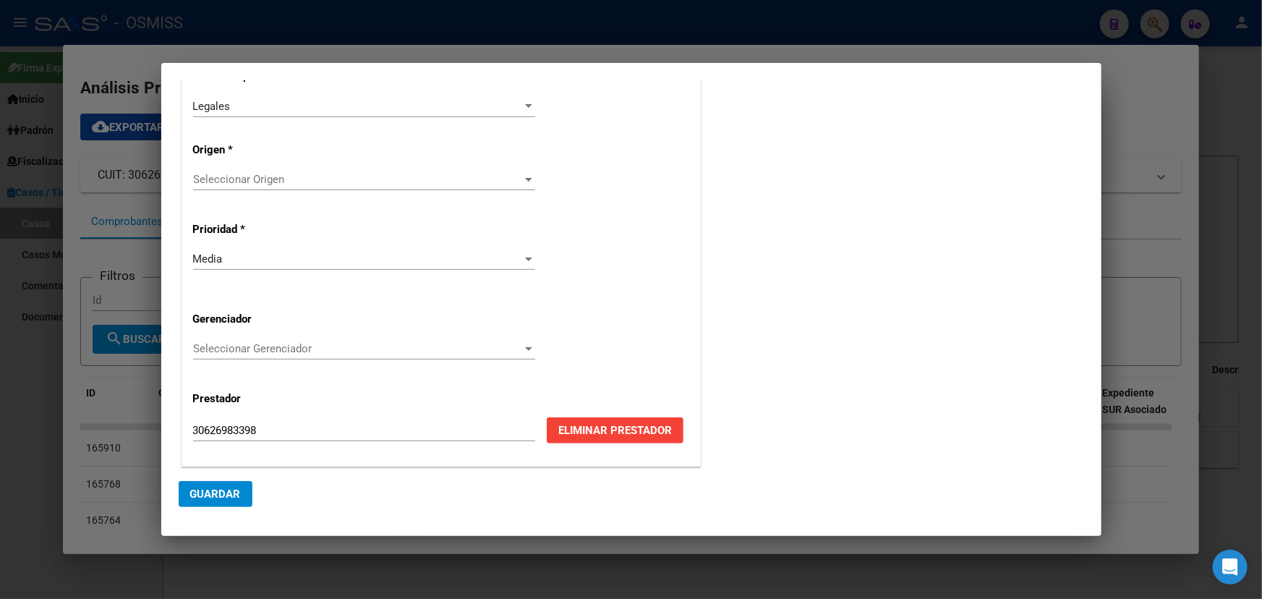
type textarea "Hosp. E. Erill. Int. x FC 0149-00011047; 11187,11581."
click at [231, 493] on span "Guardar" at bounding box center [215, 493] width 51 height 13
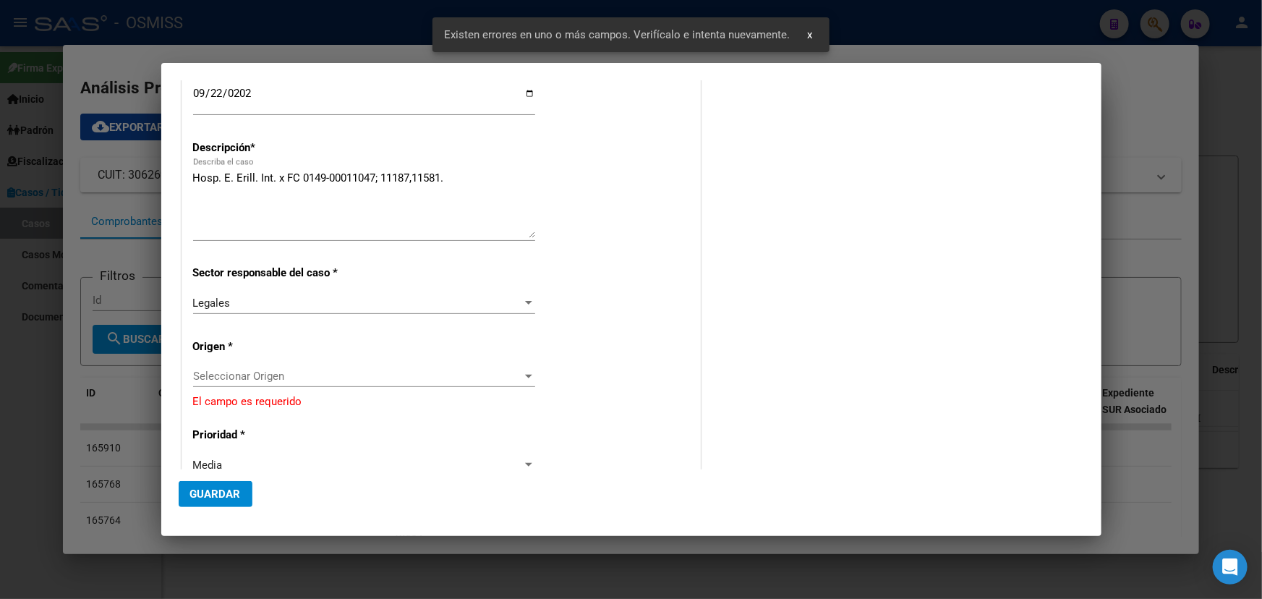
scroll to position [134, 0]
click at [303, 376] on span "Seleccionar Origen" at bounding box center [357, 376] width 329 height 13
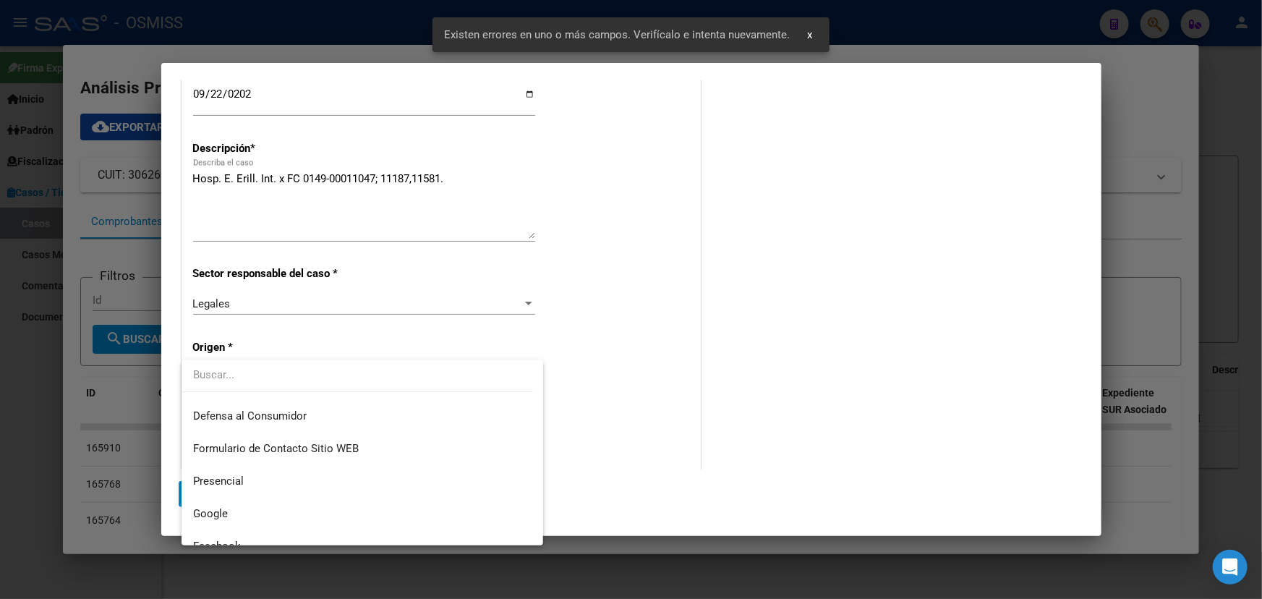
scroll to position [138, 0]
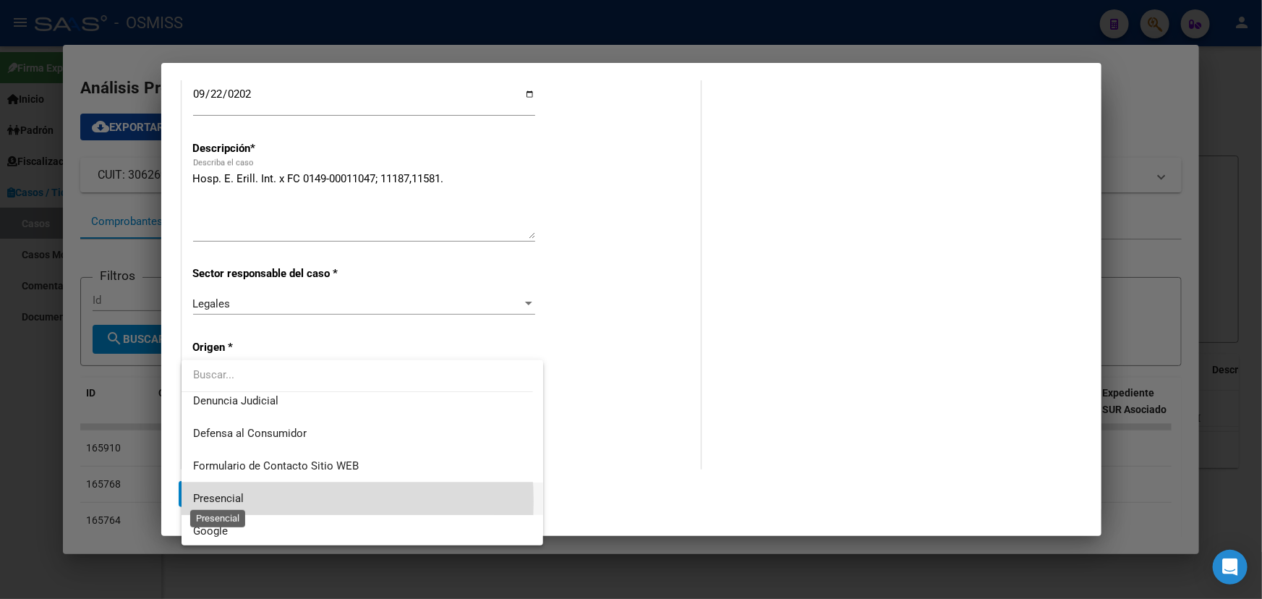
click at [238, 500] on span "Presencial" at bounding box center [218, 498] width 51 height 13
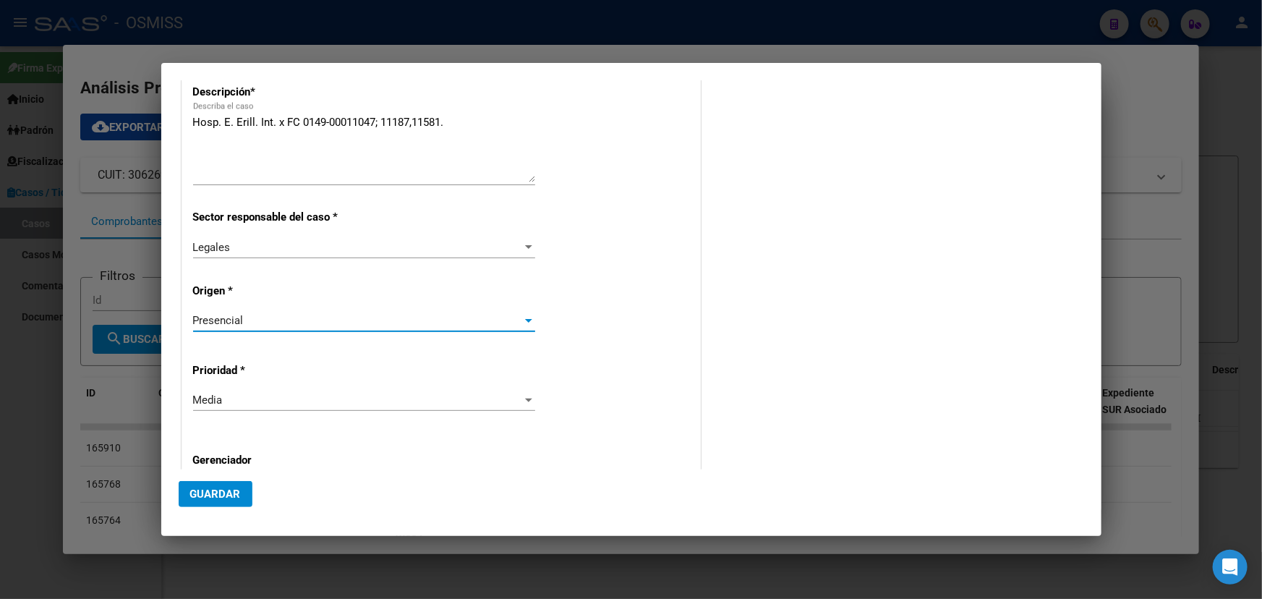
scroll to position [197, 0]
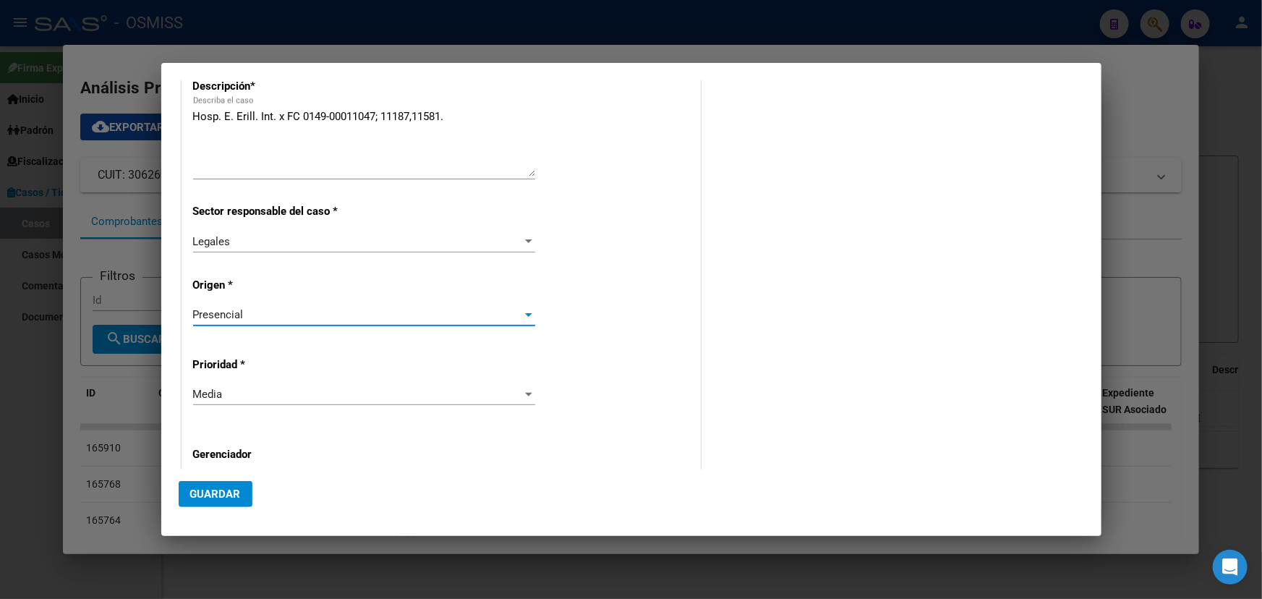
click at [212, 505] on button "Guardar" at bounding box center [216, 494] width 74 height 26
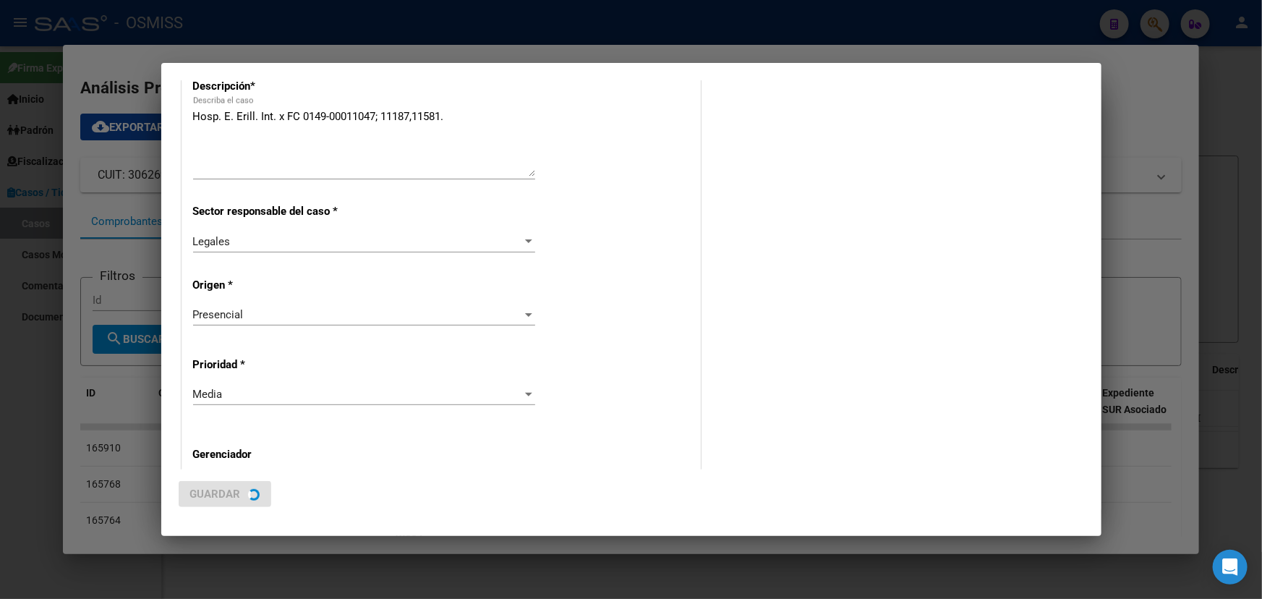
scroll to position [0, 0]
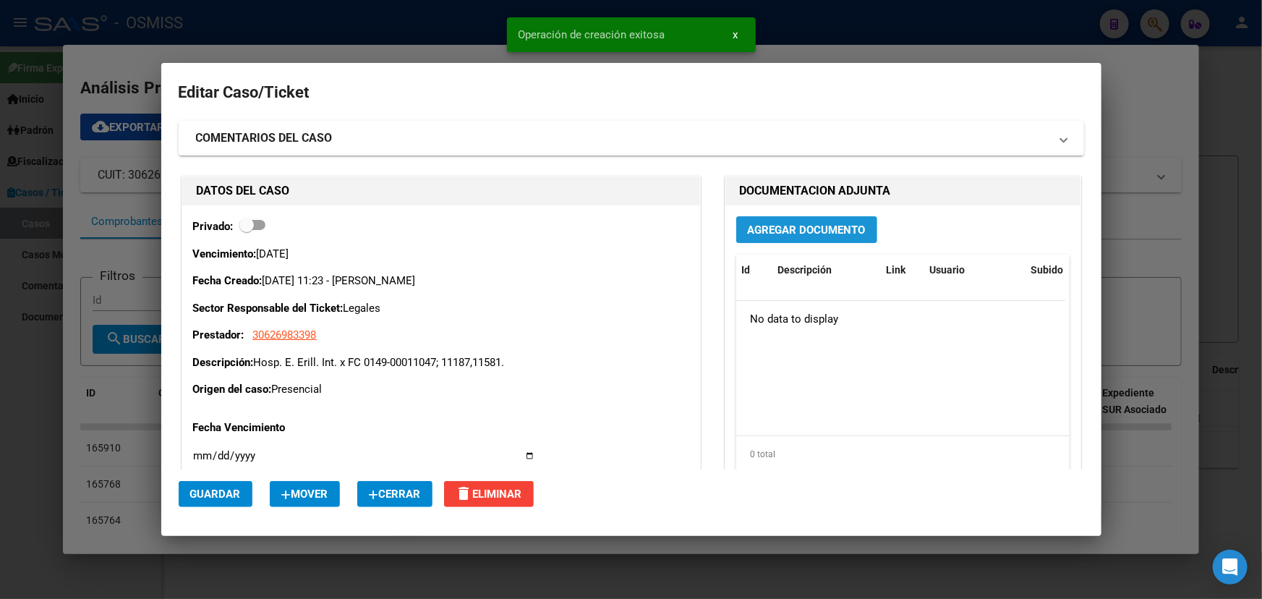
click at [796, 224] on span "Agregar Documento" at bounding box center [807, 229] width 118 height 13
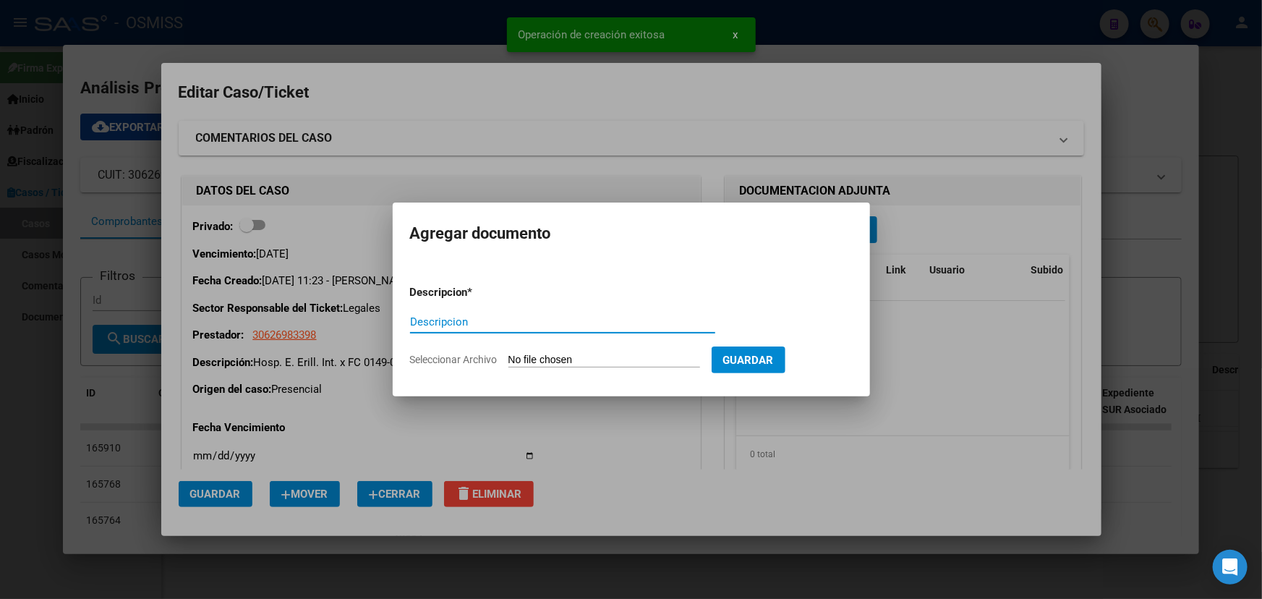
click at [576, 353] on app-file-uploader "Seleccionar Archivo" at bounding box center [560, 359] width 301 height 13
click at [567, 362] on input "Seleccionar Archivo" at bounding box center [604, 361] width 192 height 14
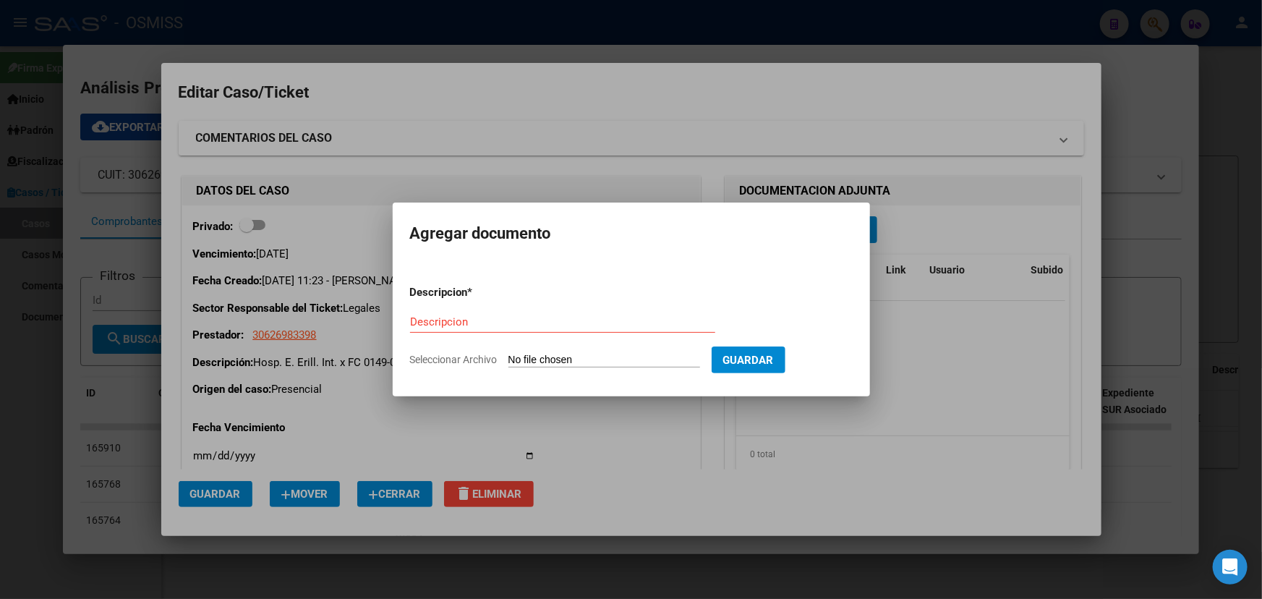
type input "C:\fakepath\Hospital [PERSON_NAME].PDF"
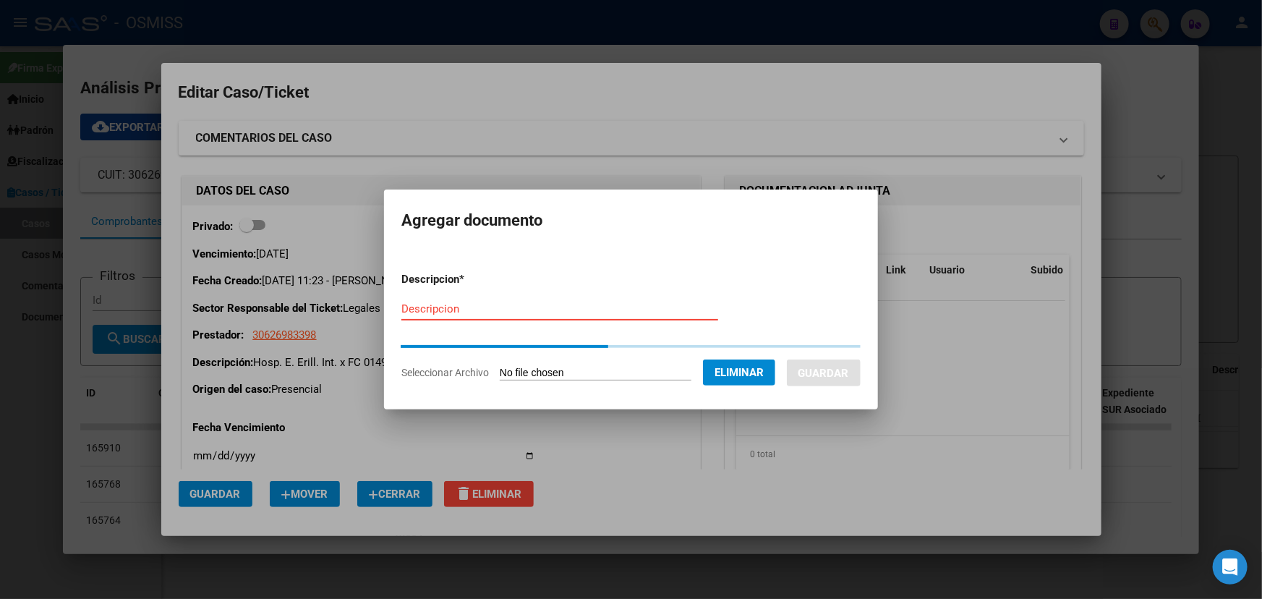
click at [449, 315] on input "Descripcion" at bounding box center [559, 308] width 317 height 13
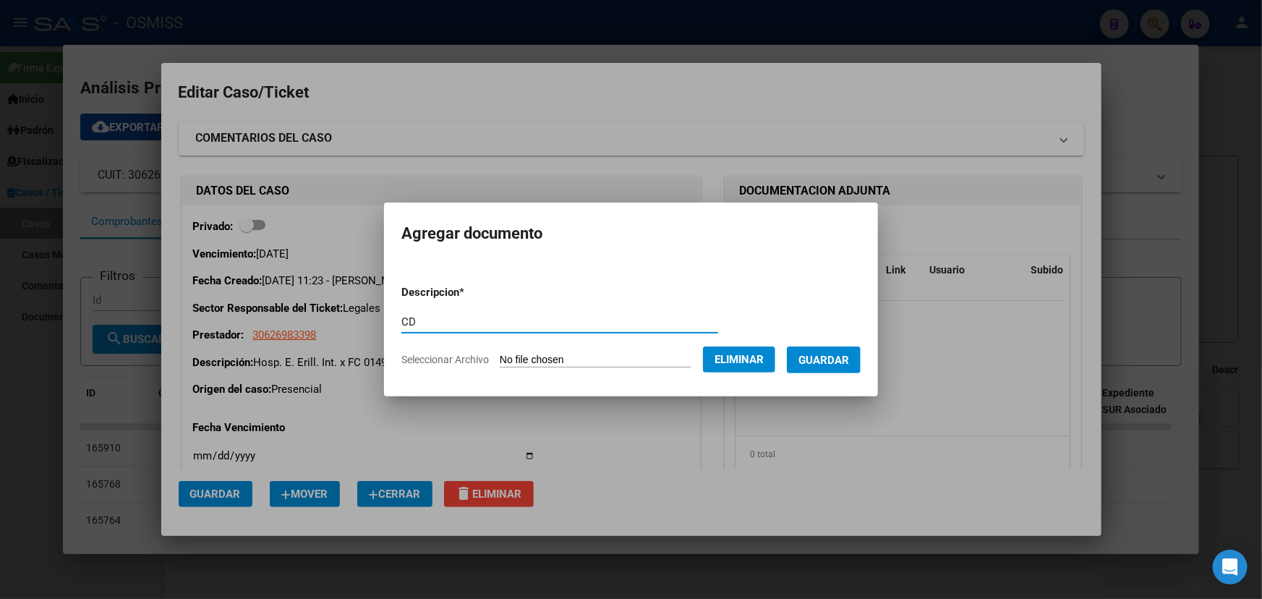
paste input "Hospital [PERSON_NAME]-"
type input "CD Hospital [PERSON_NAME]"
click at [857, 351] on button "Guardar" at bounding box center [824, 359] width 74 height 27
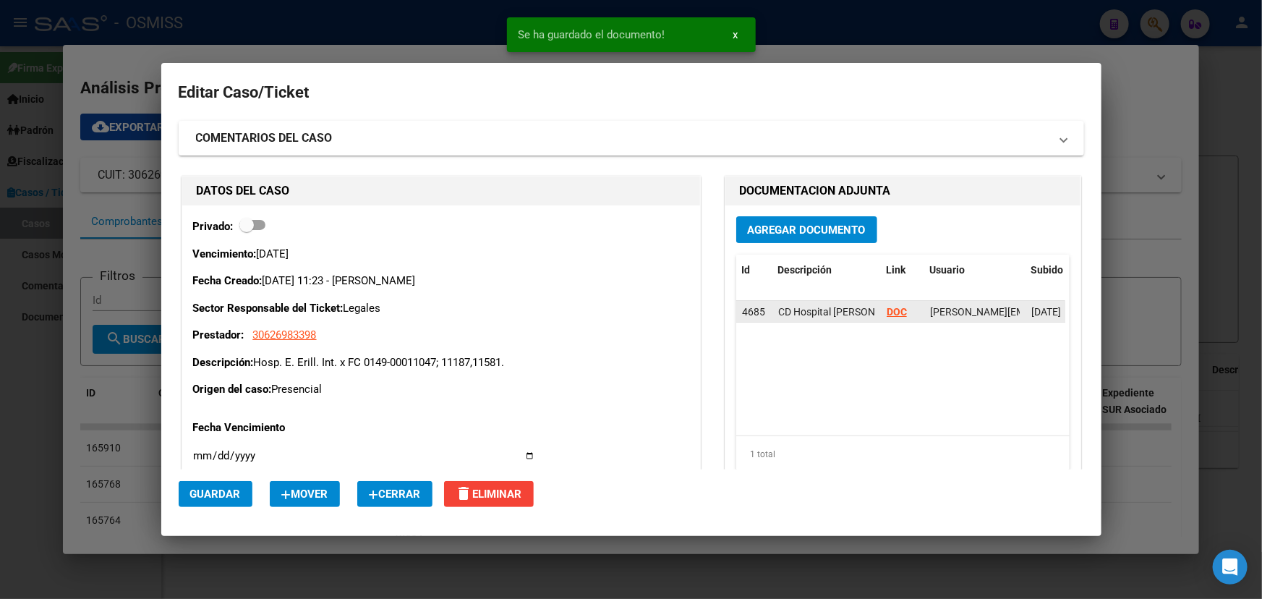
click at [889, 314] on strong "DOC" at bounding box center [896, 312] width 20 height 12
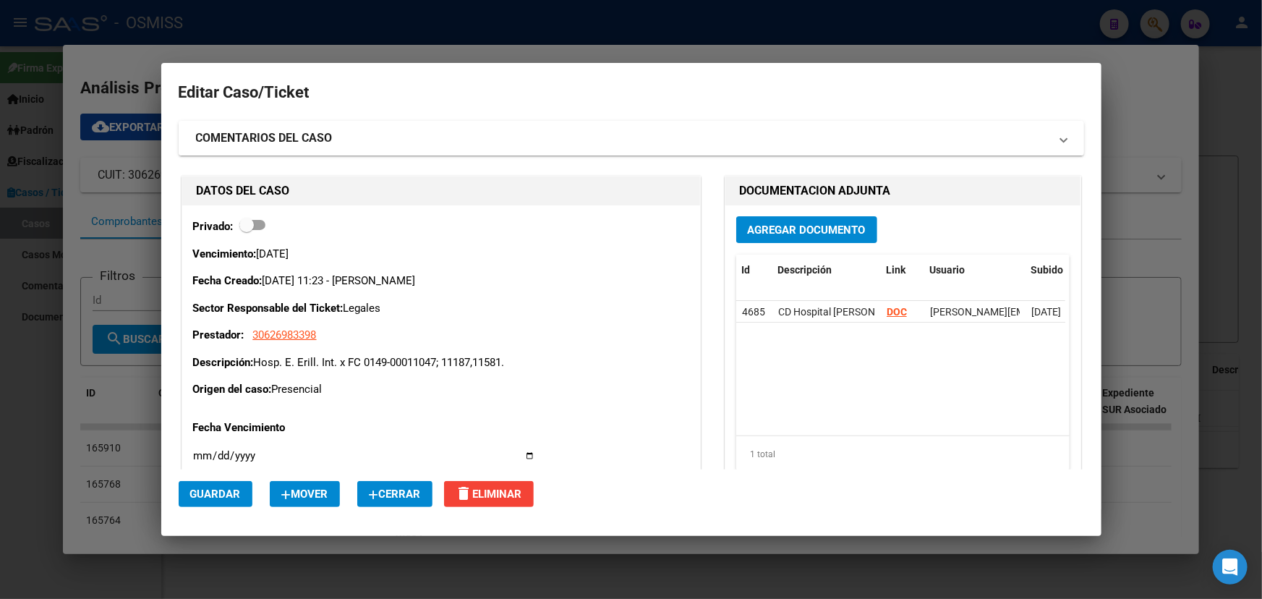
click at [337, 145] on mat-panel-title "COMENTARIOS DEL CASO" at bounding box center [622, 137] width 853 height 17
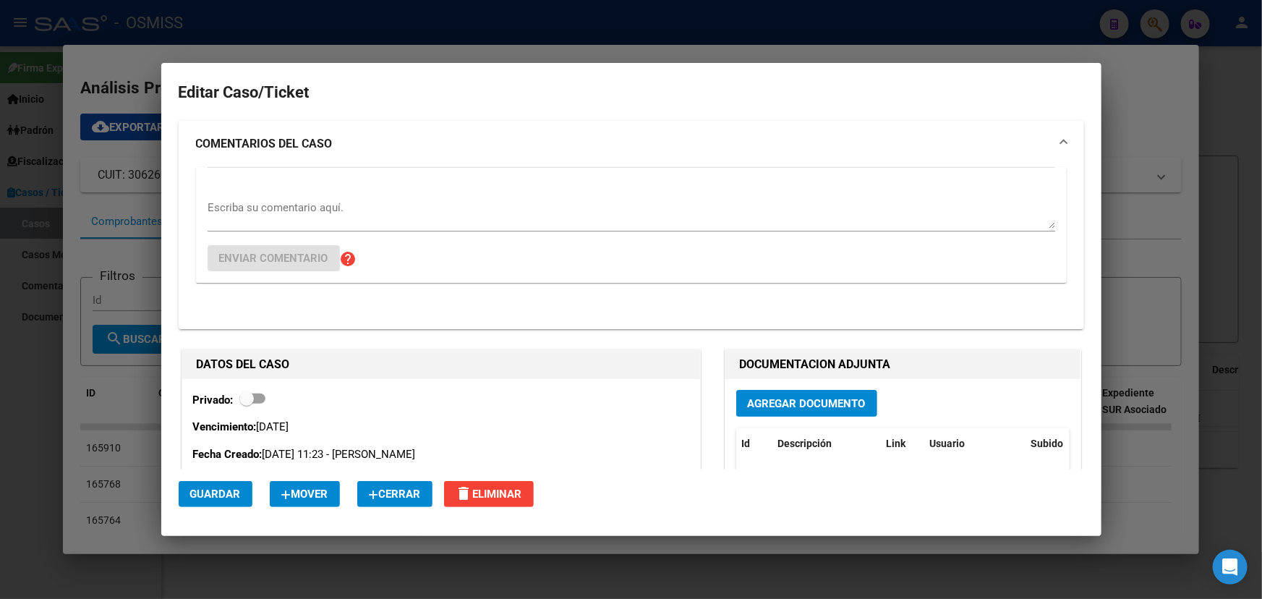
click at [260, 197] on div "Escriba su comentario aquí." at bounding box center [630, 214] width 847 height 35
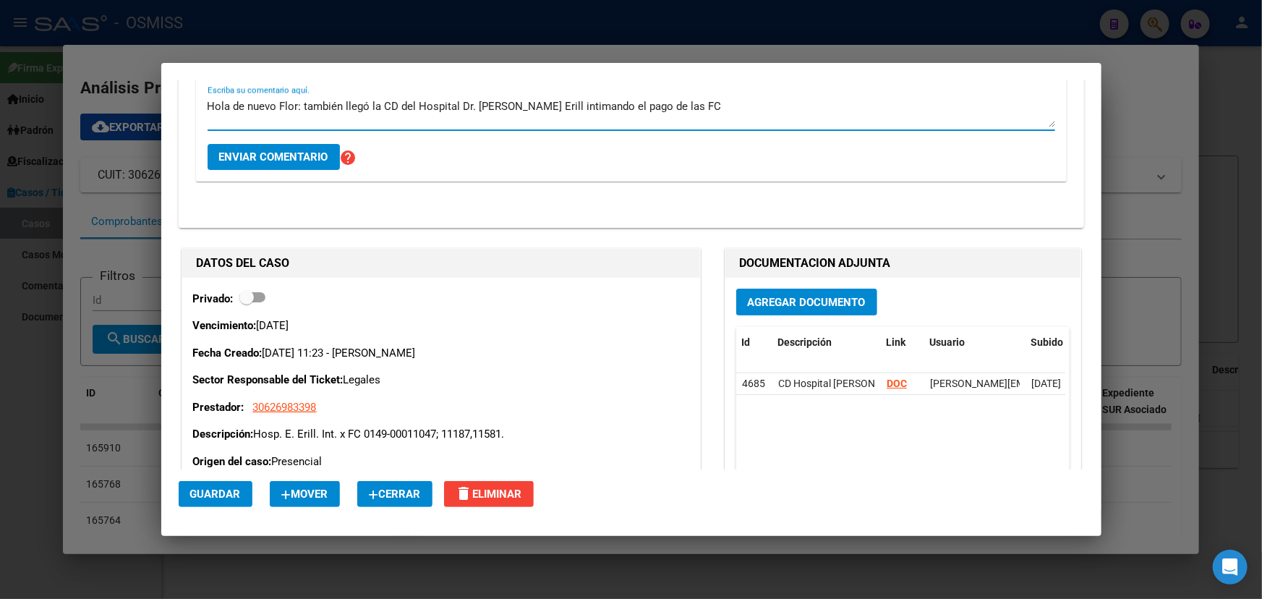
scroll to position [328, 0]
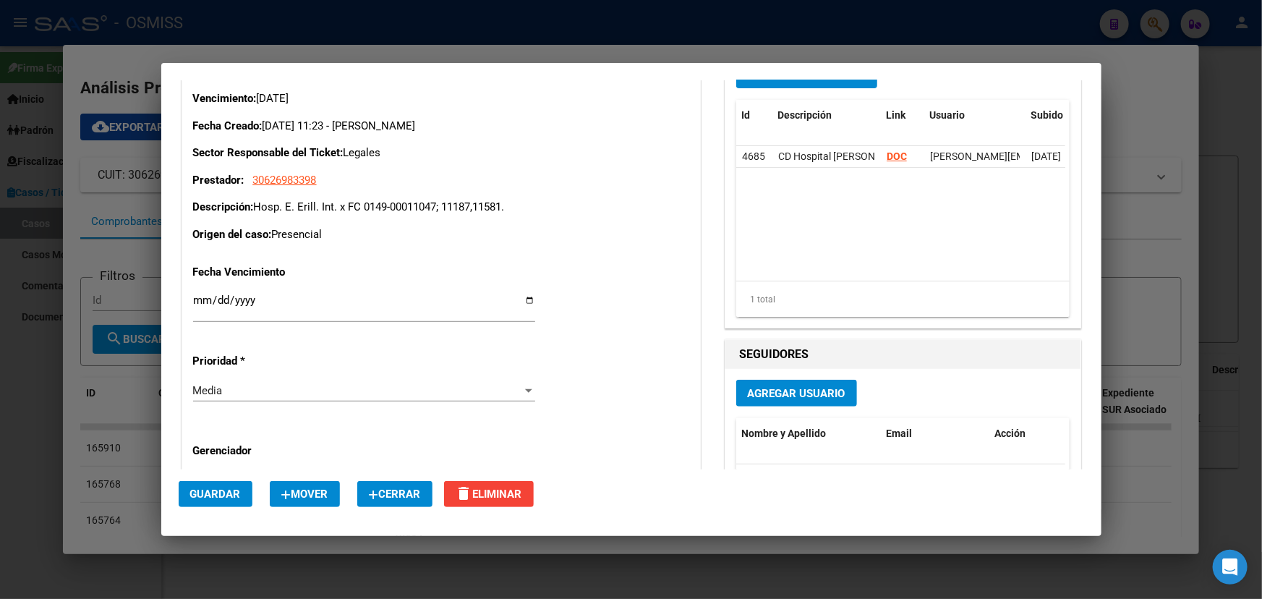
click at [344, 207] on p "Descripción: Hosp. [PERSON_NAME]. Int. x FC 0149-00011047; 11187,11581." at bounding box center [441, 207] width 496 height 17
drag, startPoint x: 363, startPoint y: 207, endPoint x: 506, endPoint y: 210, distance: 143.2
click at [506, 210] on p "Descripción: Hosp. [PERSON_NAME]. Int. x FC 0149-00011047; 11187,11581." at bounding box center [441, 207] width 496 height 17
copy p "0149-00011047; 11187,11581"
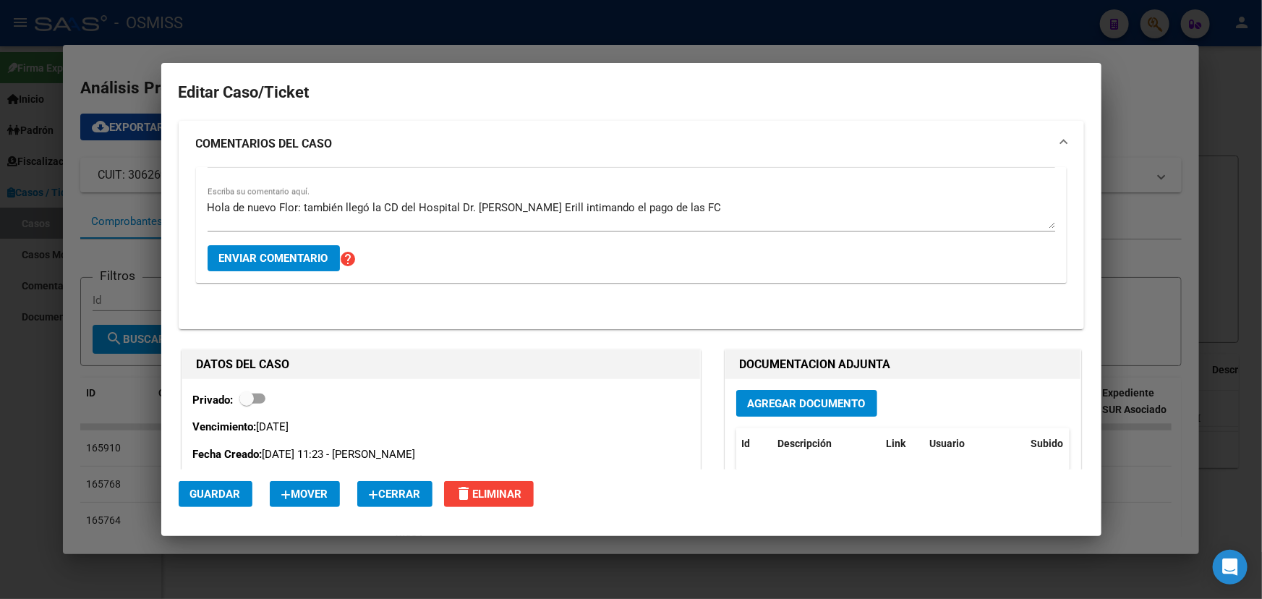
click at [719, 213] on textarea "Hola de nuevo Flor: también llegó la CD del Hospital Dr. [PERSON_NAME] Erill in…" at bounding box center [630, 214] width 847 height 29
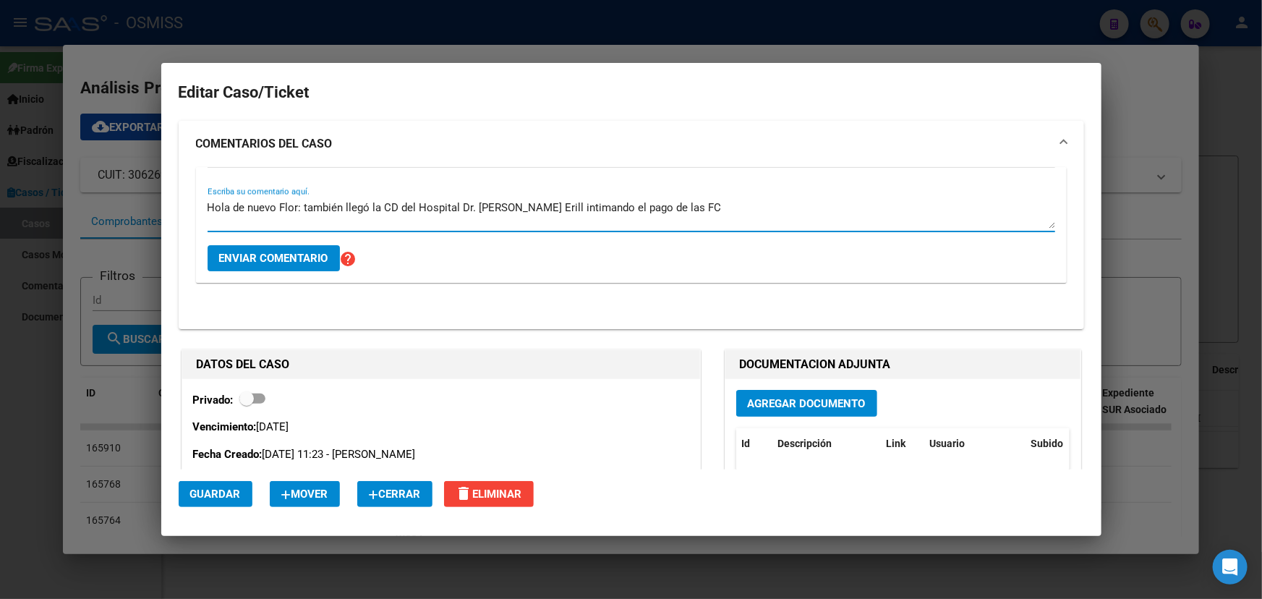
paste textarea "0149-00011047; 11187,11581"
click at [207, 220] on textarea "Hola de nuevo Flor: también llegó la CD del Hospital Dr. [PERSON_NAME] Erill in…" at bounding box center [630, 214] width 847 height 29
click at [359, 227] on textarea "Hola de nuevo Flor: también llegó la CD del Hospital Dr. [PERSON_NAME] Erill in…" at bounding box center [630, 214] width 847 height 29
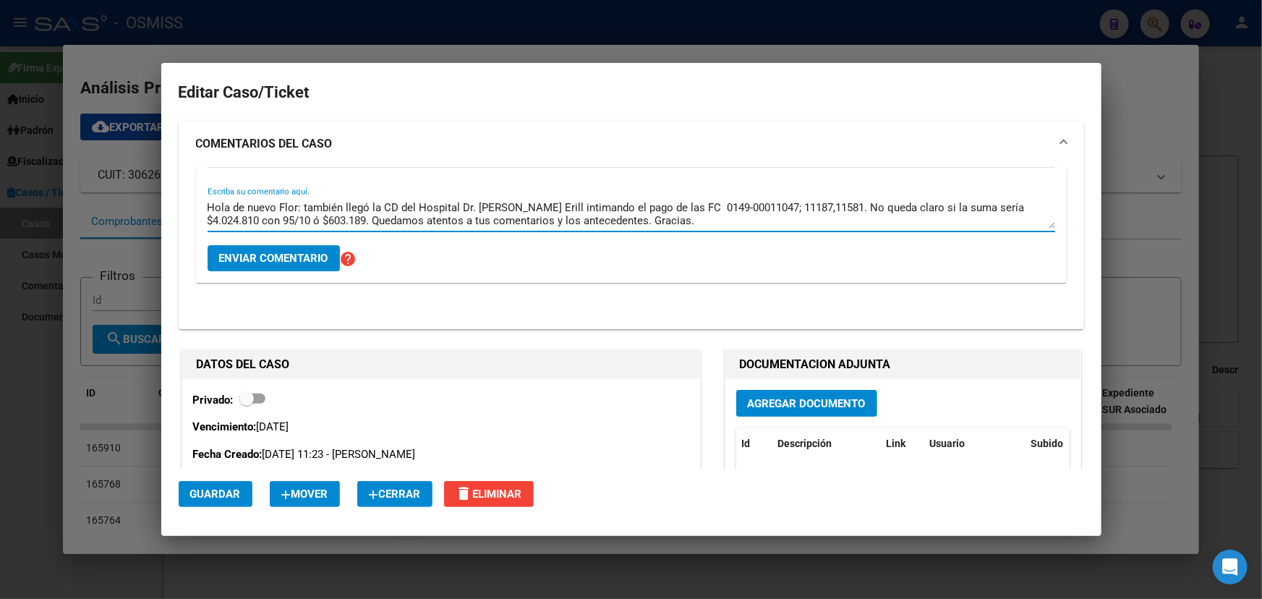
click at [970, 208] on textarea "Hola de nuevo Flor: también llegó la CD del Hospital Dr. [PERSON_NAME] Erill in…" at bounding box center [630, 214] width 847 height 29
click at [372, 222] on textarea "Hola de nuevo Flor: también llegó la CD del Hospital Dr. [PERSON_NAME] Erill in…" at bounding box center [630, 214] width 847 height 29
click at [549, 208] on textarea "Hola de nuevo Flor: también llegó la CD del Hospital Dr. [PERSON_NAME] Erill in…" at bounding box center [630, 214] width 847 height 29
drag, startPoint x: 382, startPoint y: 210, endPoint x: 450, endPoint y: 213, distance: 68.7
click at [450, 213] on textarea "Hola de nuevo Flor: también llegó la CD del Hospital Dr. [PERSON_NAME] Erill in…" at bounding box center [630, 214] width 847 height 29
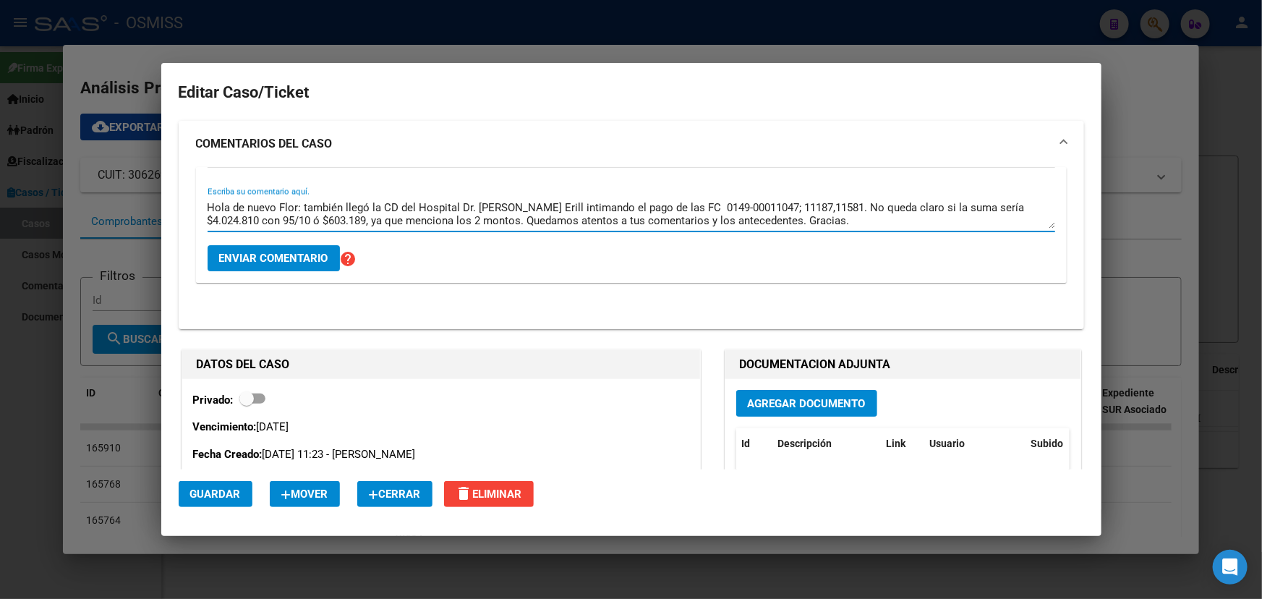
click at [547, 211] on textarea "Hola de nuevo Flor: también llegó la CD del Hospital Dr. [PERSON_NAME] Erill in…" at bounding box center [630, 214] width 847 height 29
click at [476, 223] on textarea "Hola de nuevo Flor: también llegó la CD del Hospital Dr. [PERSON_NAME] Erill in…" at bounding box center [630, 214] width 847 height 29
click at [607, 212] on textarea "Hola de nuevo Flor: también llegó la CD del Hospital Dr. [PERSON_NAME] Erill in…" at bounding box center [630, 214] width 847 height 29
click at [544, 221] on textarea "Hola de nuevo Flor: también llegó la CD del Hospital Dr. [PERSON_NAME] Erill in…" at bounding box center [630, 214] width 847 height 29
drag, startPoint x: 696, startPoint y: 221, endPoint x: 865, endPoint y: 223, distance: 168.5
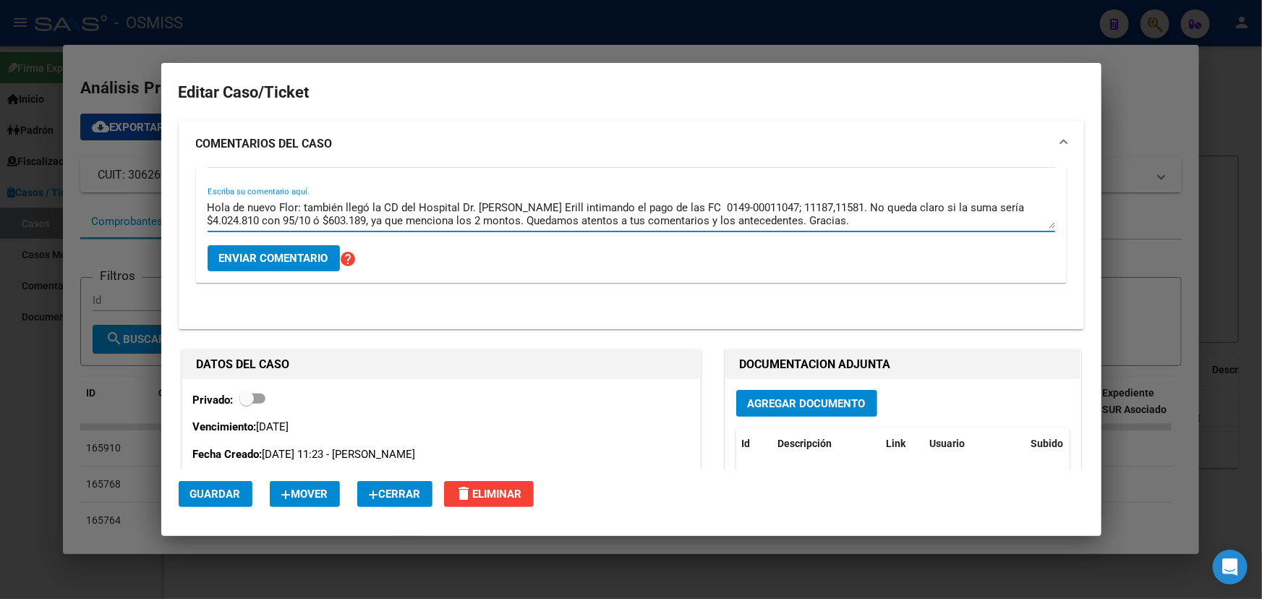
click at [697, 221] on textarea "Hola de nuevo Flor: también llegó la CD del Hospital Dr. [PERSON_NAME] Erill in…" at bounding box center [630, 214] width 847 height 29
click at [406, 219] on textarea "Hola de nuevo Flor: también llegó la CD del Hospital Dr. [PERSON_NAME] Erill in…" at bounding box center [630, 214] width 847 height 29
click at [659, 225] on textarea "Hola de nuevo Flor: también llegó la CD del Hospital Dr. [PERSON_NAME] Erill in…" at bounding box center [630, 214] width 847 height 29
click at [933, 215] on textarea "Hola de nuevo Flor: también llegó la CD del Hospital Dr. [PERSON_NAME] Erill in…" at bounding box center [630, 214] width 847 height 29
type textarea "Hola de nuevo Flor: también llegó la CD del Hospital Dr. [PERSON_NAME] Erill in…"
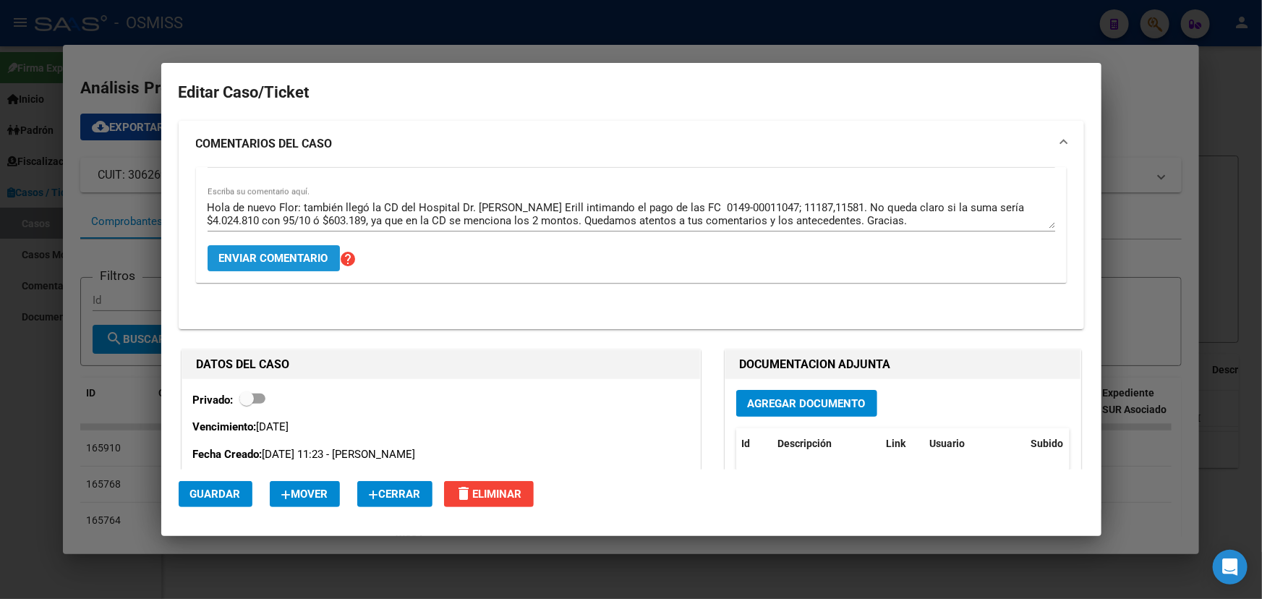
click at [260, 261] on span "Enviar comentario" at bounding box center [273, 258] width 109 height 13
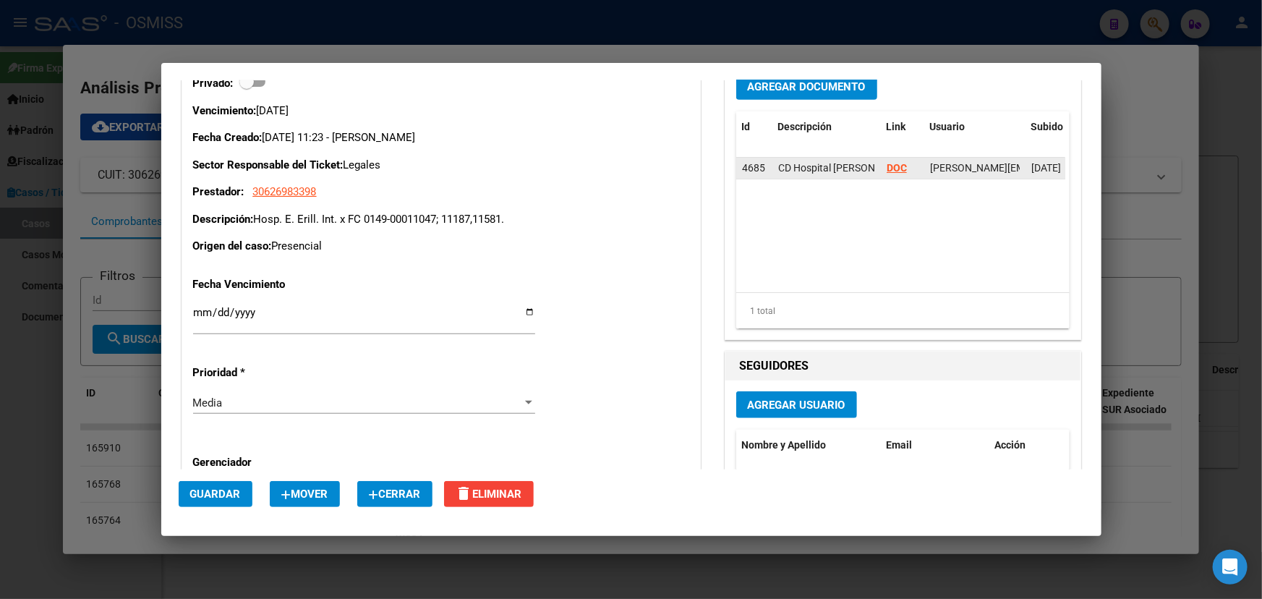
scroll to position [591, 0]
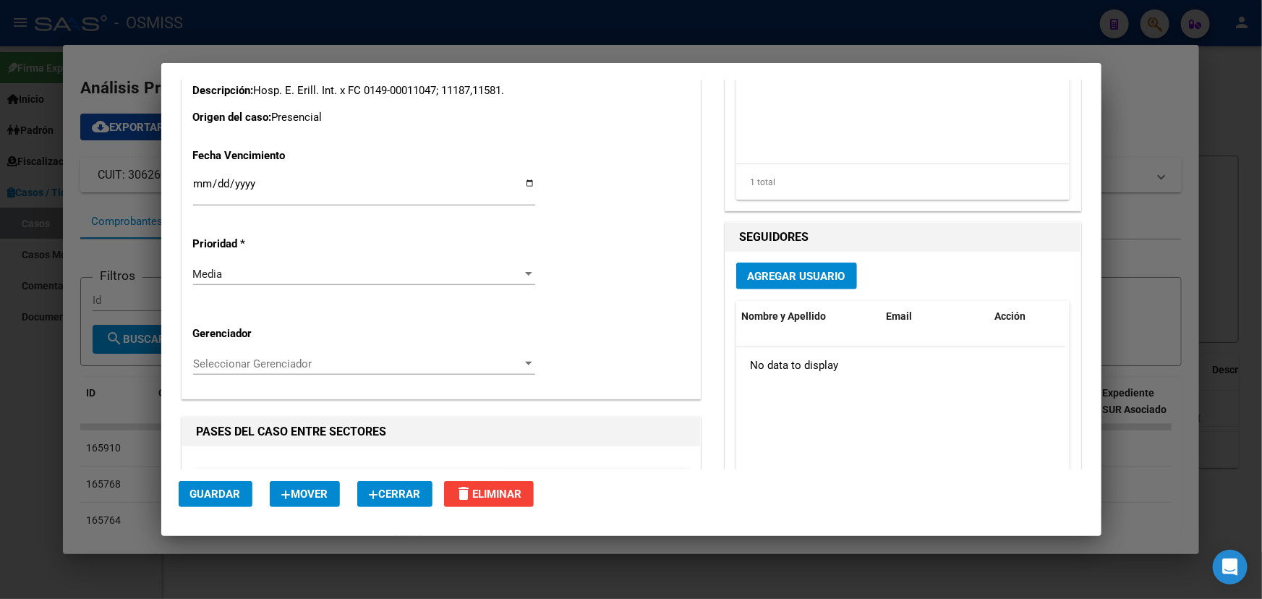
click at [784, 267] on button "Agregar Usuario" at bounding box center [796, 275] width 121 height 27
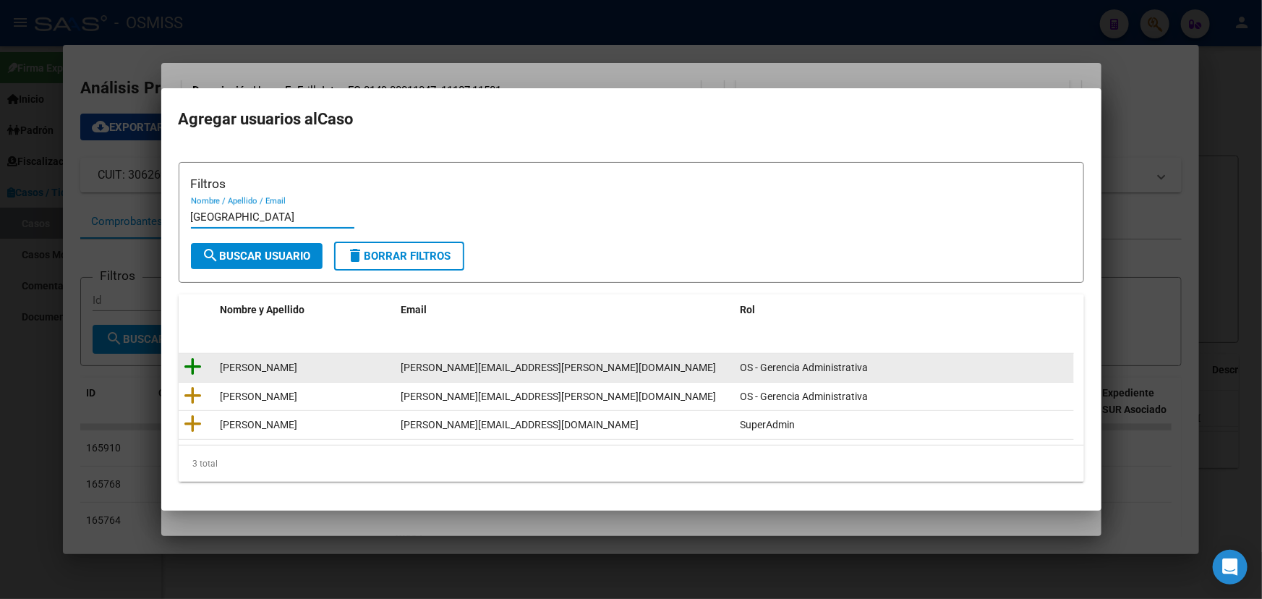
type input "[GEOGRAPHIC_DATA]"
click at [184, 368] on icon at bounding box center [193, 366] width 18 height 20
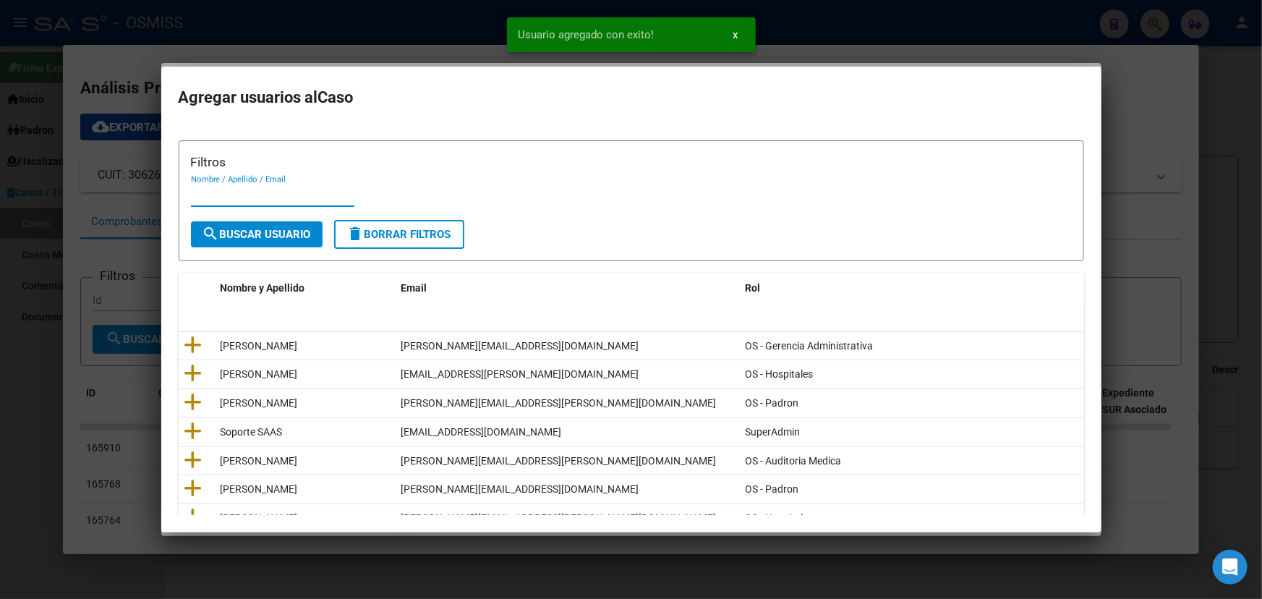
click at [231, 189] on input "Nombre / Apellido / Email" at bounding box center [272, 195] width 163 height 13
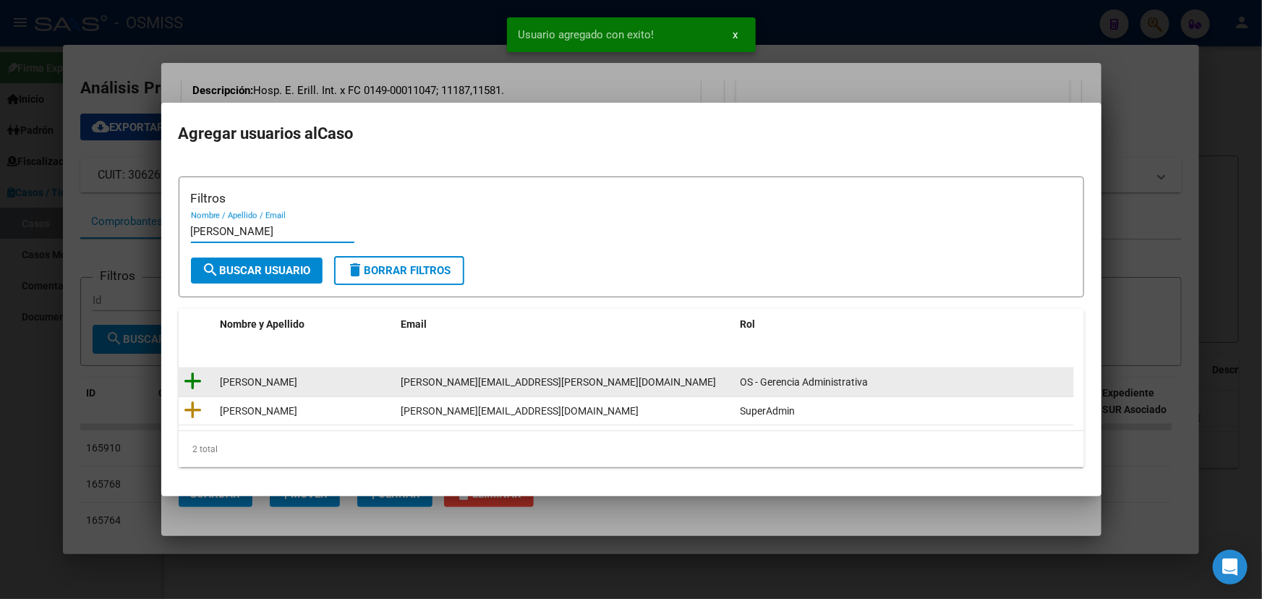
type input "[PERSON_NAME]"
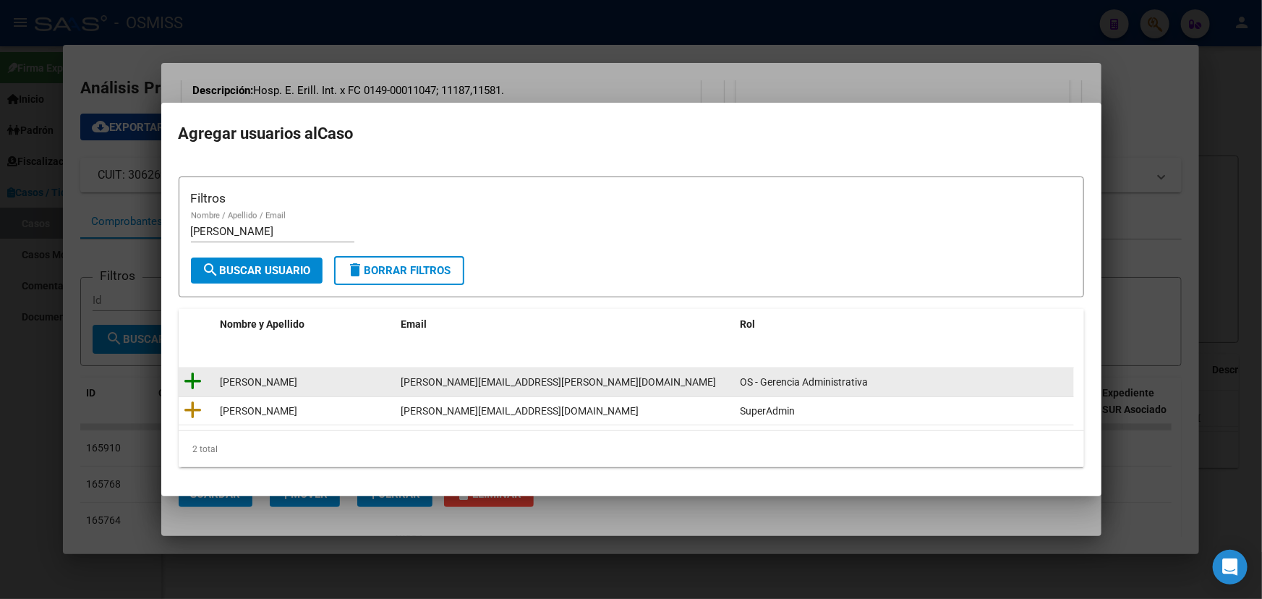
click at [195, 382] on icon at bounding box center [193, 381] width 18 height 20
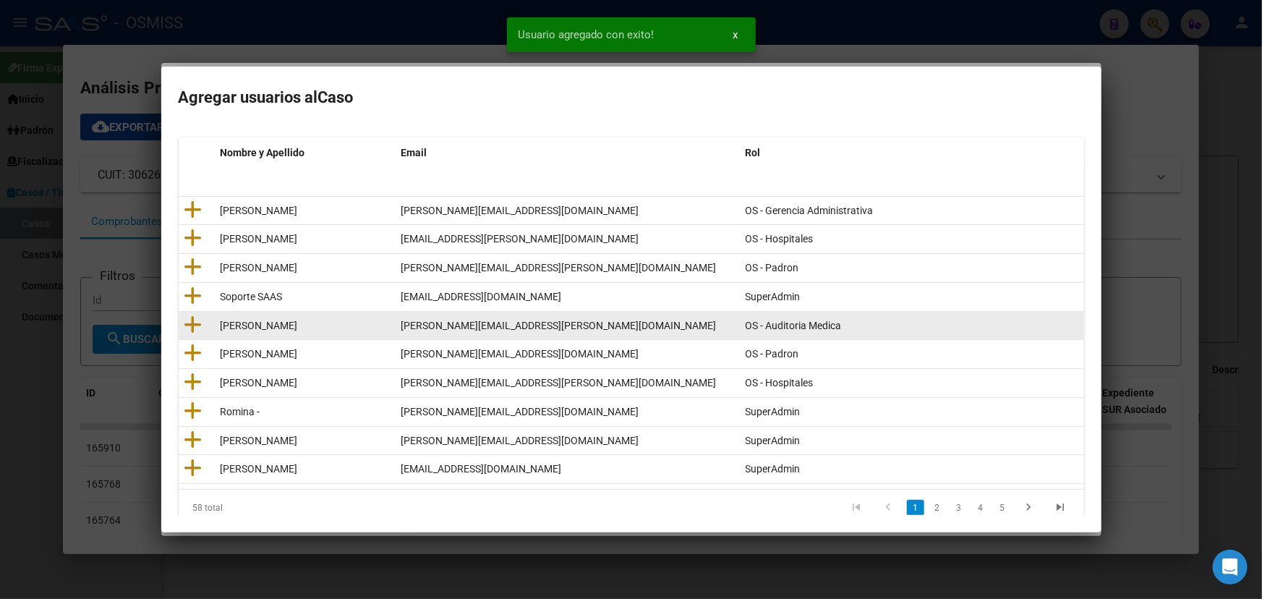
scroll to position [150, 0]
